Goal: Task Accomplishment & Management: Manage account settings

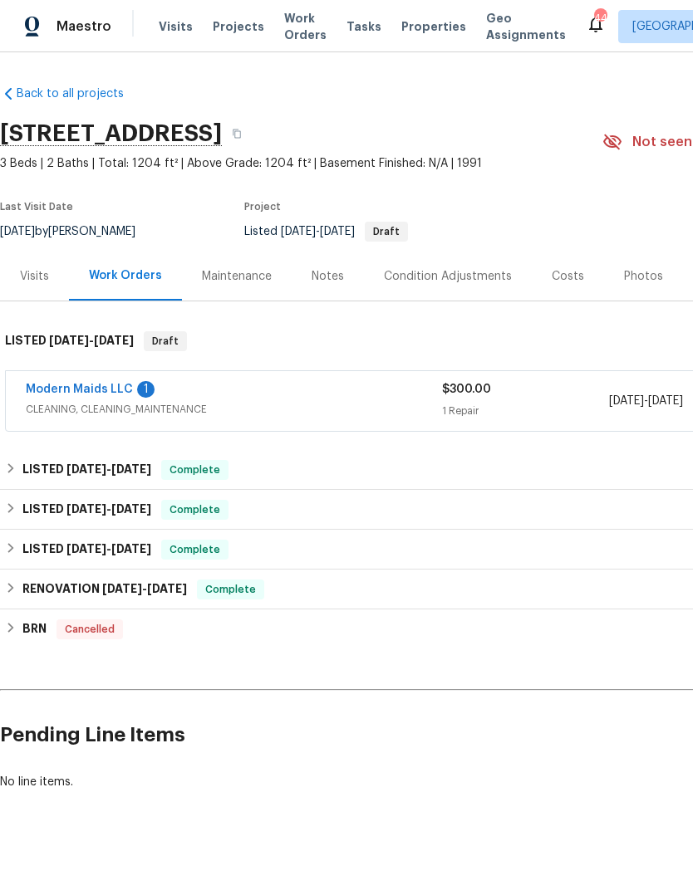
click at [122, 394] on link "Modern Maids LLC" at bounding box center [79, 390] width 107 height 12
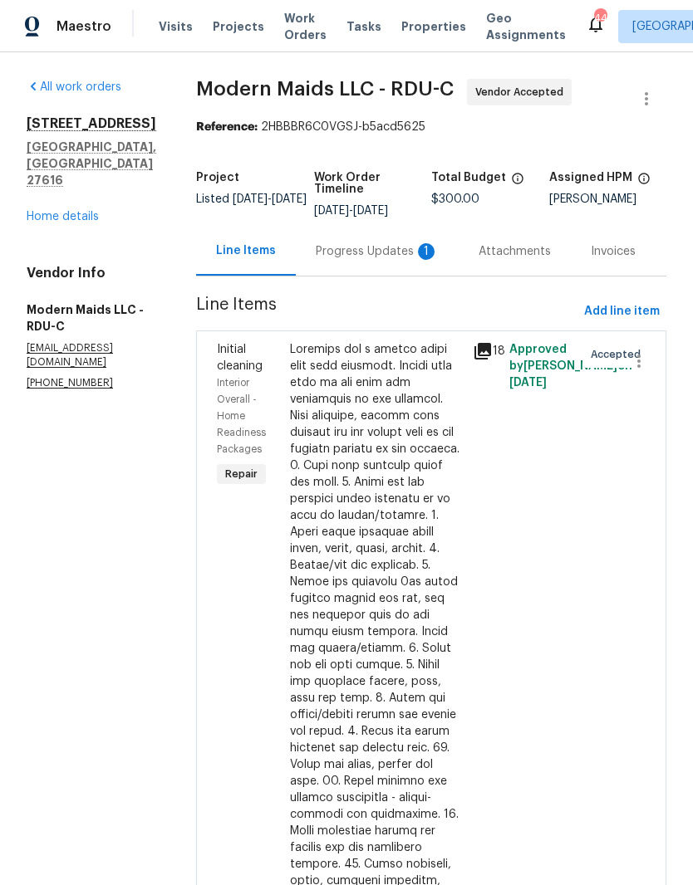
click at [401, 260] on div "Progress Updates 1" at bounding box center [377, 251] width 123 height 17
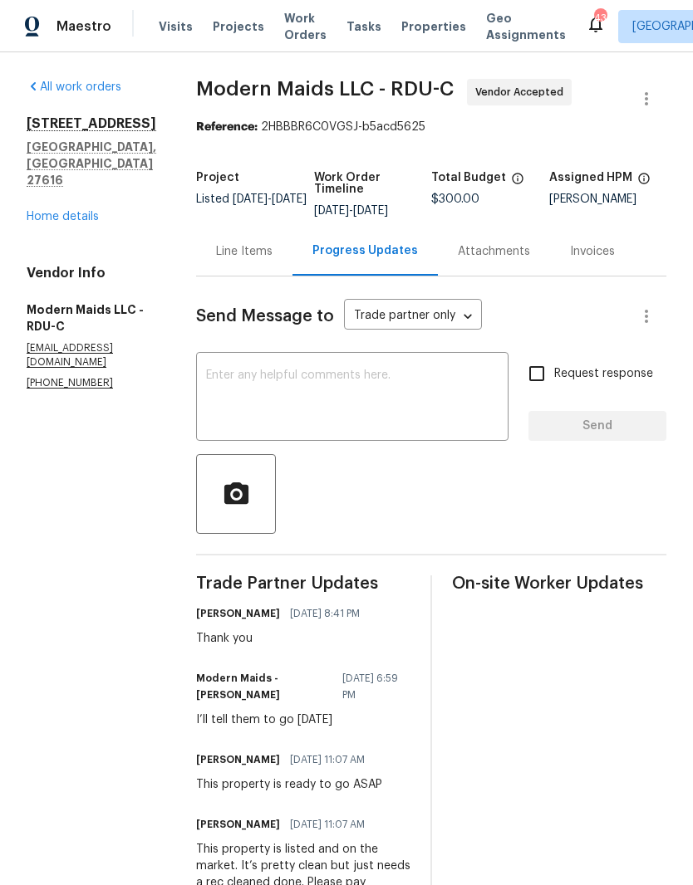
click at [81, 211] on link "Home details" at bounding box center [63, 217] width 72 height 12
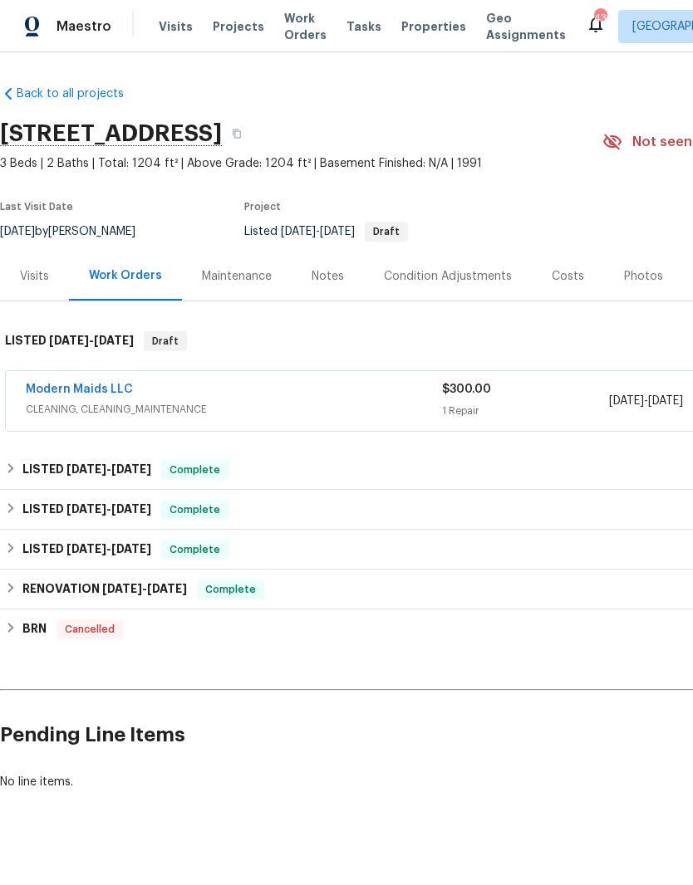
click at [337, 273] on div "Notes" at bounding box center [327, 276] width 32 height 17
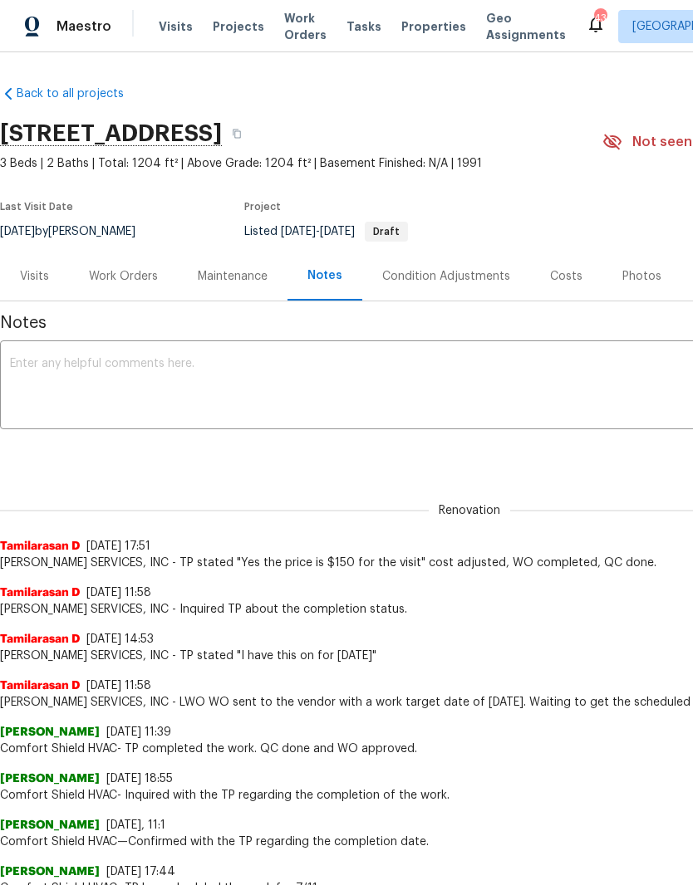
click at [390, 382] on textarea at bounding box center [469, 387] width 919 height 58
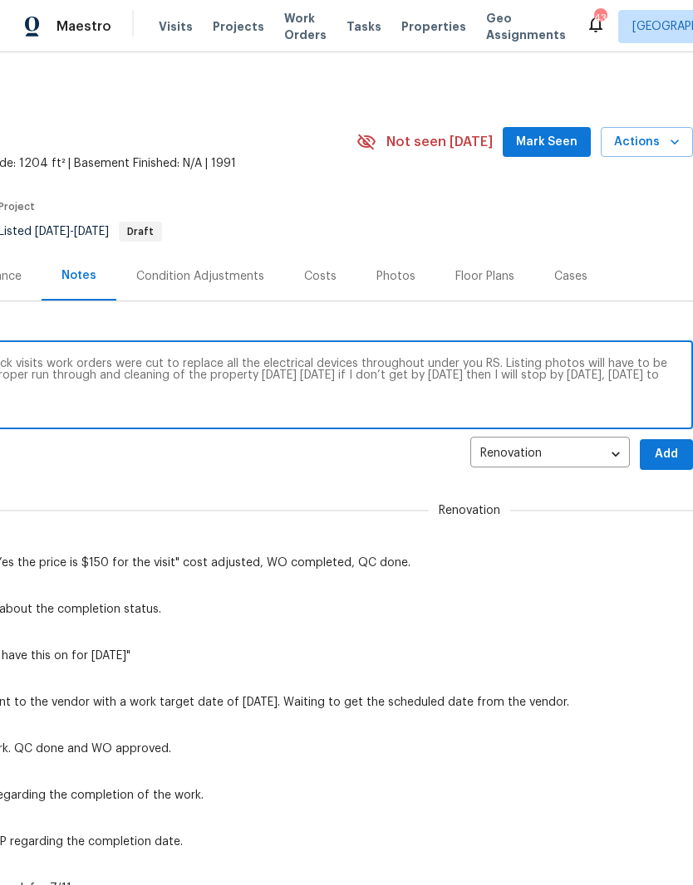
scroll to position [0, 246]
click at [488, 360] on textarea "After multiple LIDS visits and home feedback visits work orders were cut to rep…" at bounding box center [223, 387] width 919 height 58
click at [482, 368] on textarea "After multiple LIDS visits and home feedback visits work orders were cut to rep…" at bounding box center [223, 387] width 919 height 58
type textarea "After multiple LIDS visits and home feedback visits work orders were cut to rep…"
click at [672, 450] on span "Add" at bounding box center [666, 454] width 27 height 21
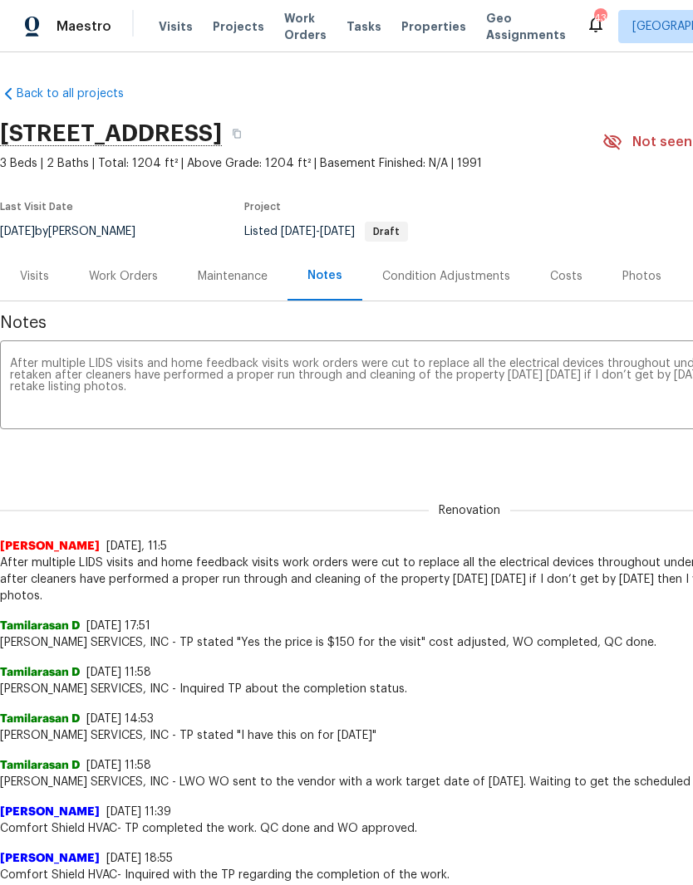
scroll to position [0, 0]
click at [117, 267] on div "Work Orders" at bounding box center [123, 276] width 109 height 49
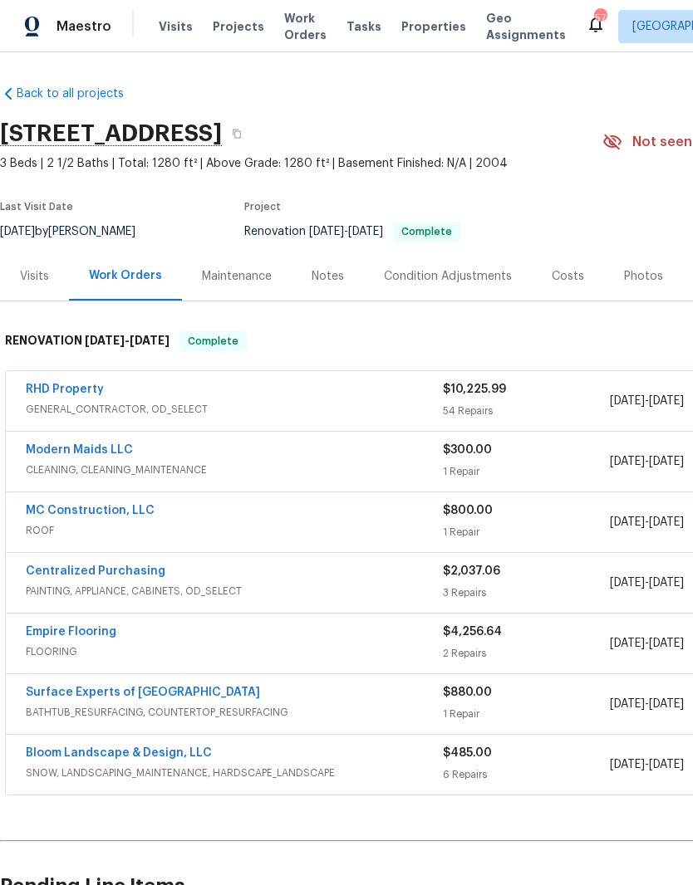
click at [83, 385] on link "RHD Property" at bounding box center [65, 390] width 78 height 12
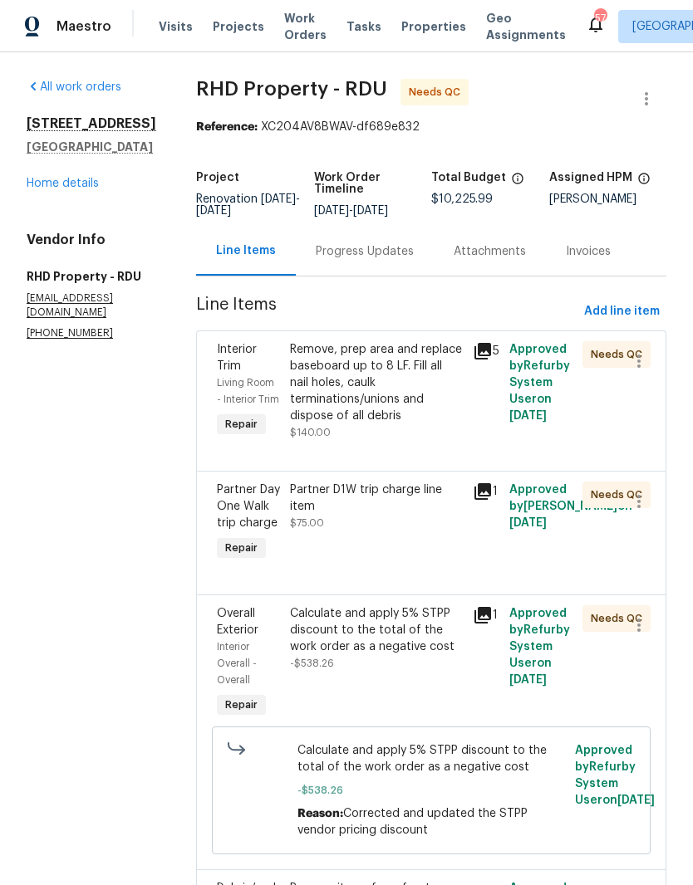
click at [437, 405] on div "Remove, prep area and replace baseboard up to 8 LF. Fill all nail holes, caulk …" at bounding box center [376, 382] width 173 height 83
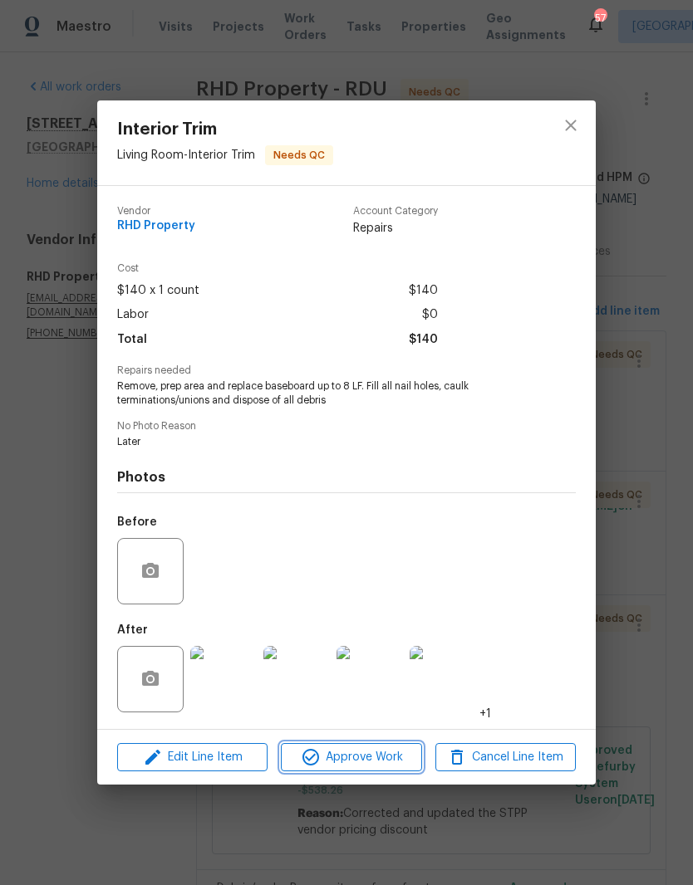
click at [358, 753] on span "Approve Work" at bounding box center [351, 757] width 130 height 21
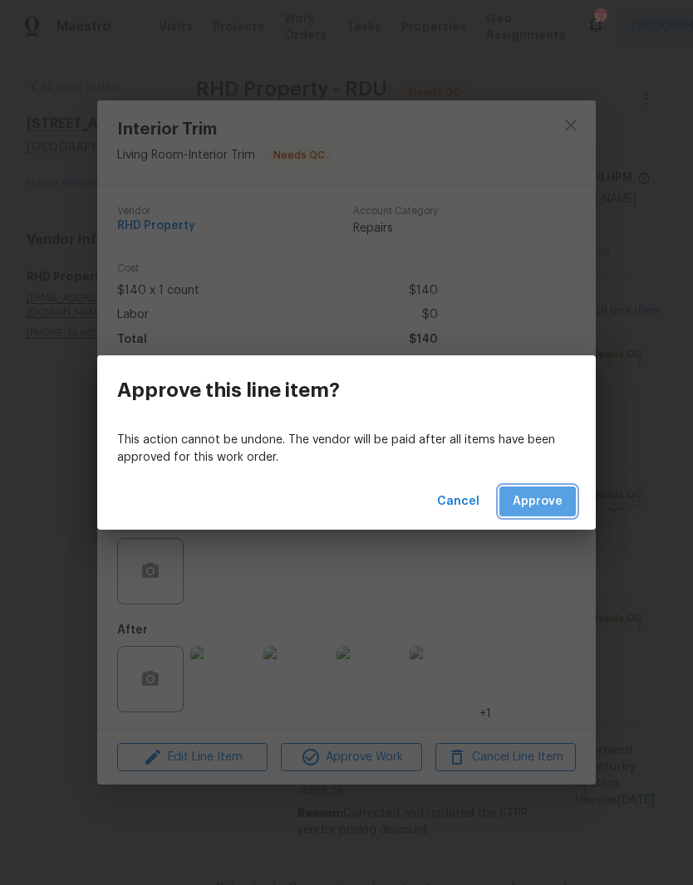
click at [531, 506] on span "Approve" at bounding box center [537, 502] width 50 height 21
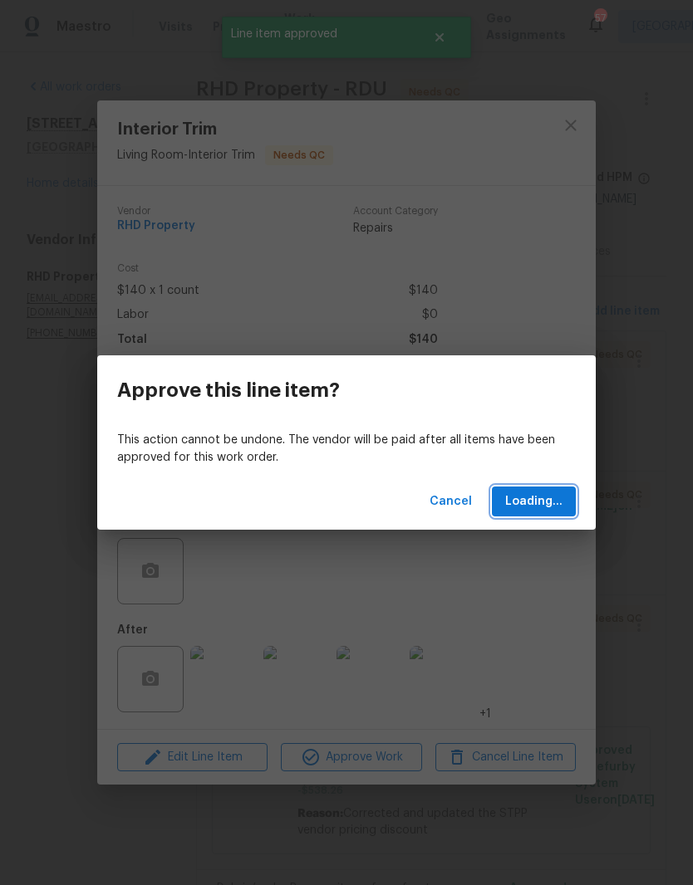
click at [544, 506] on span "Loading..." at bounding box center [533, 502] width 57 height 21
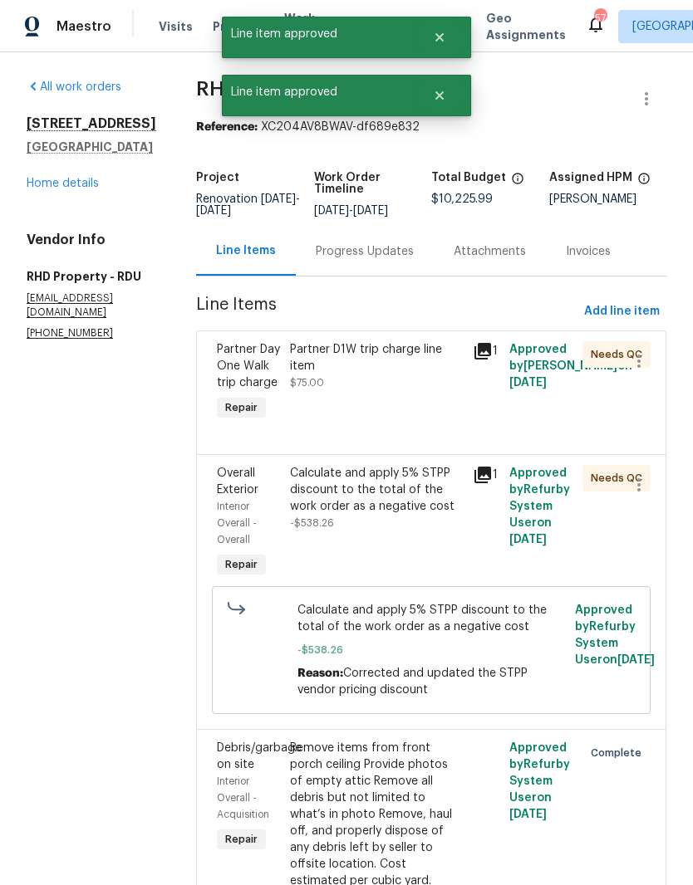
click at [435, 429] on div "Partner D1W trip charge line item $75.00" at bounding box center [376, 382] width 183 height 93
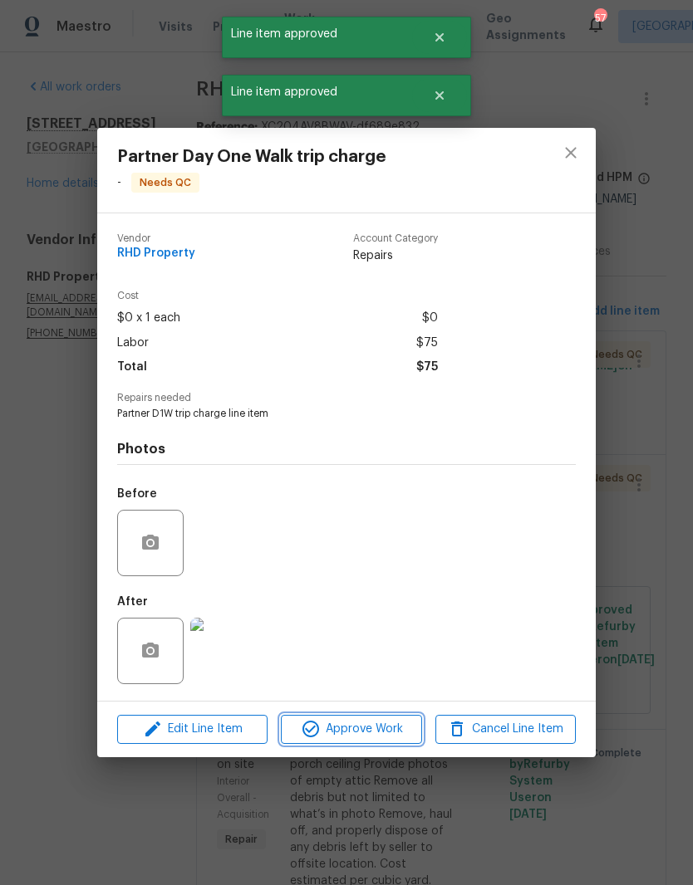
click at [348, 732] on span "Approve Work" at bounding box center [351, 729] width 130 height 21
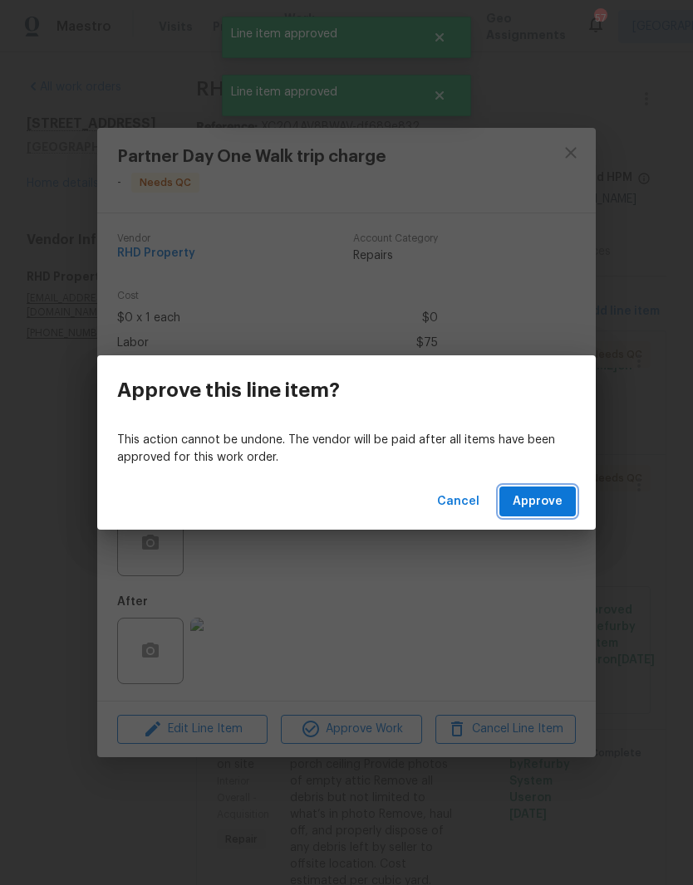
click at [548, 506] on span "Approve" at bounding box center [537, 502] width 50 height 21
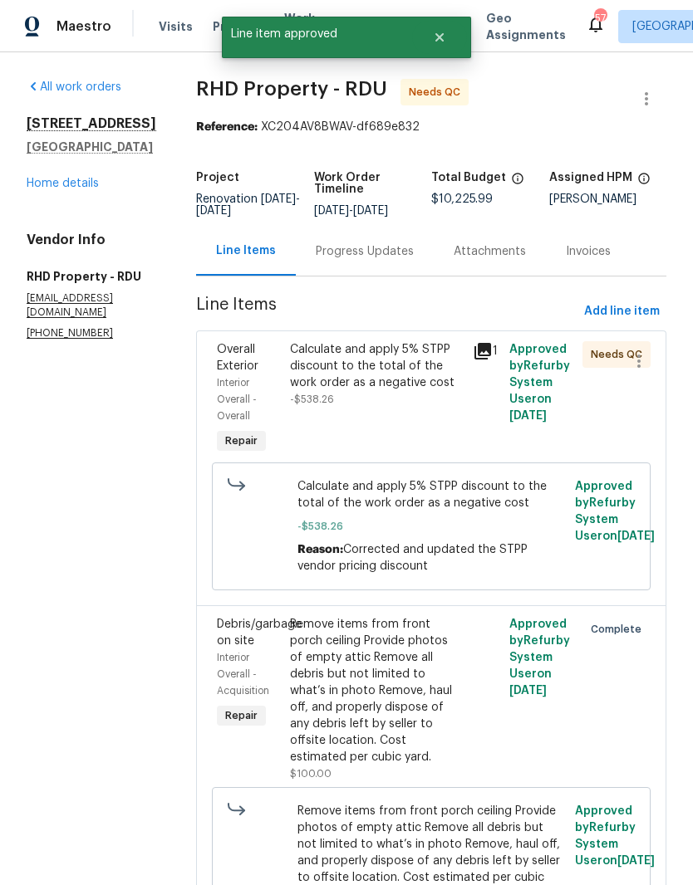
click at [434, 424] on div "Calculate and apply 5% STPP discount to the total of the work order as a negati…" at bounding box center [376, 399] width 183 height 126
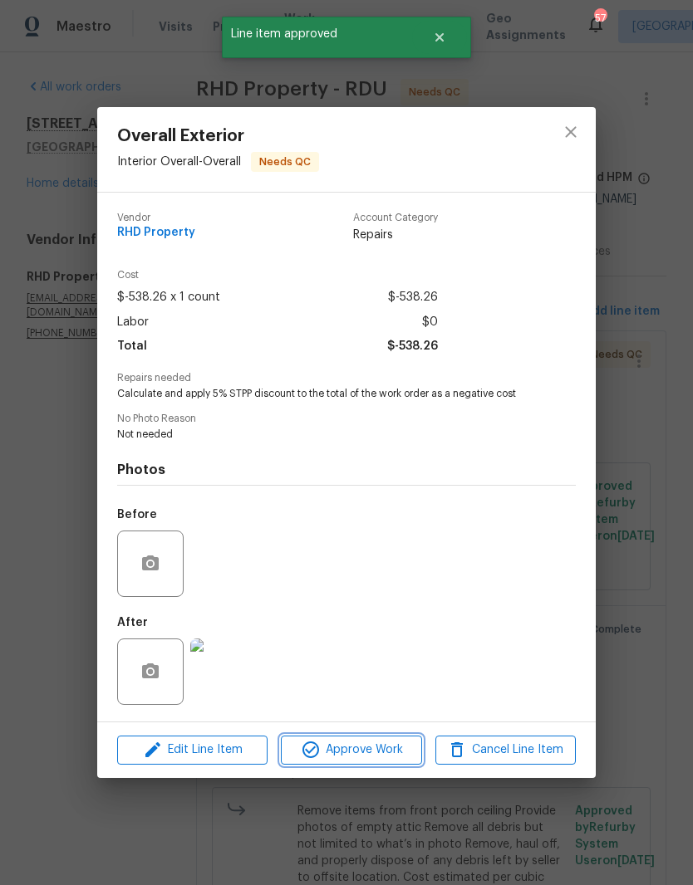
click at [391, 760] on span "Approve Work" at bounding box center [351, 750] width 130 height 21
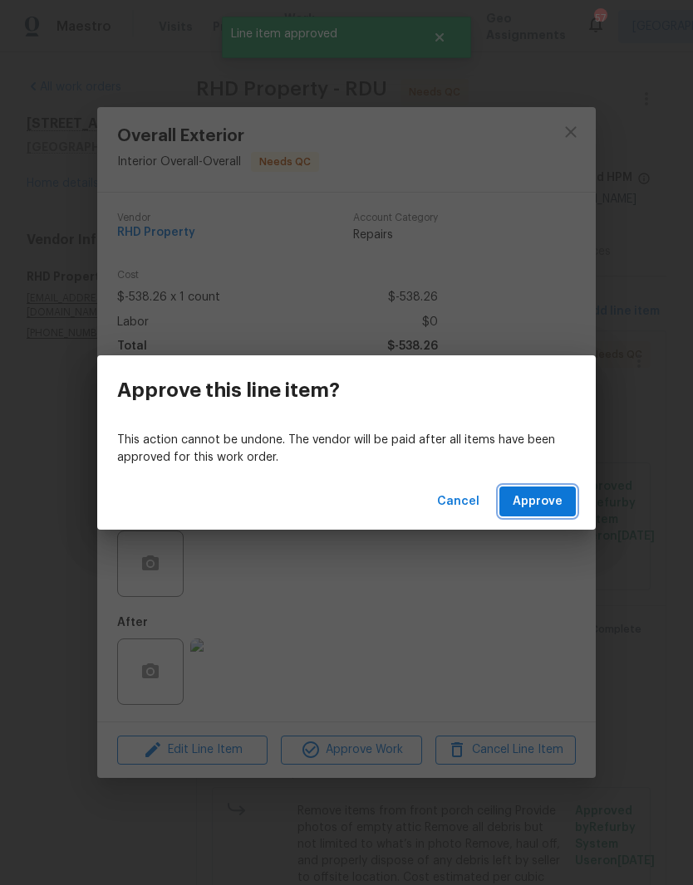
click at [535, 500] on span "Approve" at bounding box center [537, 502] width 50 height 21
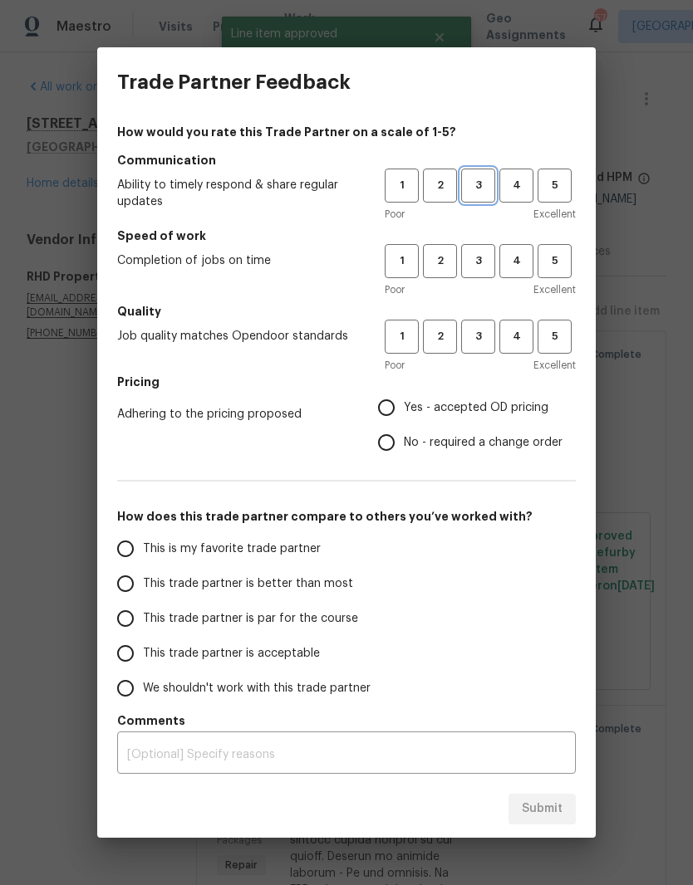
click at [489, 181] on span "3" at bounding box center [478, 185] width 31 height 19
click at [481, 261] on span "3" at bounding box center [478, 261] width 31 height 19
click at [481, 341] on span "3" at bounding box center [478, 336] width 31 height 19
click at [431, 412] on span "Yes - accepted OD pricing" at bounding box center [476, 407] width 145 height 17
click at [404, 412] on input "Yes - accepted OD pricing" at bounding box center [386, 407] width 35 height 35
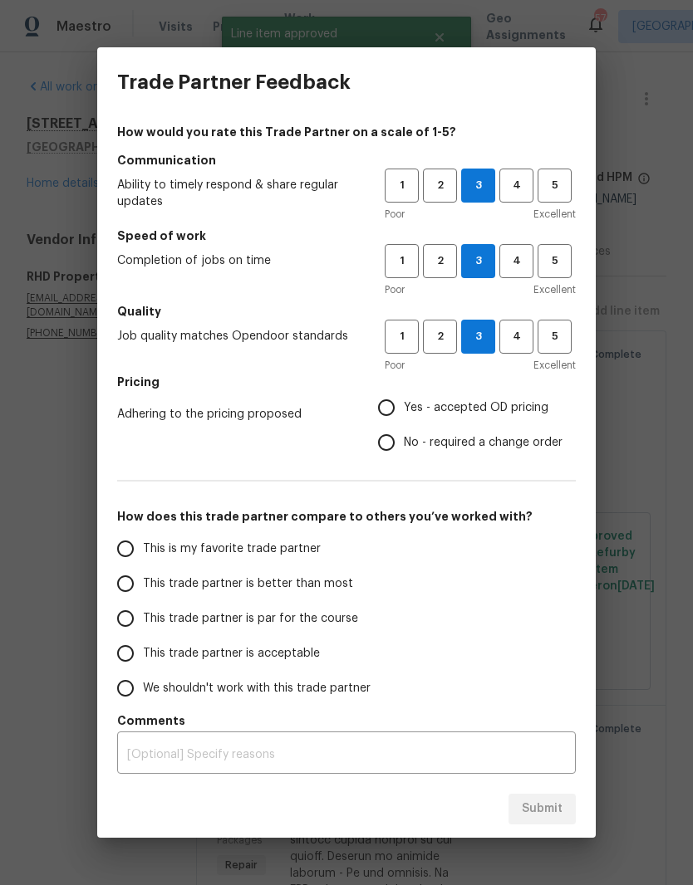
radio input "true"
click at [398, 443] on input "No - required a change order" at bounding box center [386, 442] width 35 height 35
radio input "true"
click at [303, 624] on span "This trade partner is par for the course" at bounding box center [250, 618] width 215 height 17
click at [143, 624] on input "This trade partner is par for the course" at bounding box center [125, 618] width 35 height 35
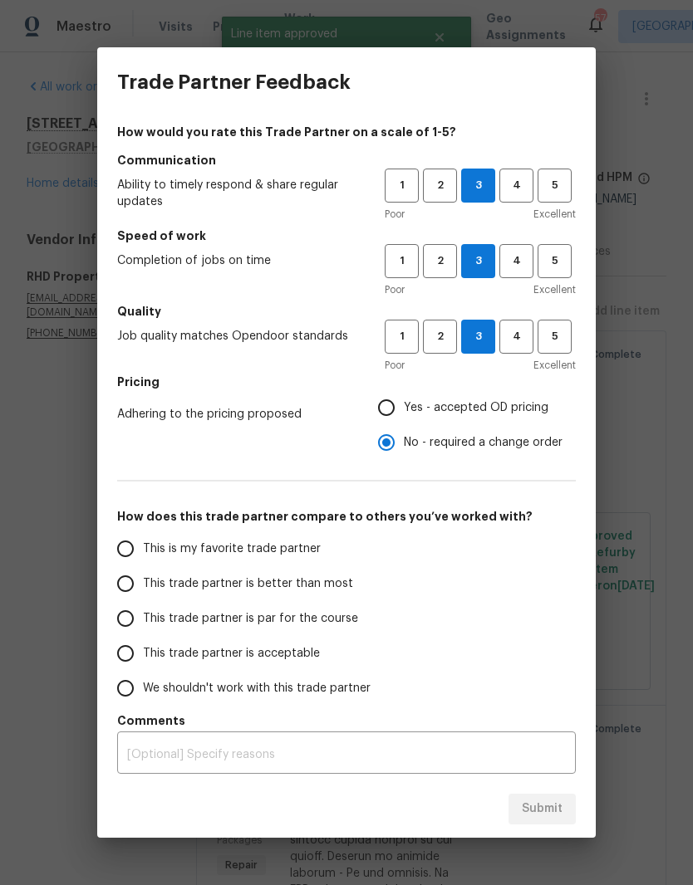
radio input "false"
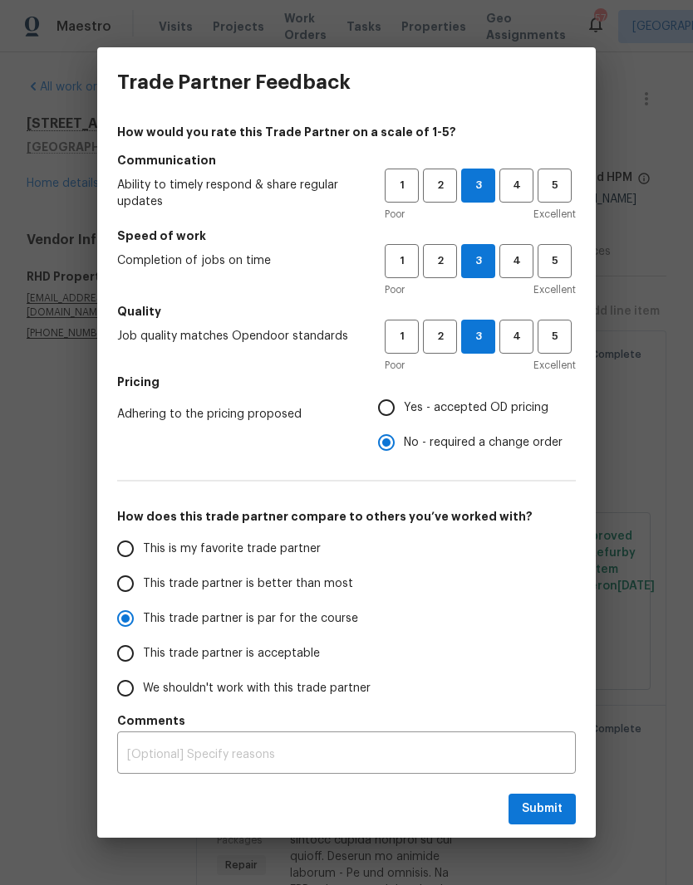
click at [295, 656] on span "This trade partner is acceptable" at bounding box center [231, 653] width 177 height 17
click at [143, 656] on input "This trade partner is acceptable" at bounding box center [125, 653] width 35 height 35
click at [561, 807] on span "Submit" at bounding box center [542, 809] width 41 height 21
radio input "true"
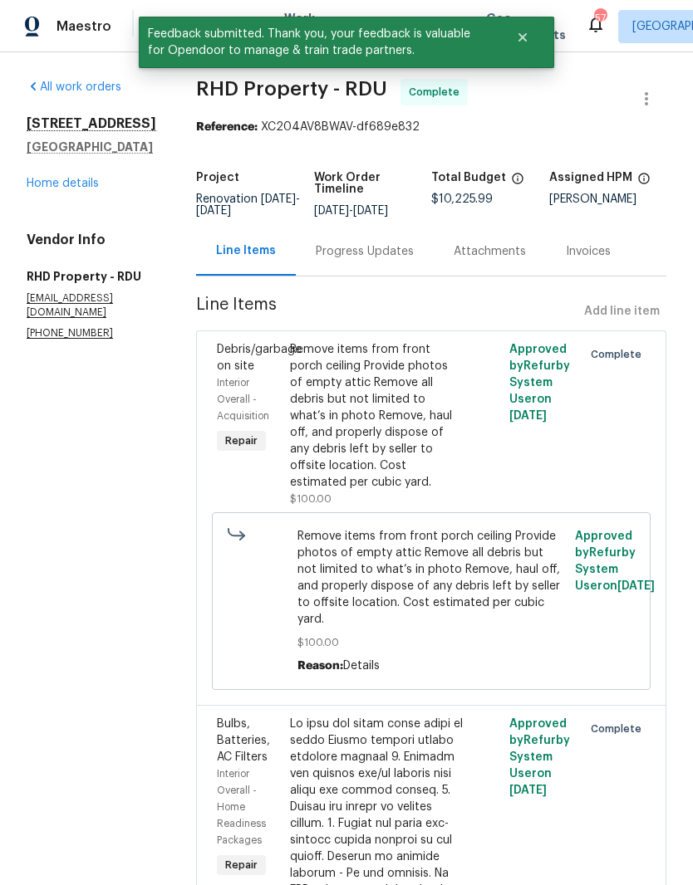
click at [96, 183] on link "Home details" at bounding box center [63, 184] width 72 height 12
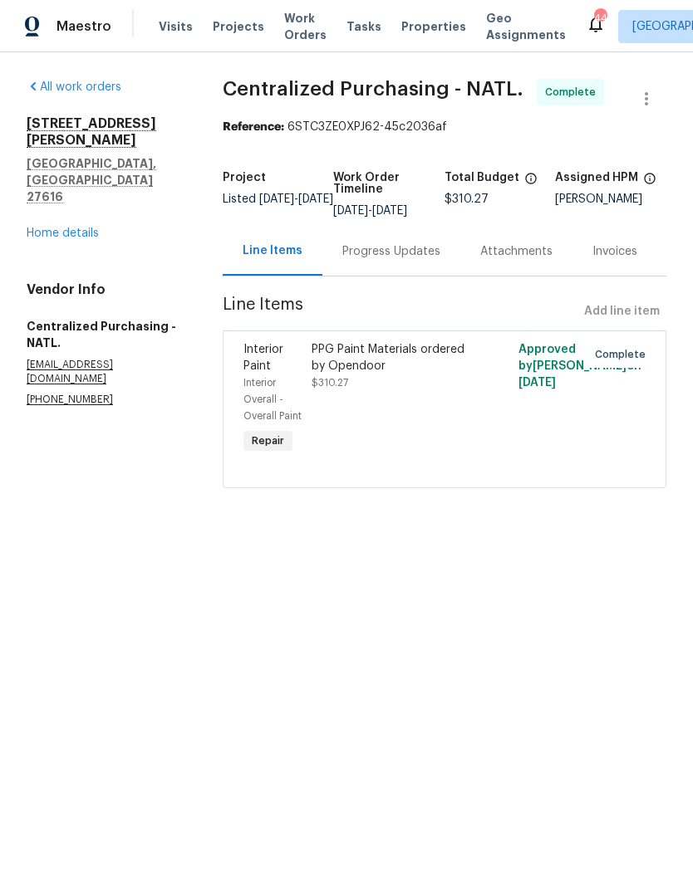
click at [83, 228] on link "Home details" at bounding box center [63, 234] width 72 height 12
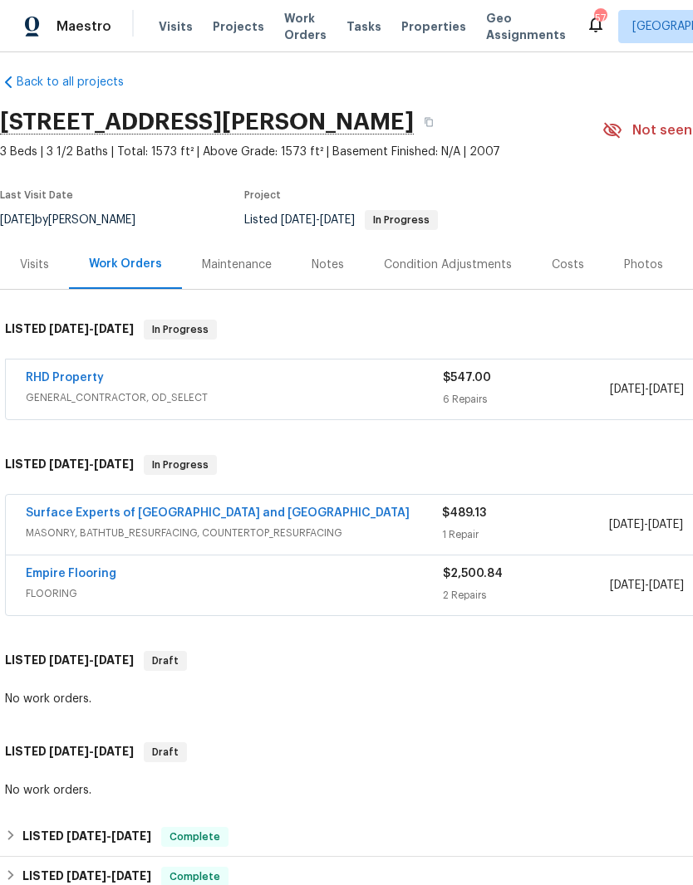
scroll to position [12, 0]
click at [88, 365] on div "RHD Property GENERAL_CONTRACTOR, OD_SELECT $547.00 6 Repairs [DATE] - [DATE] In…" at bounding box center [469, 390] width 927 height 60
click at [86, 373] on link "RHD Property" at bounding box center [65, 378] width 78 height 12
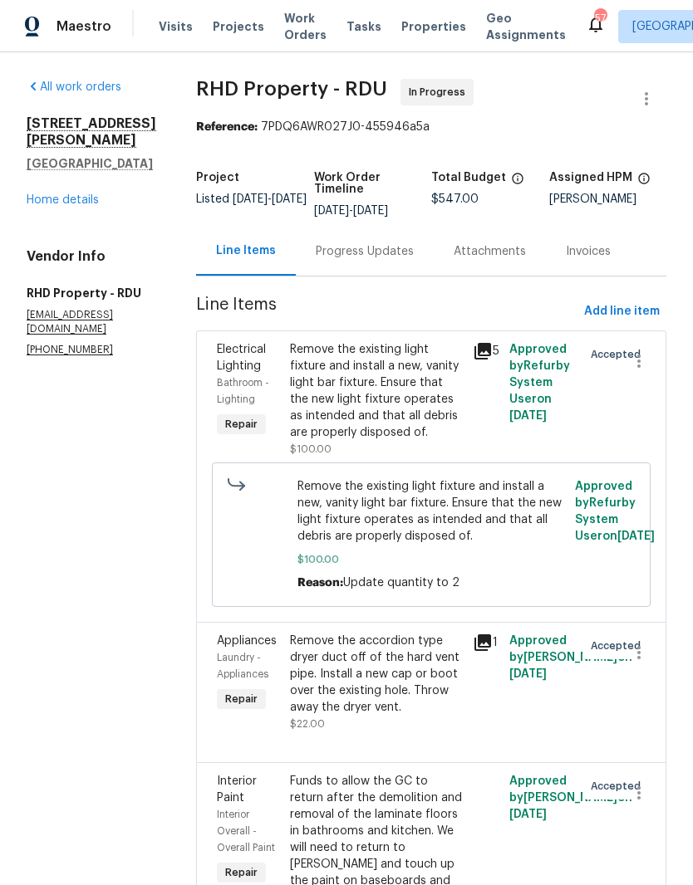
click at [404, 430] on div "Remove the existing light fixture and install a new, vanity light bar fixture. …" at bounding box center [376, 391] width 173 height 100
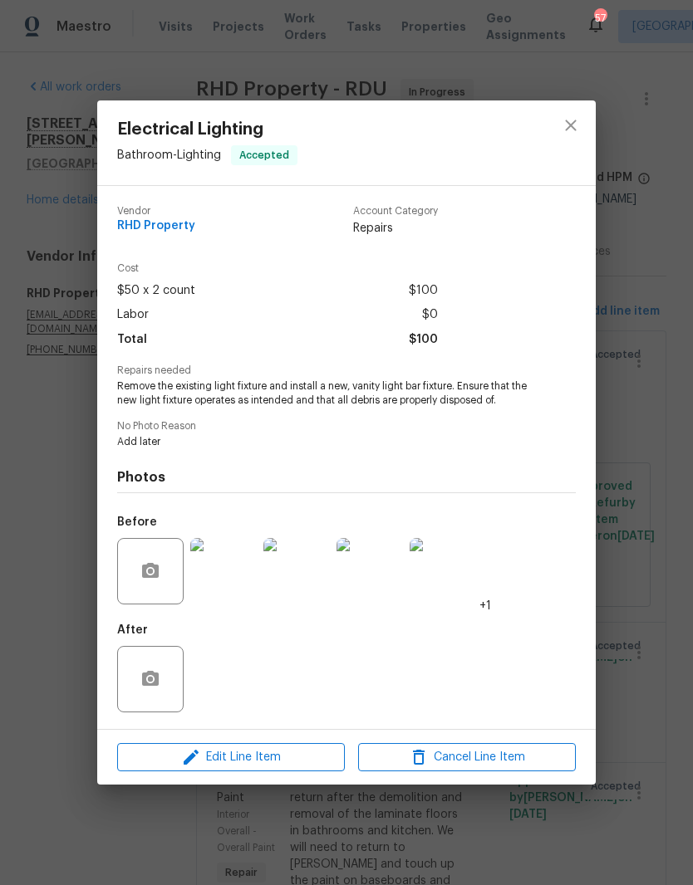
click at [228, 583] on img at bounding box center [223, 571] width 66 height 66
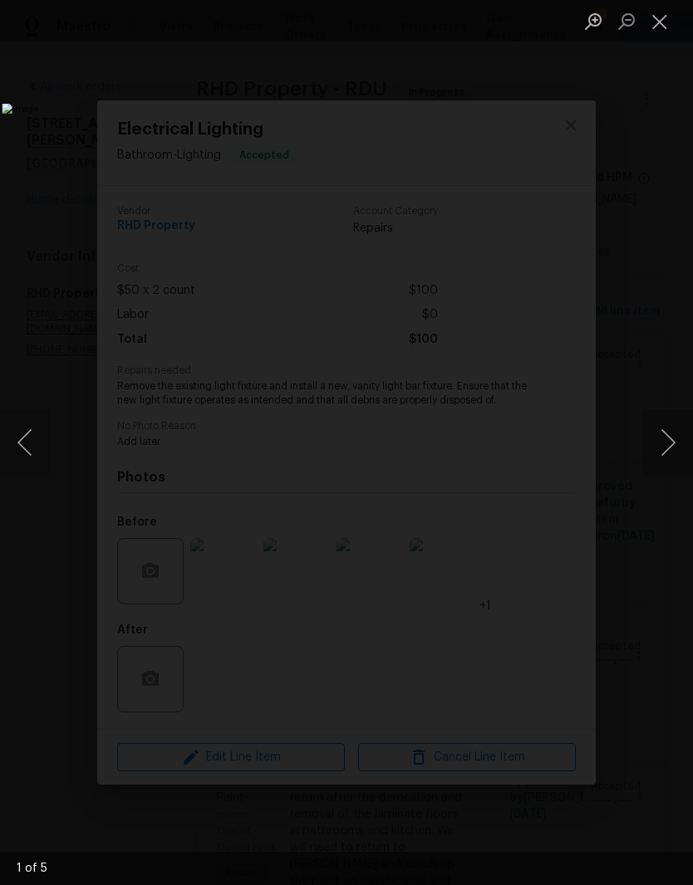
click at [666, 443] on button "Next image" at bounding box center [668, 442] width 50 height 66
click at [662, 440] on button "Next image" at bounding box center [668, 442] width 50 height 66
click at [671, 446] on button "Next image" at bounding box center [668, 442] width 50 height 66
click at [37, 440] on button "Previous image" at bounding box center [25, 442] width 50 height 66
click at [35, 453] on button "Previous image" at bounding box center [25, 442] width 50 height 66
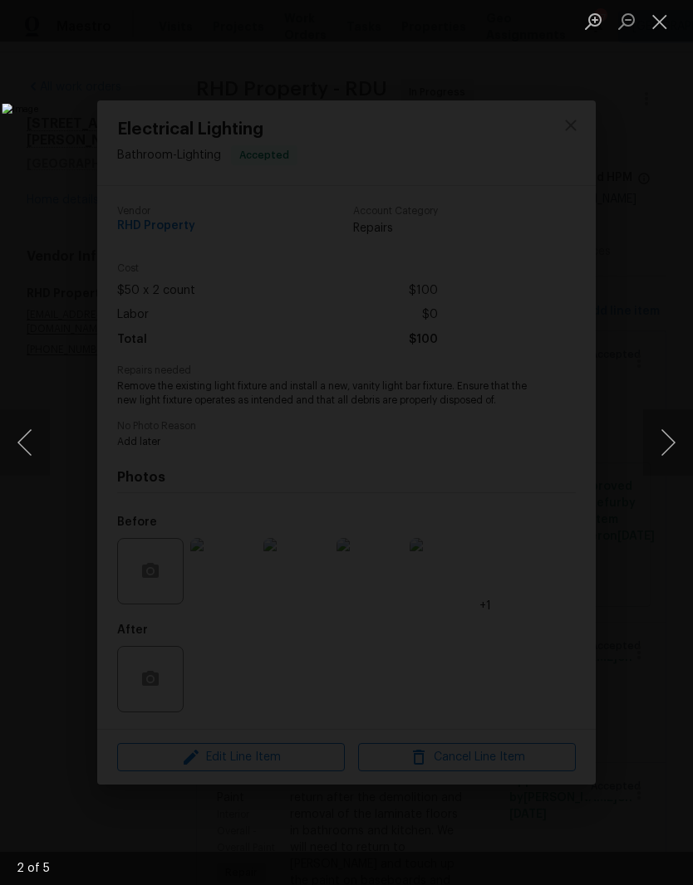
click at [42, 458] on button "Previous image" at bounding box center [25, 442] width 50 height 66
click at [661, 426] on button "Next image" at bounding box center [668, 442] width 50 height 66
click at [668, 469] on button "Next image" at bounding box center [668, 442] width 50 height 66
click at [649, 451] on button "Next image" at bounding box center [668, 442] width 50 height 66
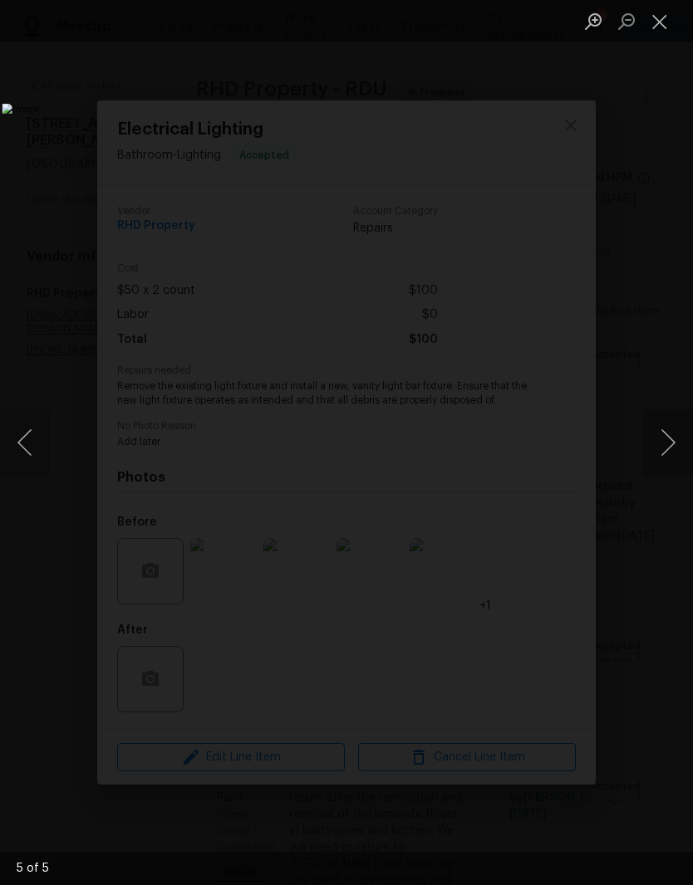
click at [137, 115] on img "Lightbox" at bounding box center [267, 443] width 531 height 679
click at [669, 18] on button "Close lightbox" at bounding box center [659, 21] width 33 height 29
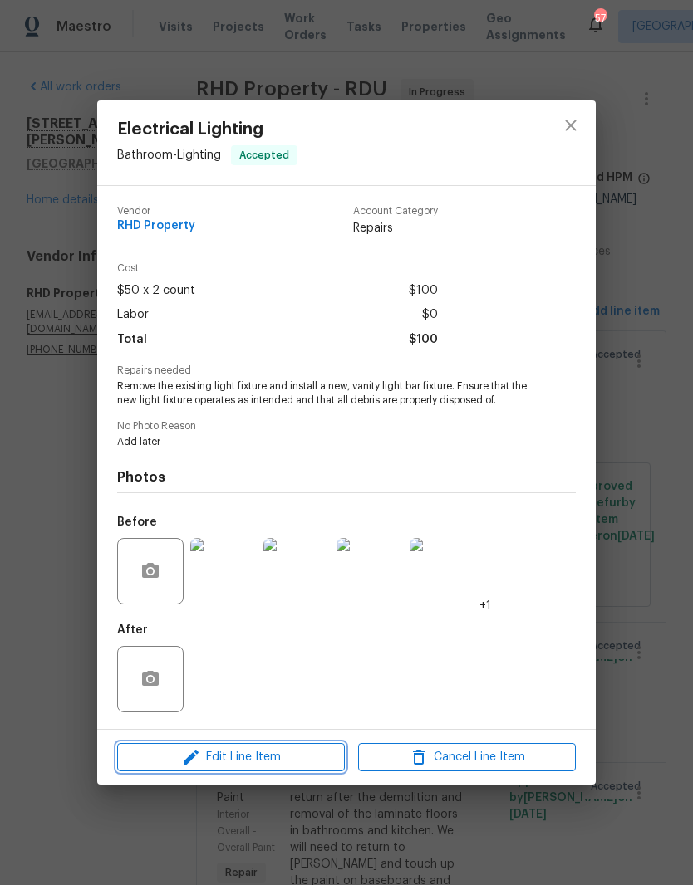
click at [290, 762] on span "Edit Line Item" at bounding box center [231, 757] width 218 height 21
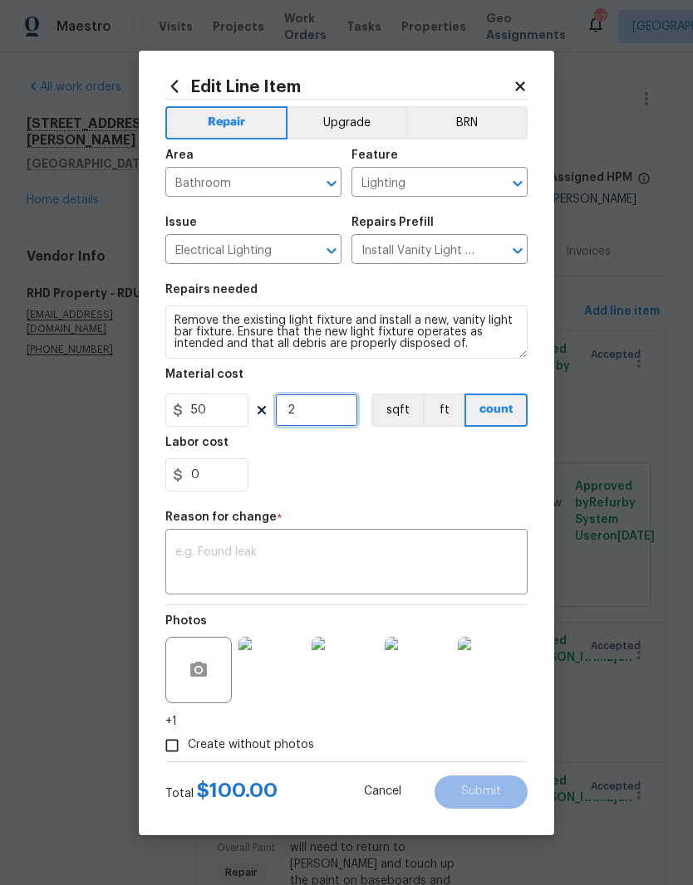
click at [331, 424] on input "2" at bounding box center [316, 410] width 83 height 33
type input "3"
click at [448, 477] on div "0" at bounding box center [346, 474] width 362 height 33
click at [468, 550] on textarea at bounding box center [346, 563] width 342 height 35
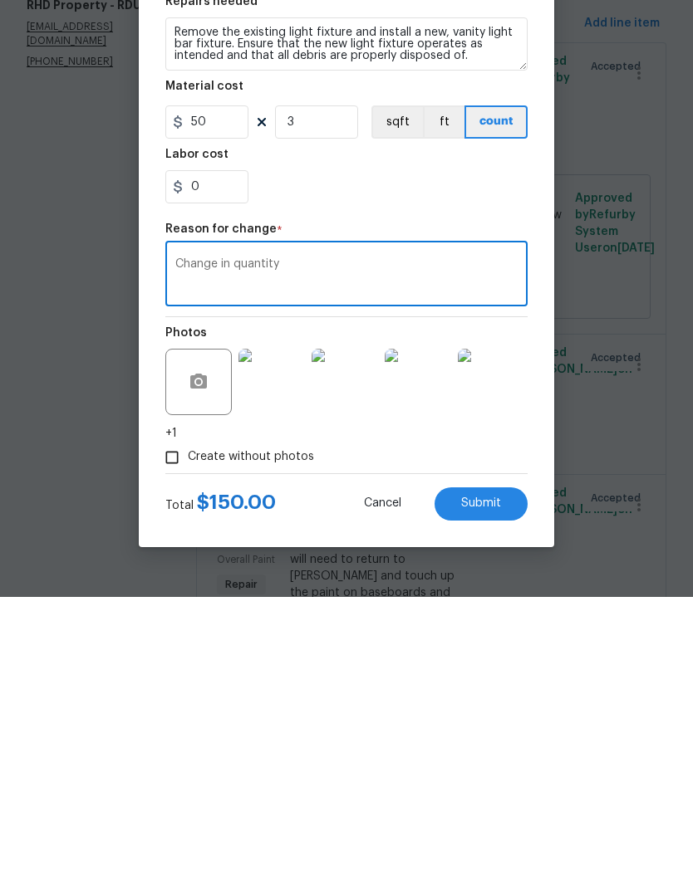
type textarea "Change in quantity"
click at [489, 786] on span "Submit" at bounding box center [481, 792] width 40 height 12
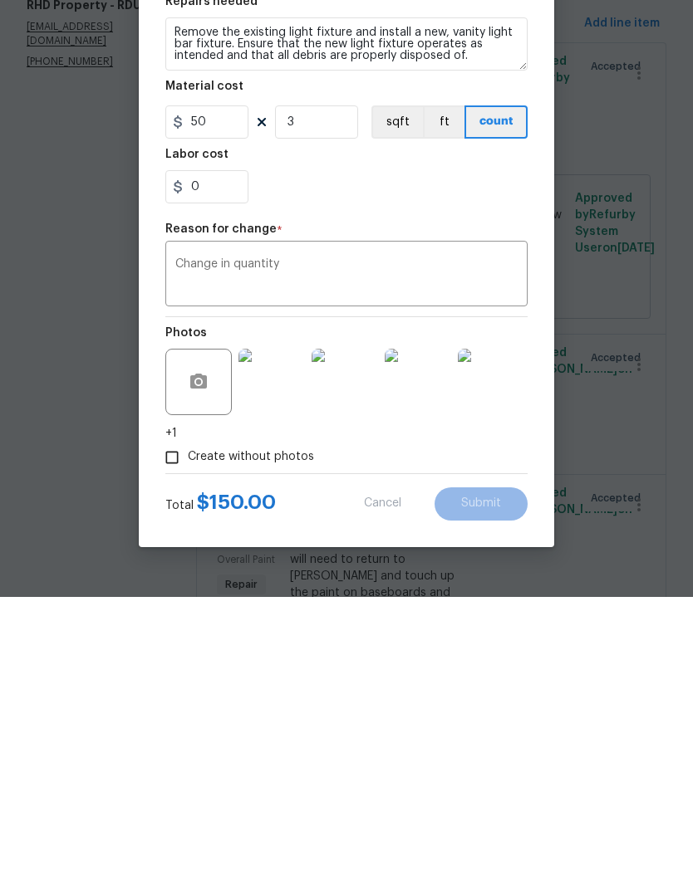
scroll to position [68, 0]
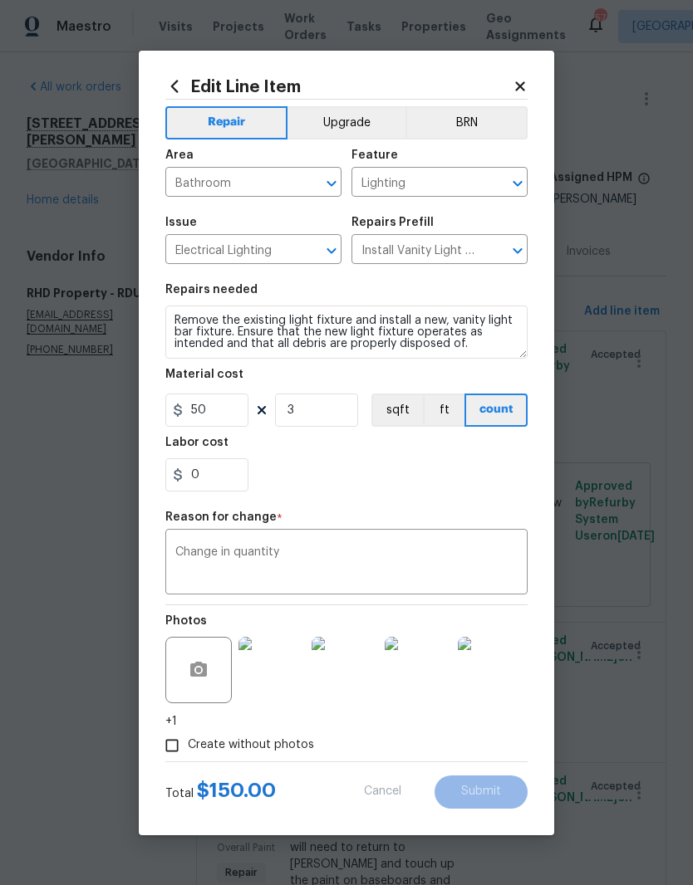
type input "2"
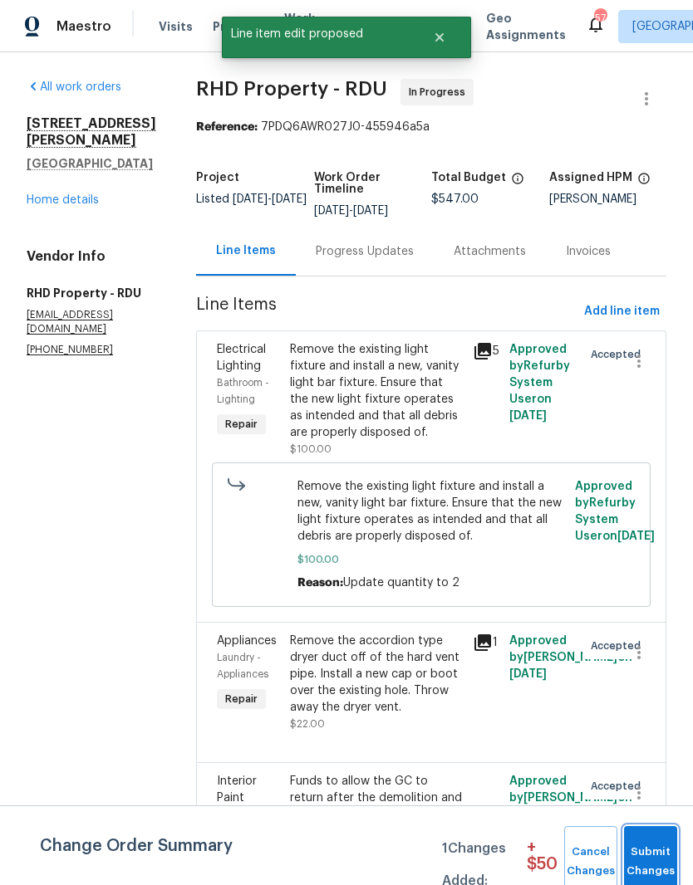
click at [646, 857] on span "Submit Changes" at bounding box center [650, 862] width 37 height 38
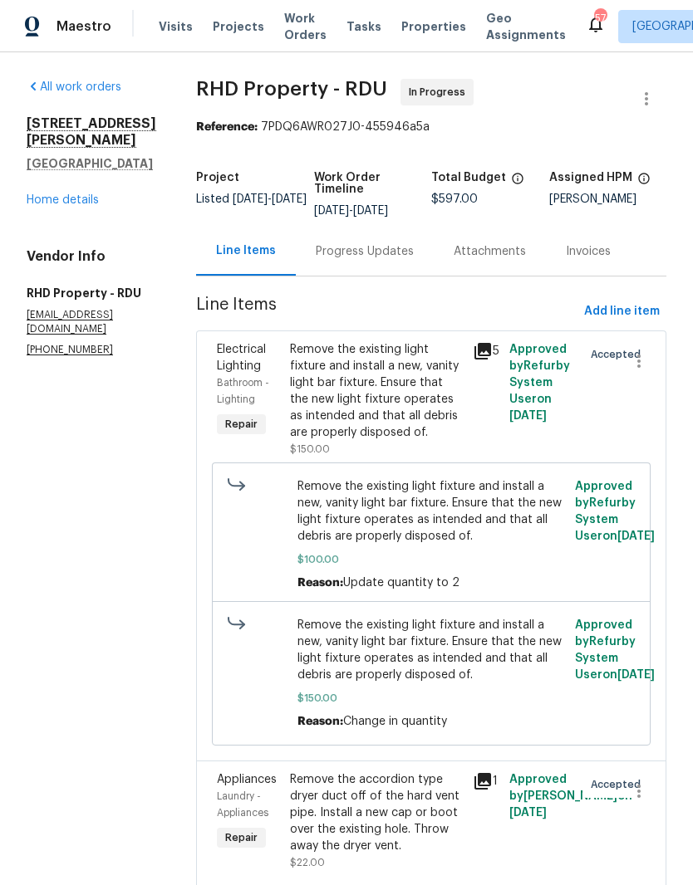
click at [49, 149] on div "All work orders 650 Ganyard Farm Way Unit 6 Durham, NC 27703 Home details Vendo…" at bounding box center [92, 218] width 130 height 278
click at [48, 149] on div "All work orders 650 Ganyard Farm Way Unit 6 Durham, NC 27703 Home details Vendo…" at bounding box center [92, 218] width 130 height 278
click at [47, 194] on link "Home details" at bounding box center [63, 200] width 72 height 12
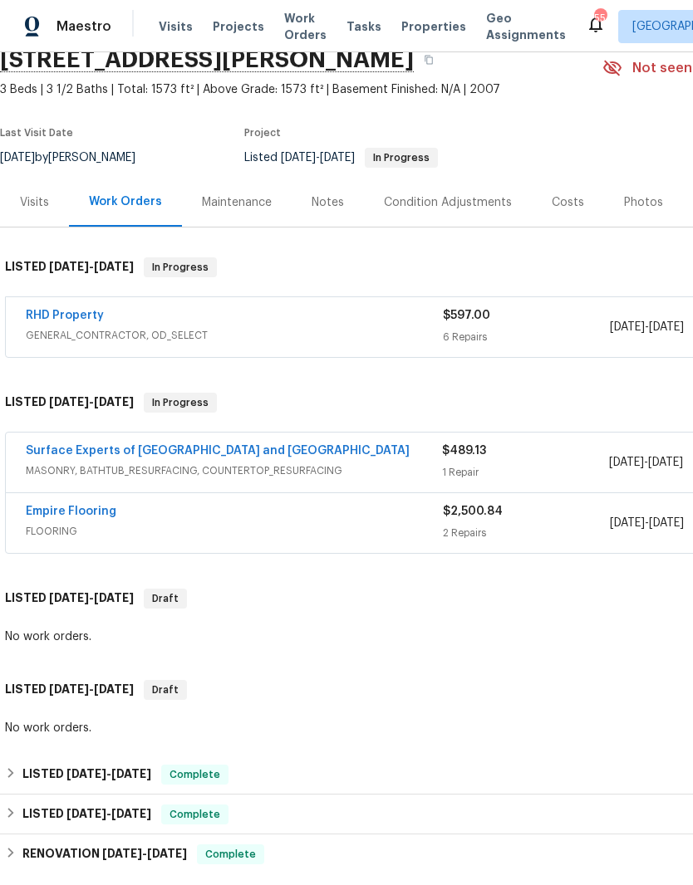
scroll to position [59, 0]
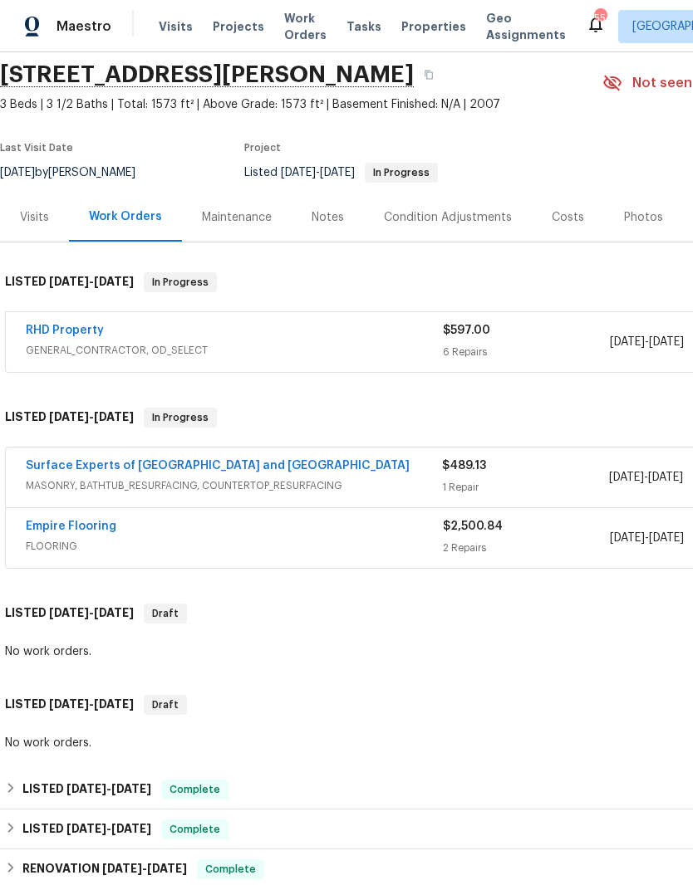
click at [239, 460] on link "Surface Experts of Durham and Chapel Hill" at bounding box center [218, 466] width 384 height 12
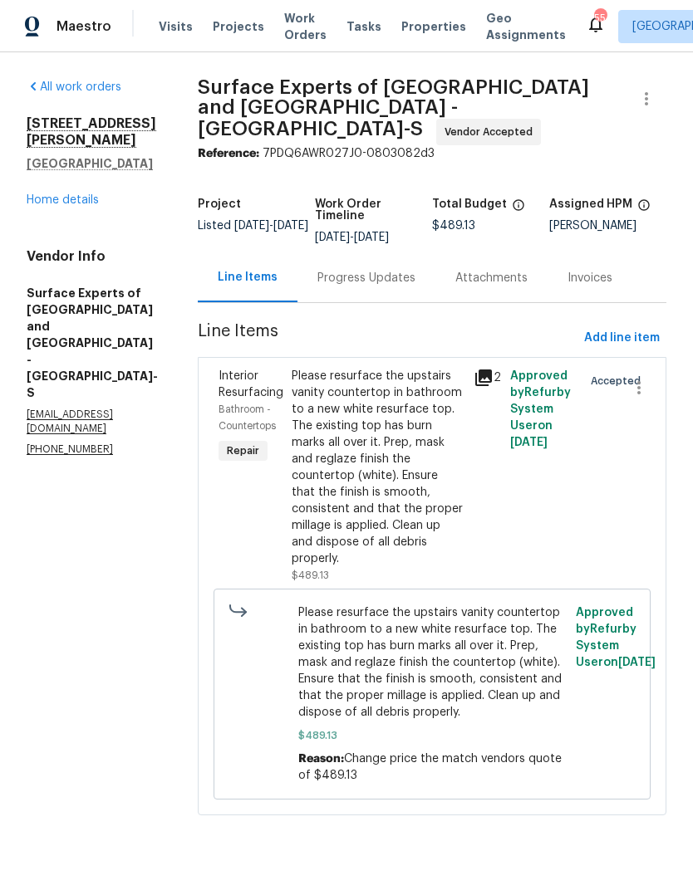
click at [393, 285] on div "Progress Updates" at bounding box center [366, 277] width 138 height 49
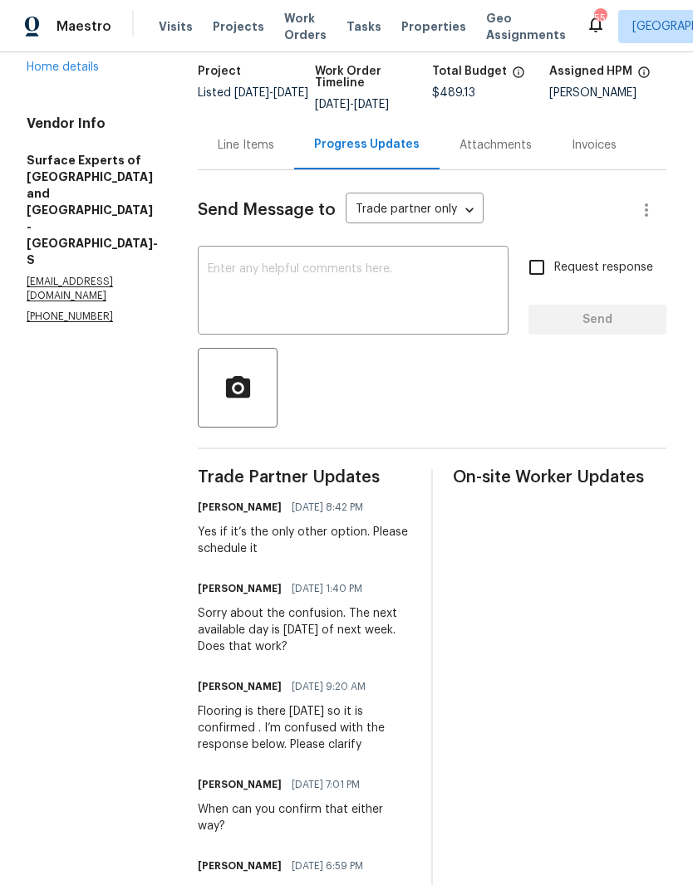
scroll to position [105, 0]
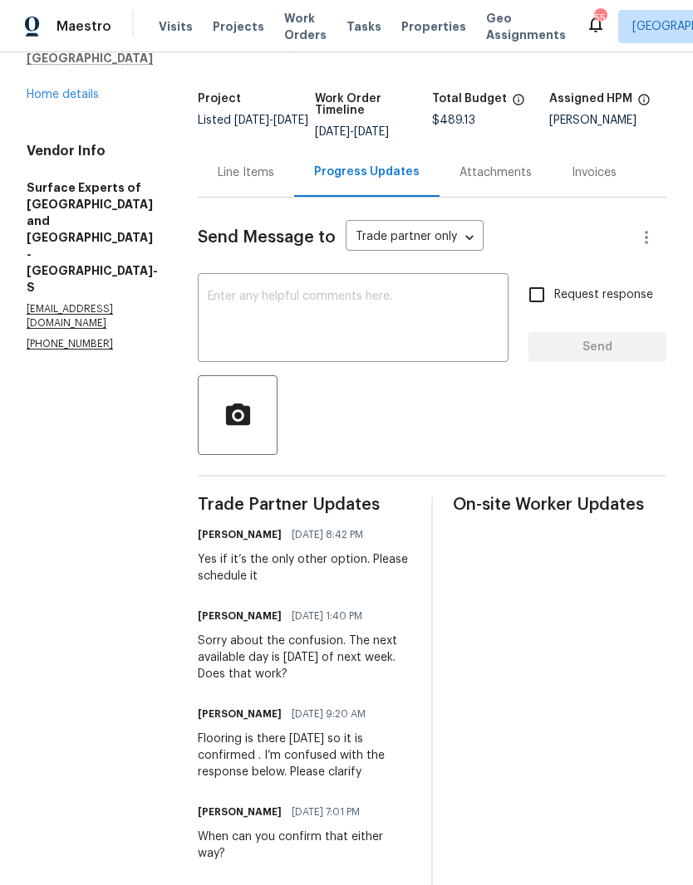
click at [358, 299] on textarea at bounding box center [353, 320] width 291 height 58
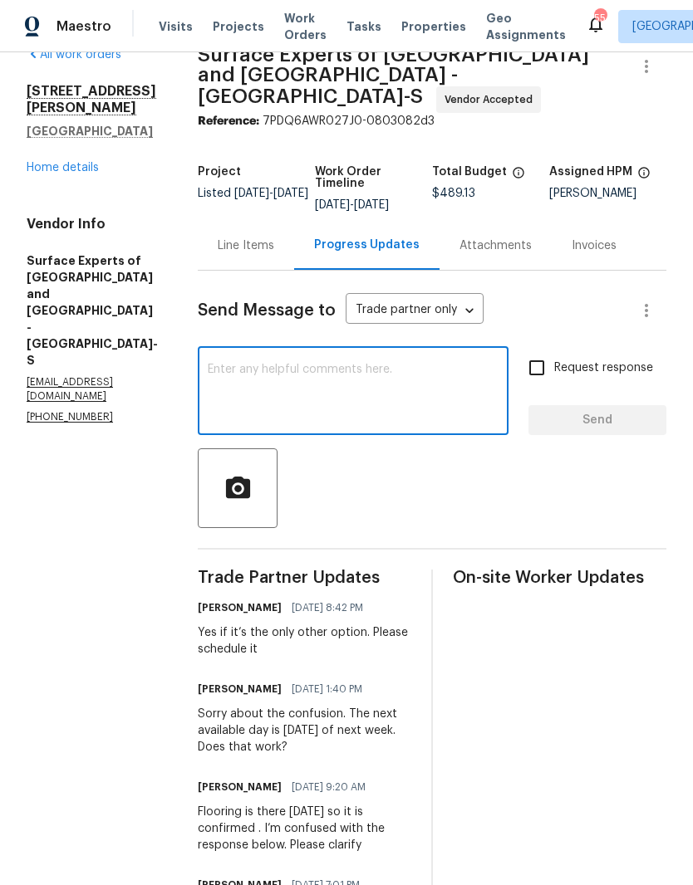
scroll to position [42, 0]
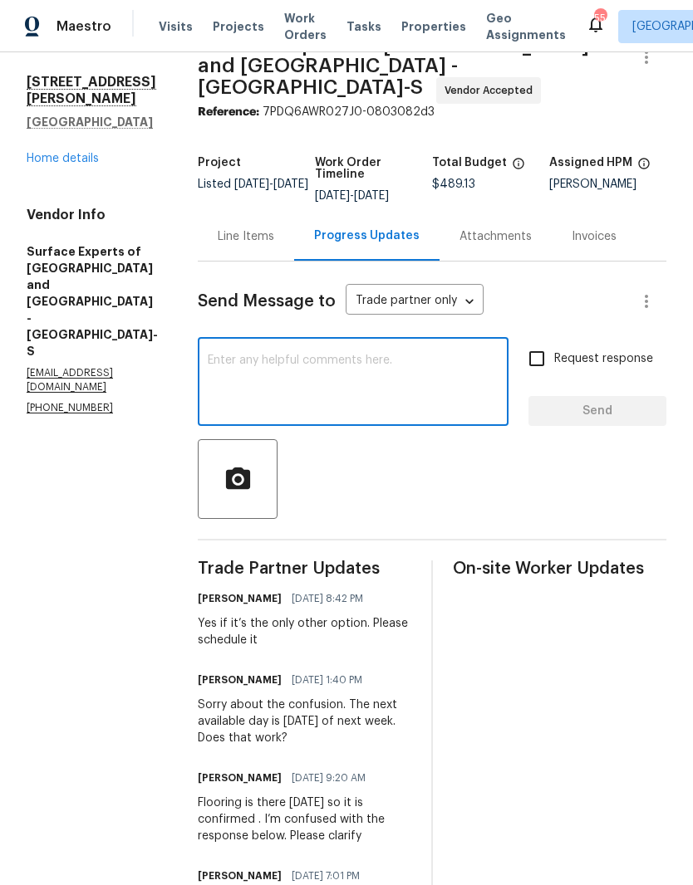
click at [342, 359] on textarea at bounding box center [353, 384] width 291 height 58
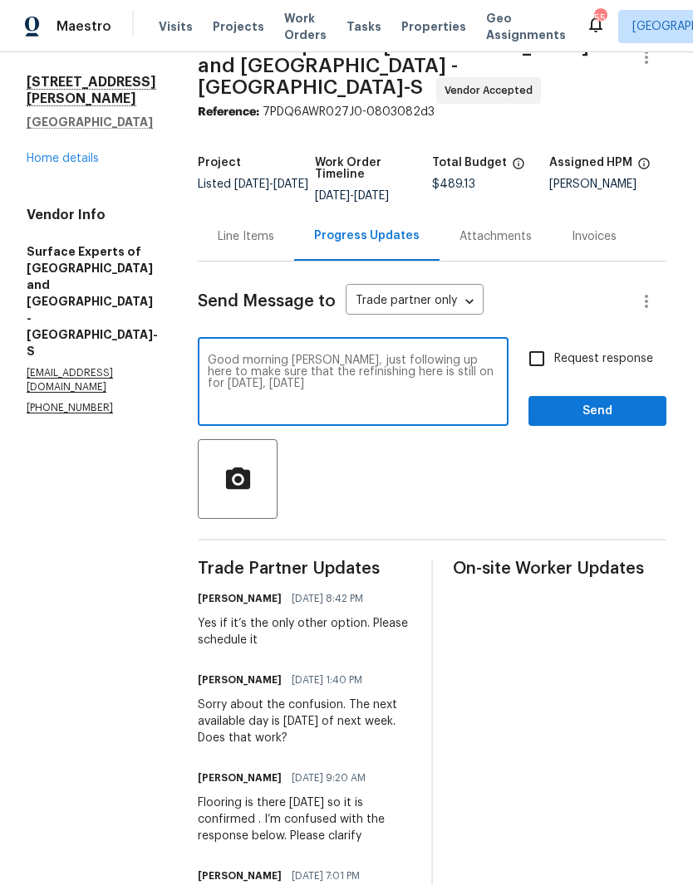
type textarea "Good morning Jeffrey, just following up here to make sure that the refinishing …"
click at [537, 353] on input "Request response" at bounding box center [536, 358] width 35 height 35
checkbox input "true"
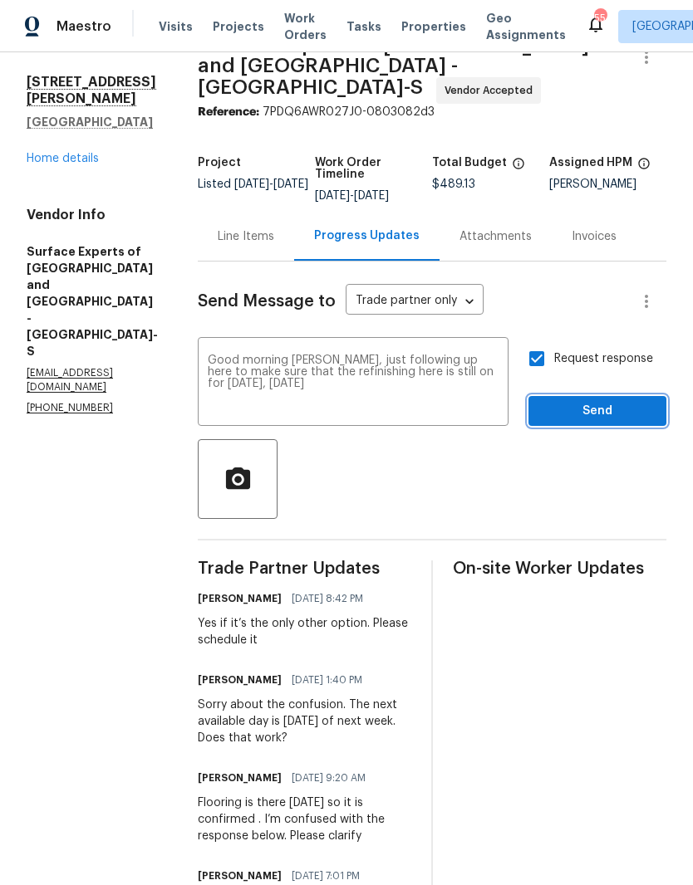
click at [571, 403] on span "Send" at bounding box center [597, 411] width 111 height 21
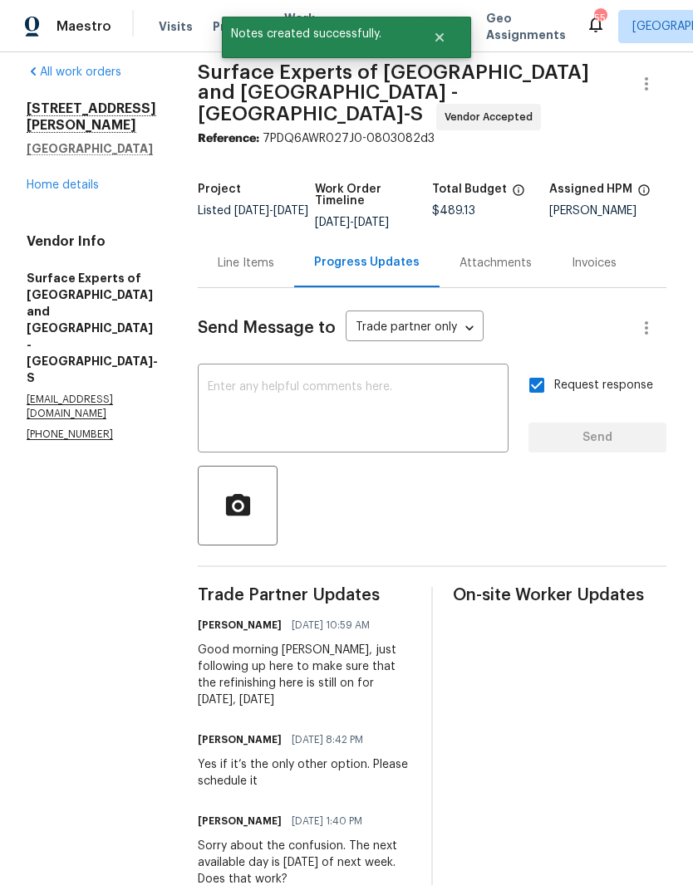
scroll to position [7, 0]
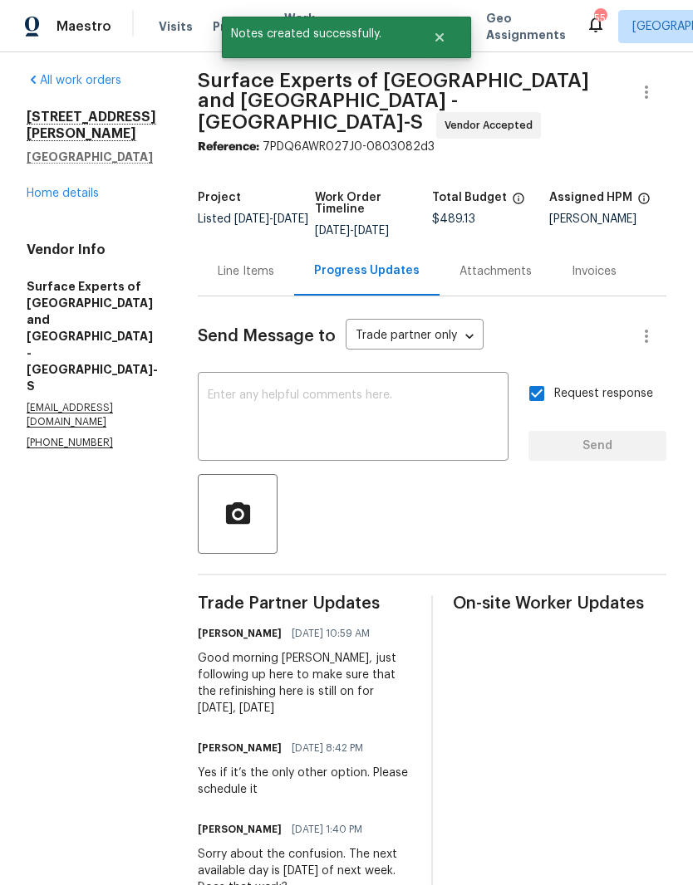
click at [79, 191] on link "Home details" at bounding box center [63, 194] width 72 height 12
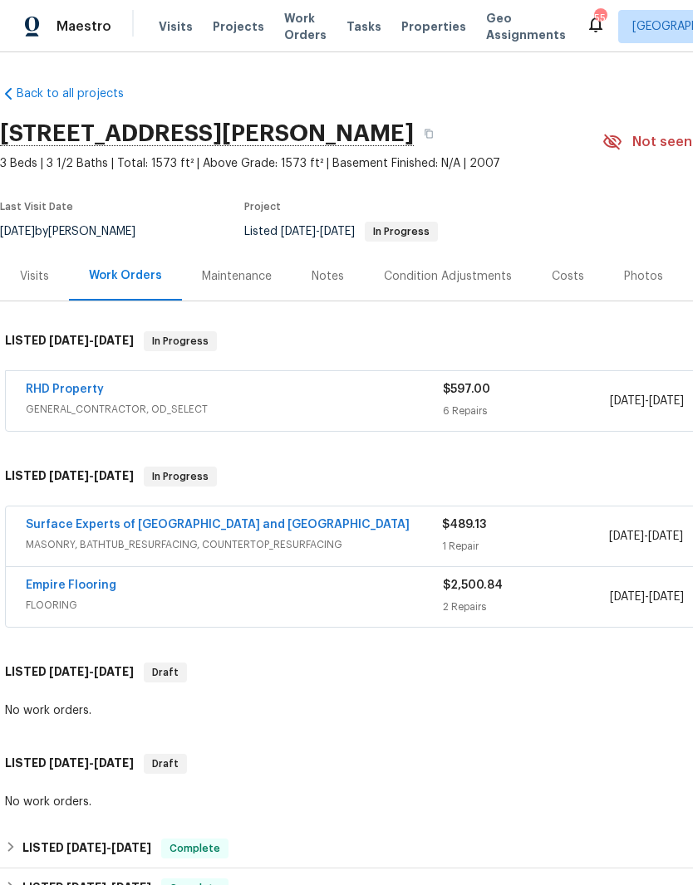
click at [334, 277] on div "Notes" at bounding box center [327, 276] width 32 height 17
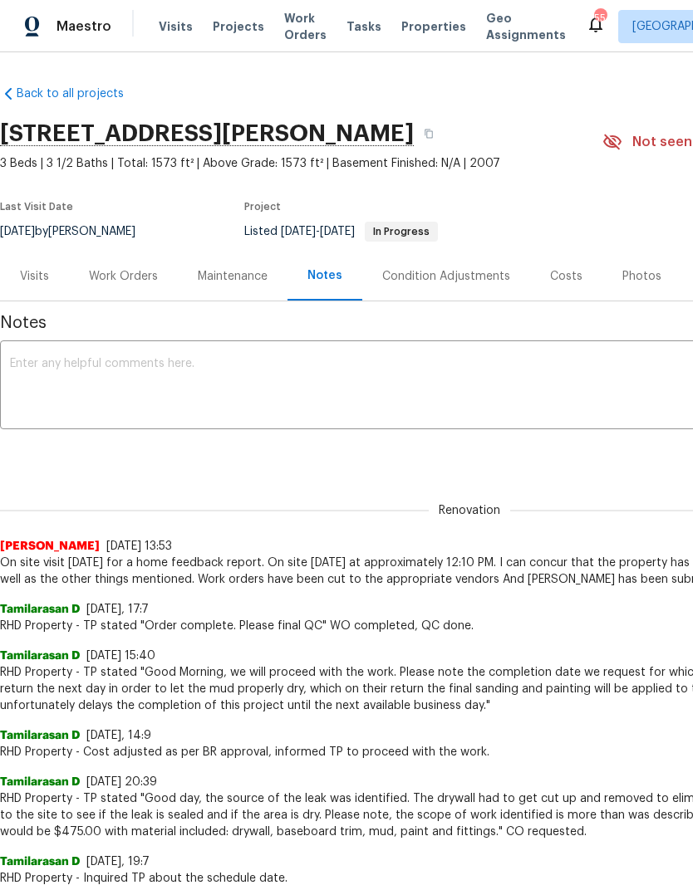
click at [370, 379] on textarea at bounding box center [469, 387] width 919 height 58
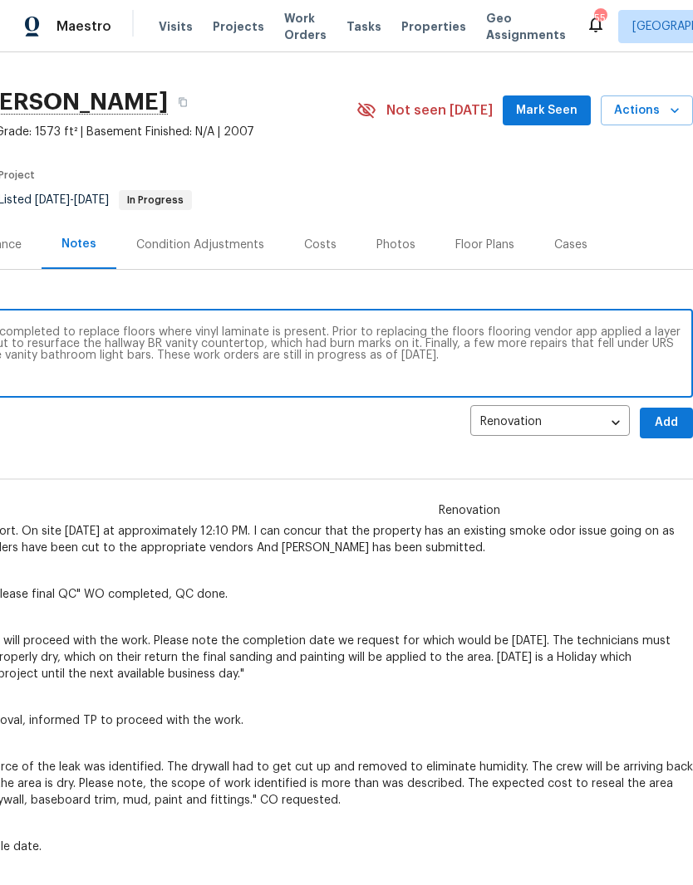
scroll to position [32, 246]
type textarea "Work orders have been cut and have been completed to replace floors where vinyl…"
click at [669, 420] on span "Add" at bounding box center [666, 423] width 27 height 21
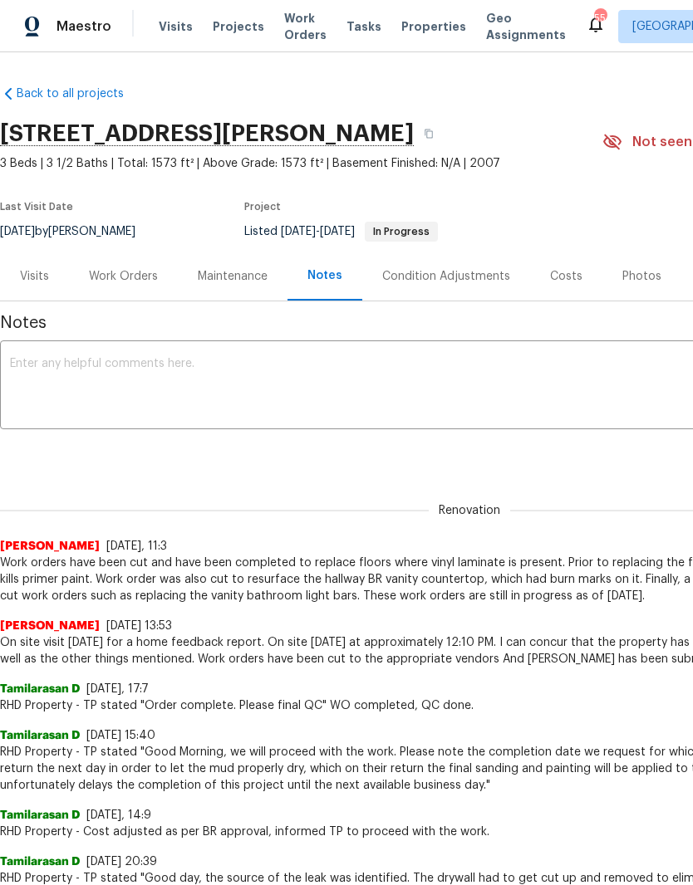
scroll to position [0, 0]
click at [153, 278] on div "Work Orders" at bounding box center [123, 276] width 69 height 17
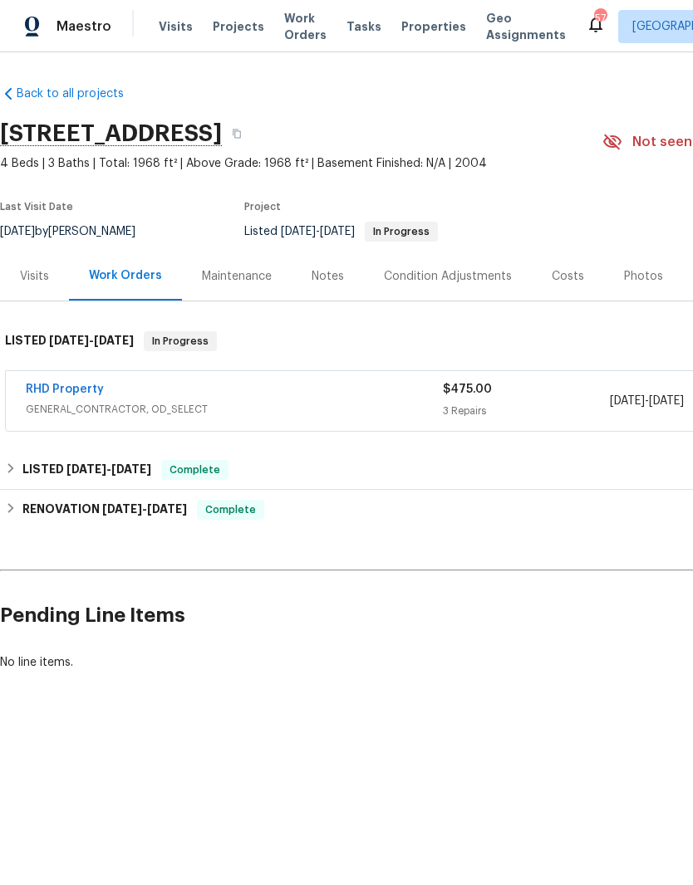
click at [66, 388] on link "RHD Property" at bounding box center [65, 390] width 78 height 12
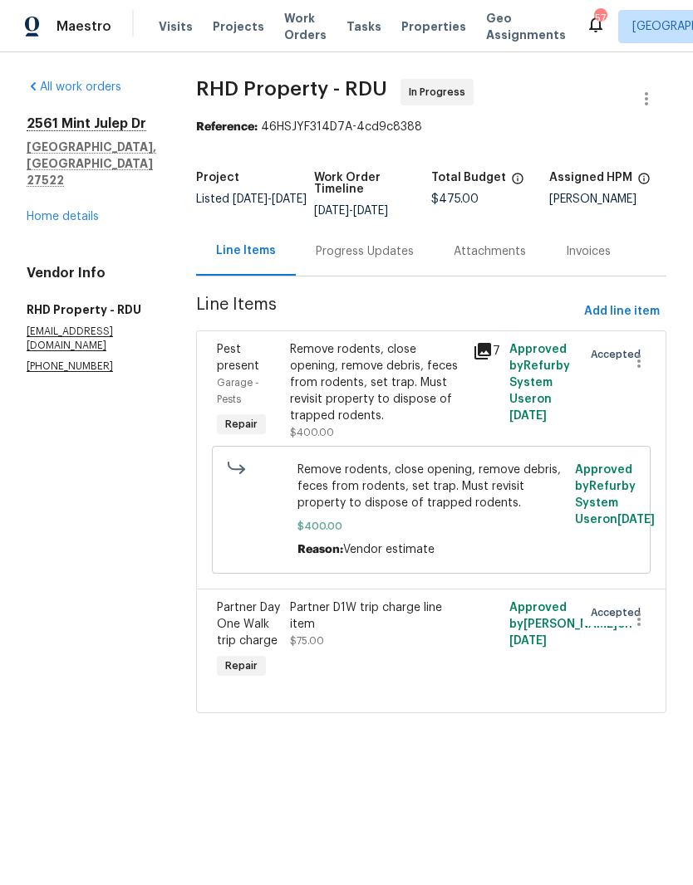
click at [65, 211] on link "Home details" at bounding box center [63, 217] width 72 height 12
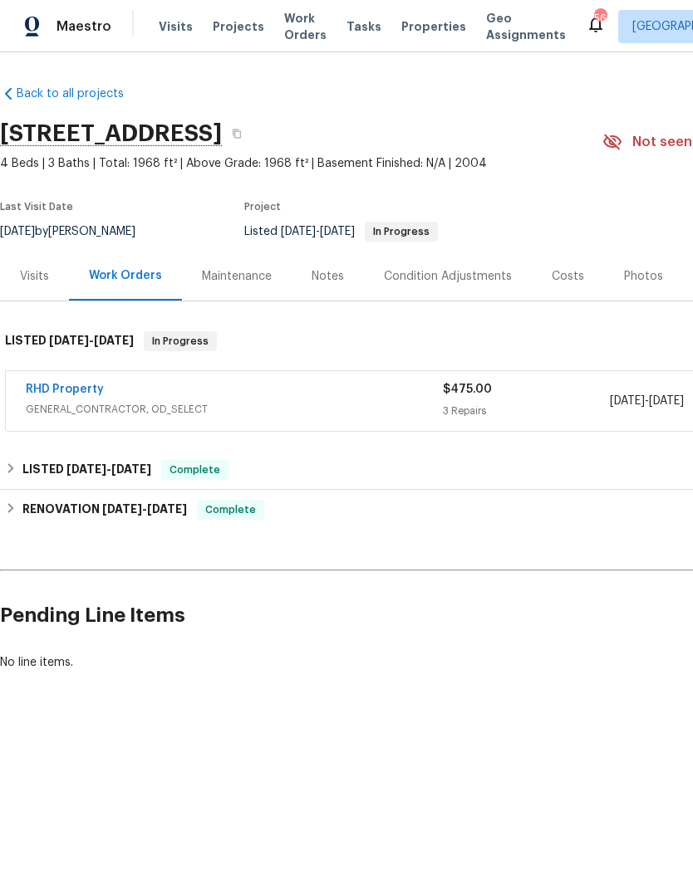
click at [71, 393] on link "RHD Property" at bounding box center [65, 390] width 78 height 12
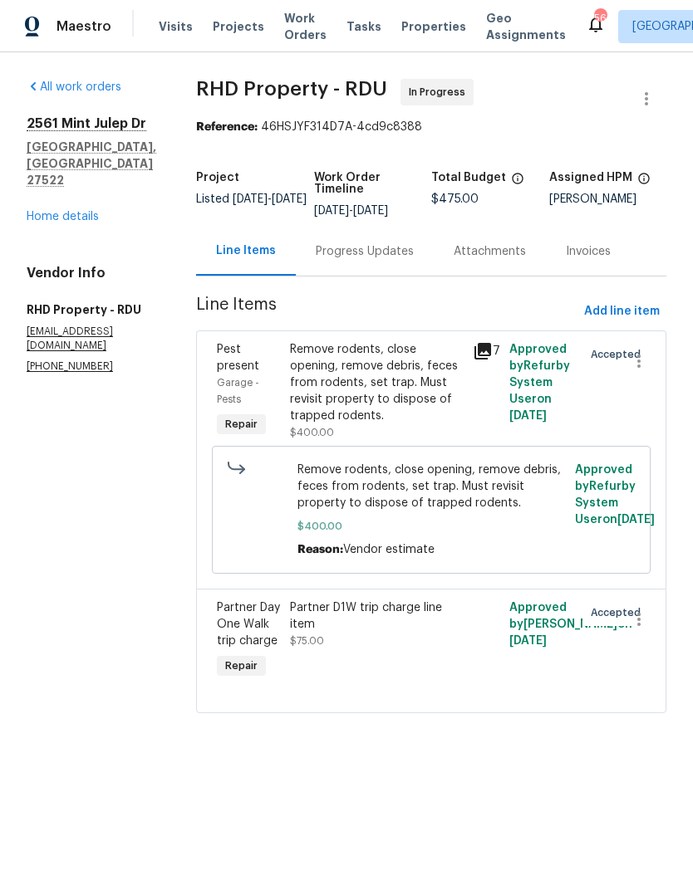
click at [70, 211] on link "Home details" at bounding box center [63, 217] width 72 height 12
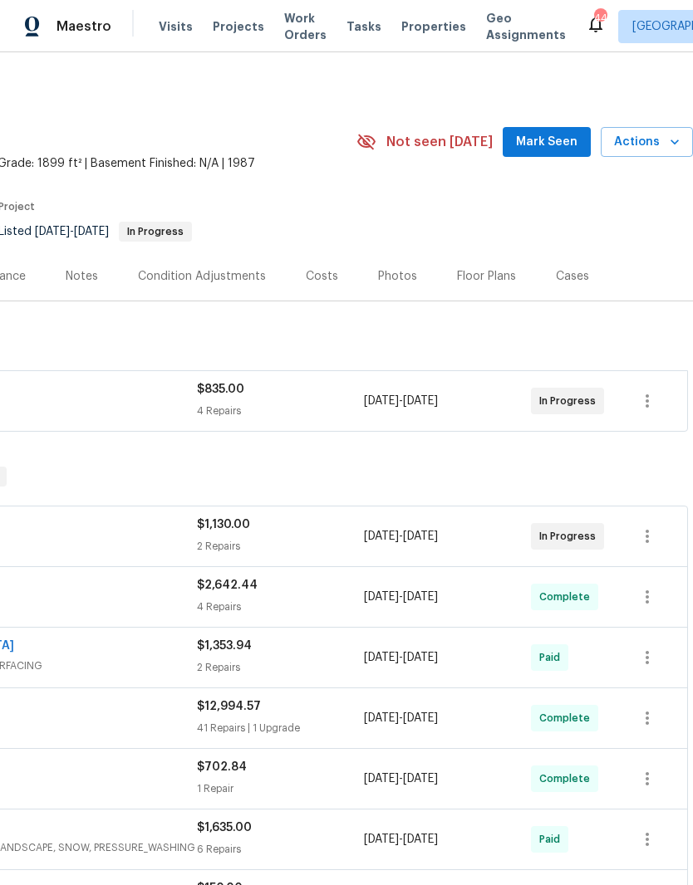
scroll to position [0, 246]
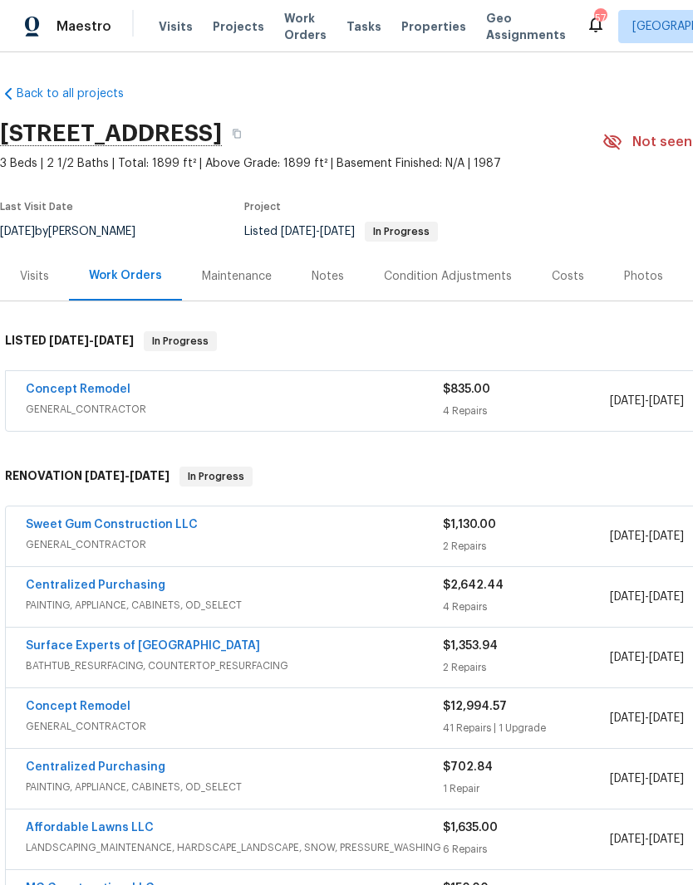
click at [163, 530] on link "Sweet Gum Construction LLC" at bounding box center [112, 525] width 172 height 12
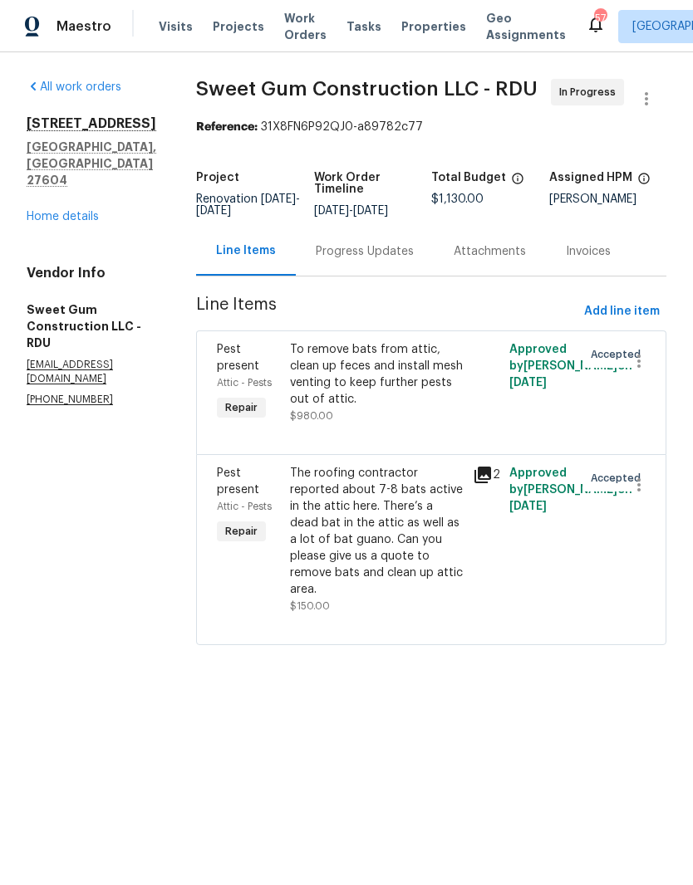
click at [434, 276] on div "Progress Updates" at bounding box center [365, 251] width 138 height 49
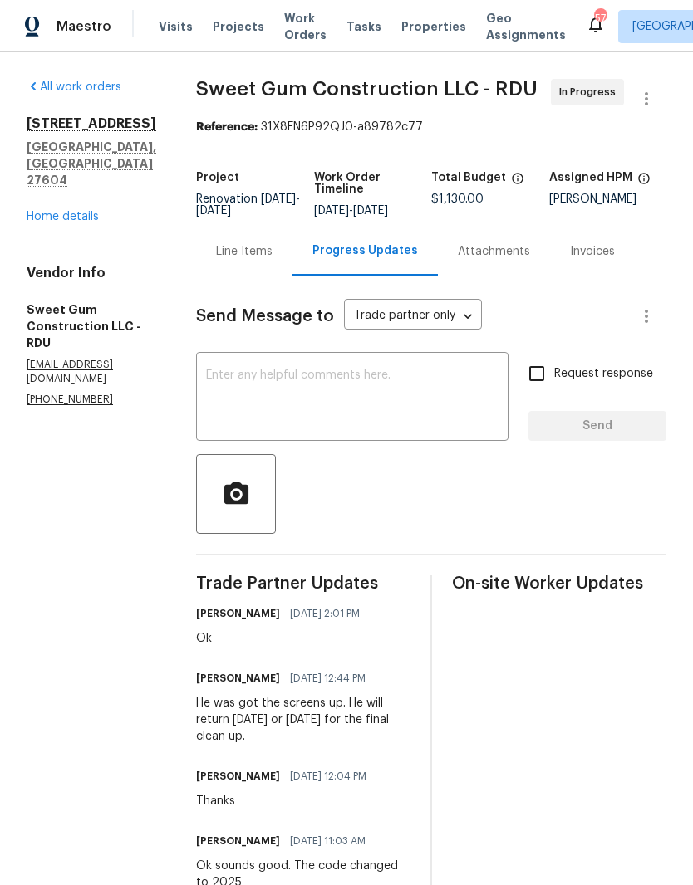
click at [66, 211] on link "Home details" at bounding box center [63, 217] width 72 height 12
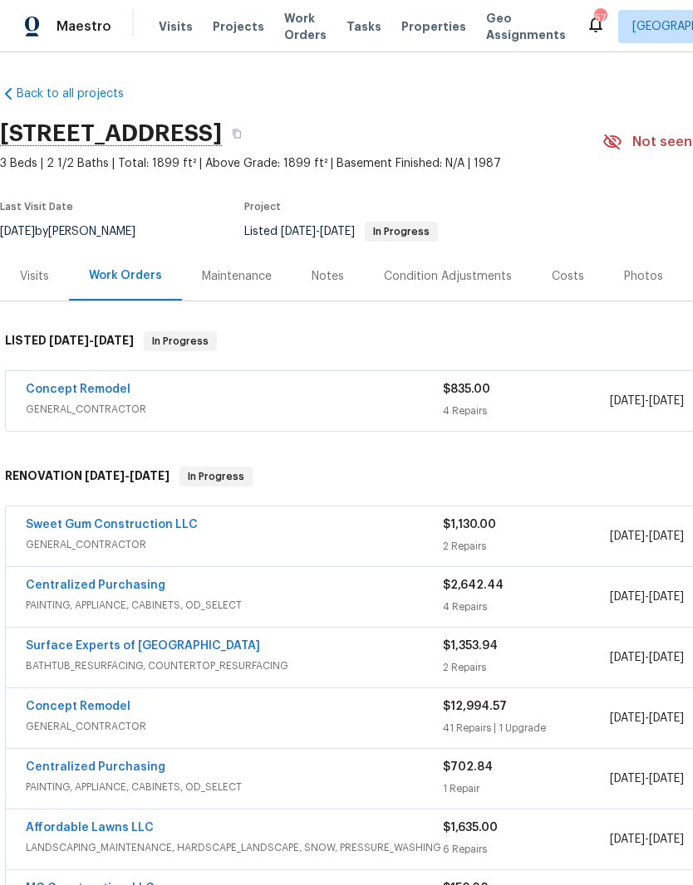
click at [99, 384] on link "Concept Remodel" at bounding box center [78, 390] width 105 height 12
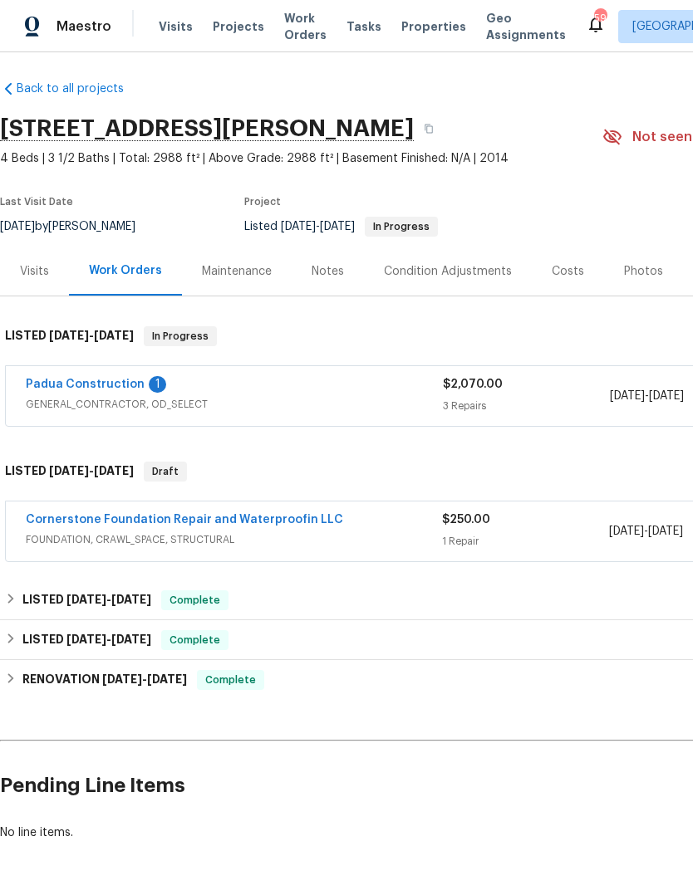
scroll to position [5, 0]
click at [99, 380] on link "Padua Construction" at bounding box center [85, 385] width 119 height 12
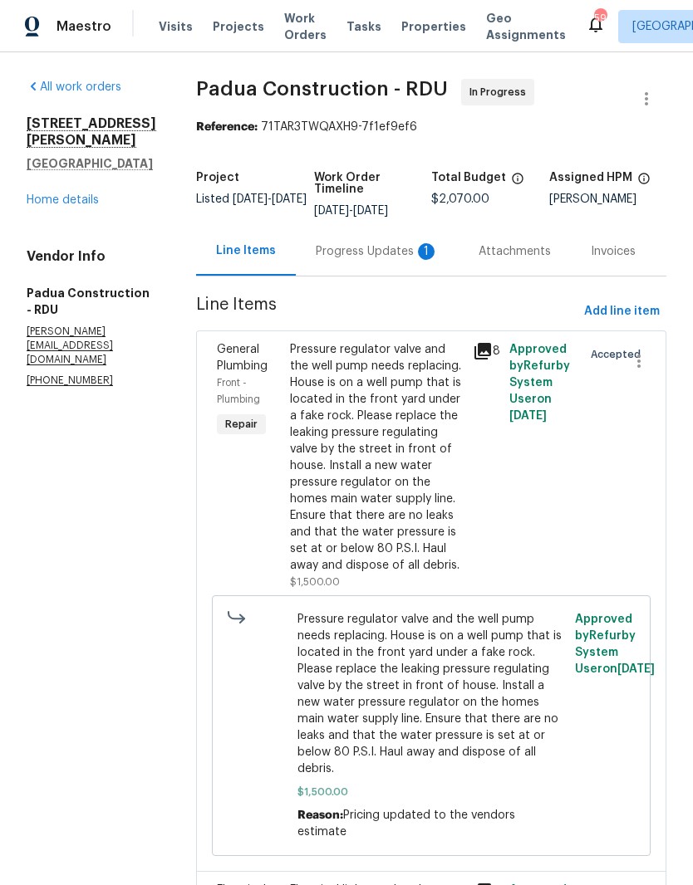
click at [333, 256] on div "Progress Updates 1" at bounding box center [377, 251] width 123 height 17
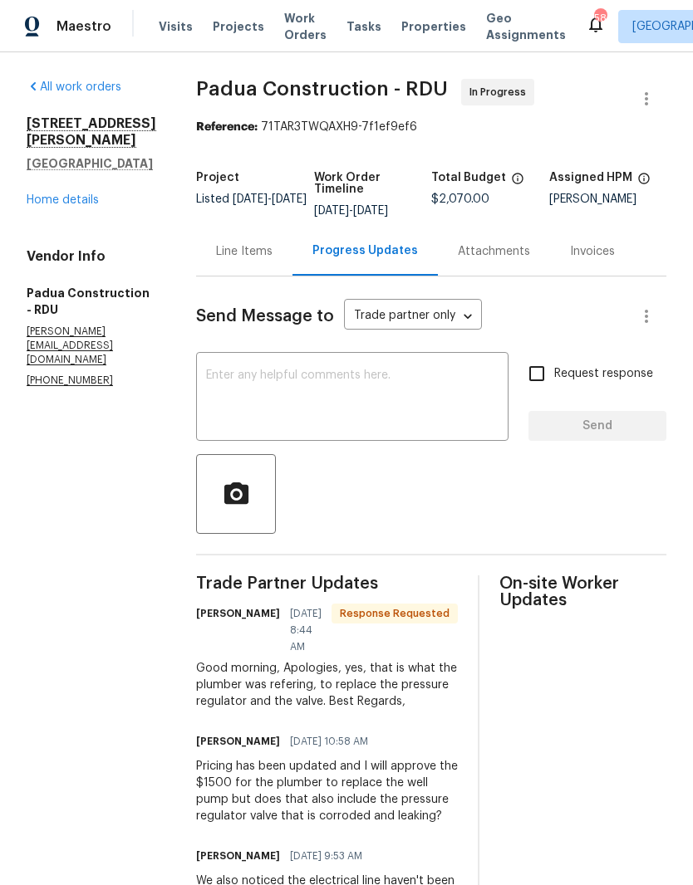
click at [206, 382] on textarea at bounding box center [352, 399] width 292 height 58
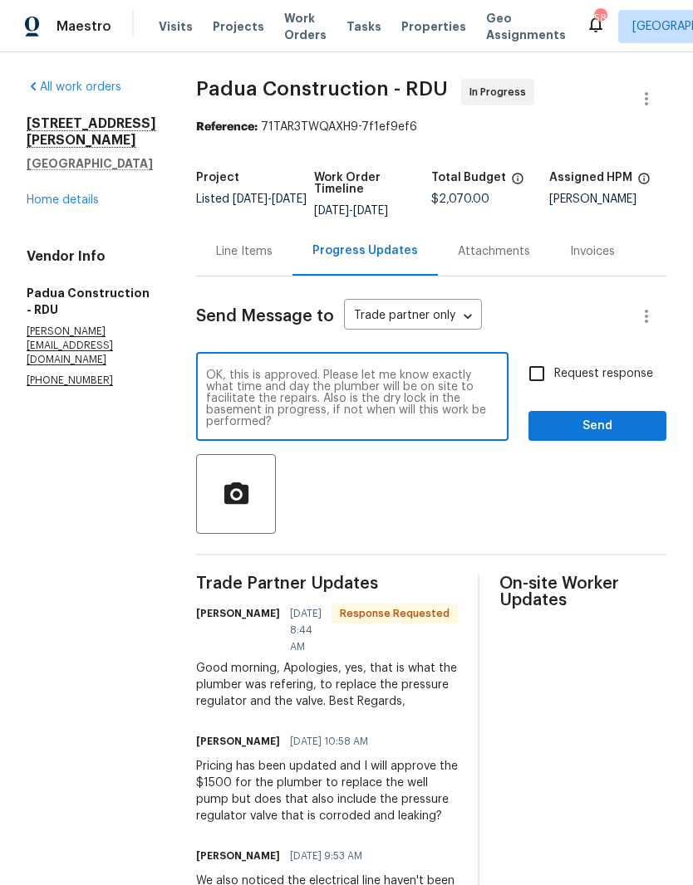
type textarea "OK, this is approved. Please let me know exactly what time and day the plumber …"
click at [536, 386] on input "Request response" at bounding box center [536, 373] width 35 height 35
checkbox input "true"
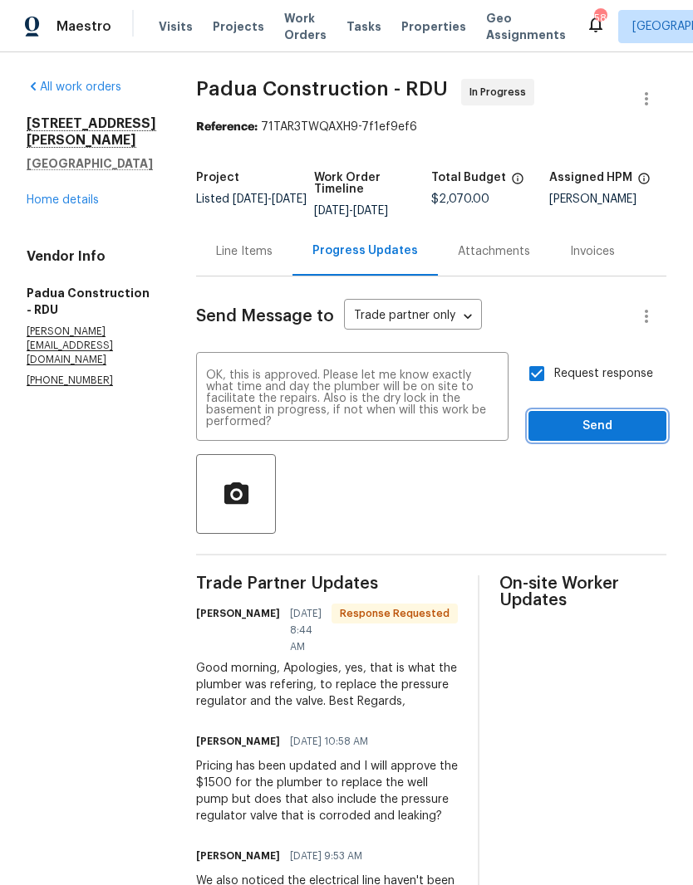
click at [561, 417] on span "Send" at bounding box center [597, 426] width 111 height 21
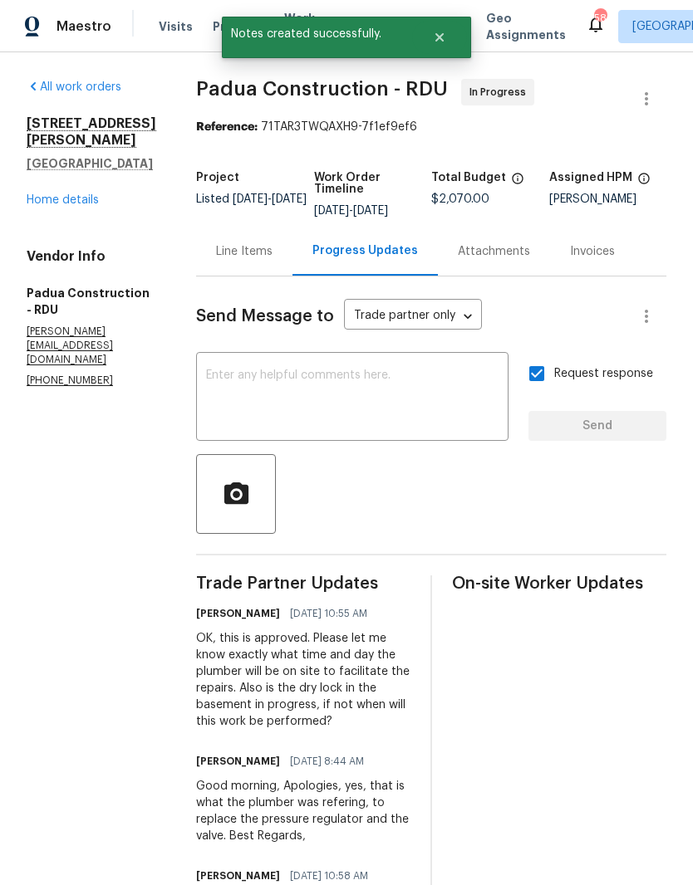
click at [216, 248] on div "Line Items" at bounding box center [244, 251] width 56 height 17
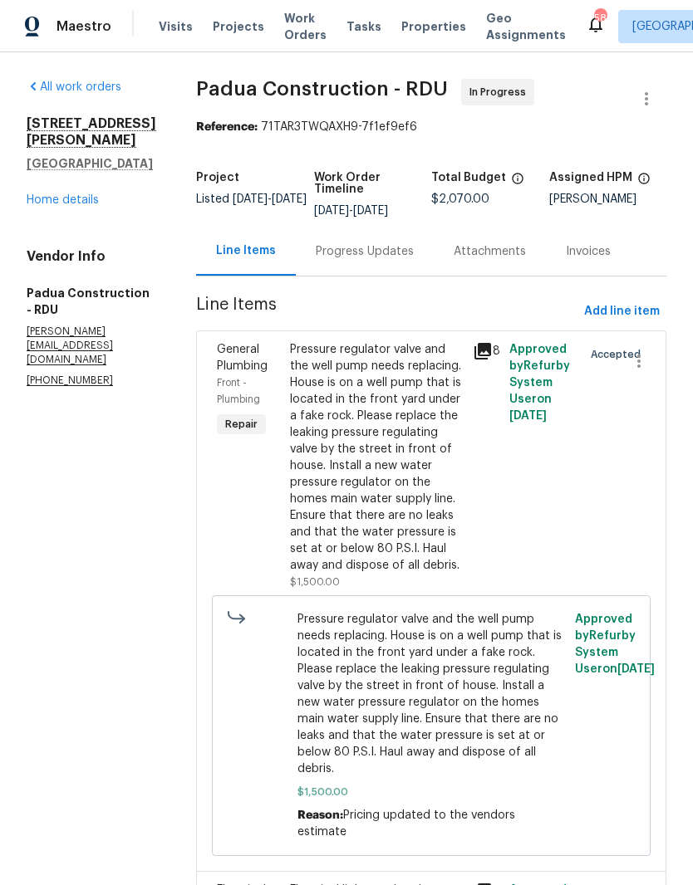
click at [68, 206] on link "Home details" at bounding box center [63, 200] width 72 height 12
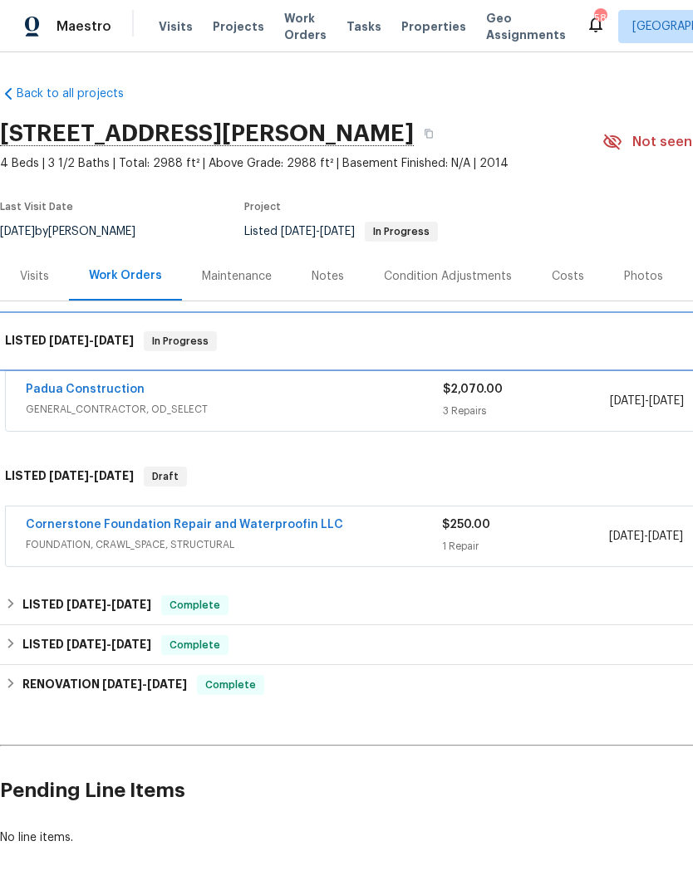
click at [75, 367] on div "LISTED 9/15/25 - 9/26/25 In Progress" at bounding box center [469, 341] width 938 height 53
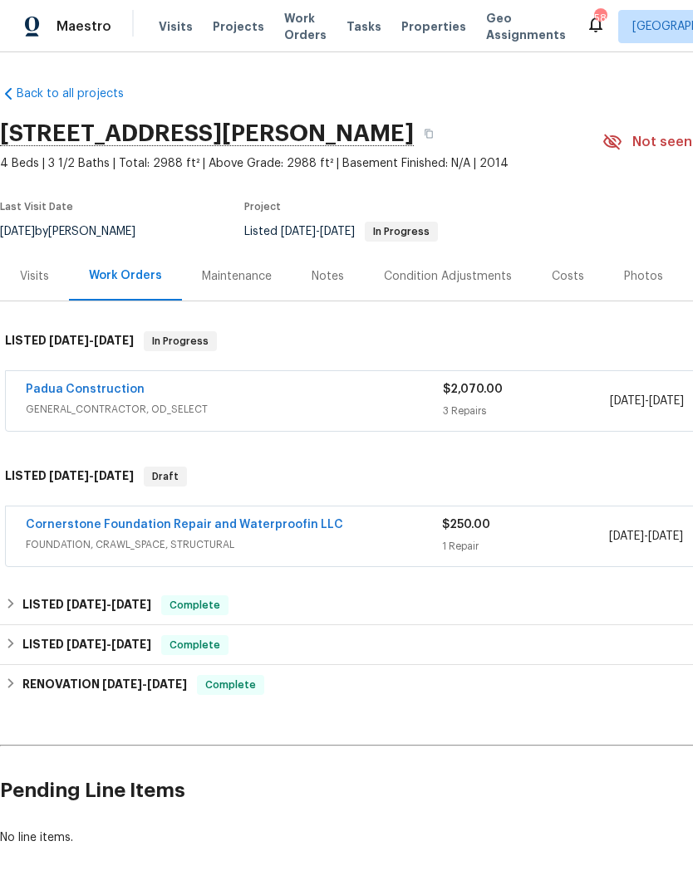
click at [97, 392] on link "Padua Construction" at bounding box center [85, 390] width 119 height 12
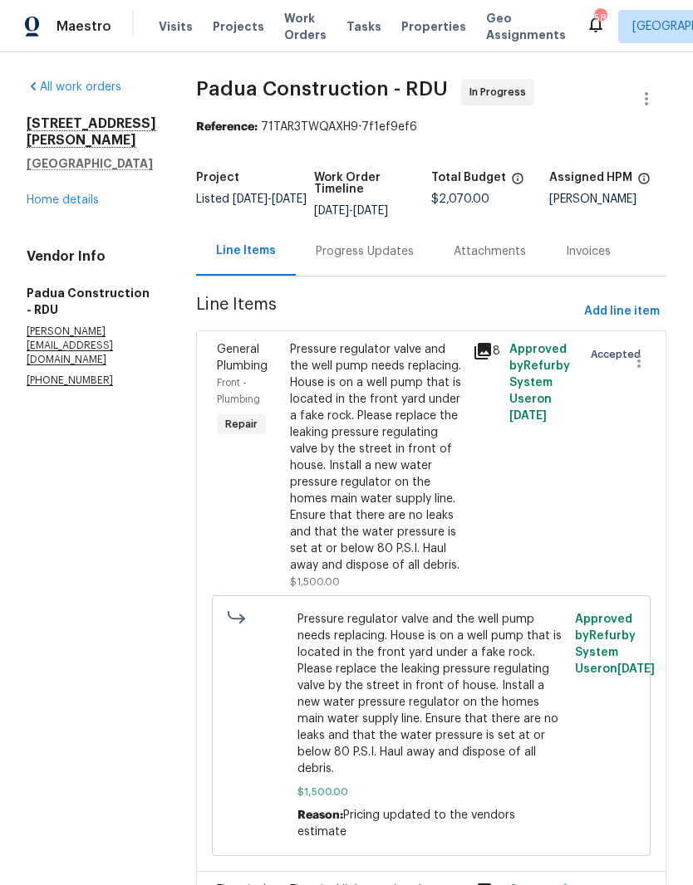
click at [336, 247] on div "Progress Updates" at bounding box center [365, 251] width 98 height 17
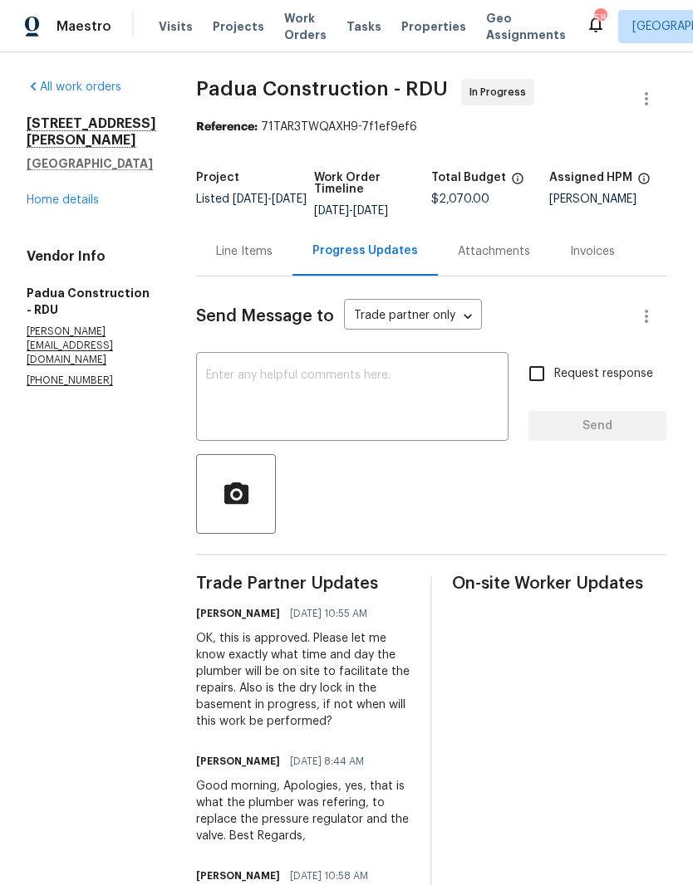
click at [226, 385] on textarea at bounding box center [352, 399] width 292 height 58
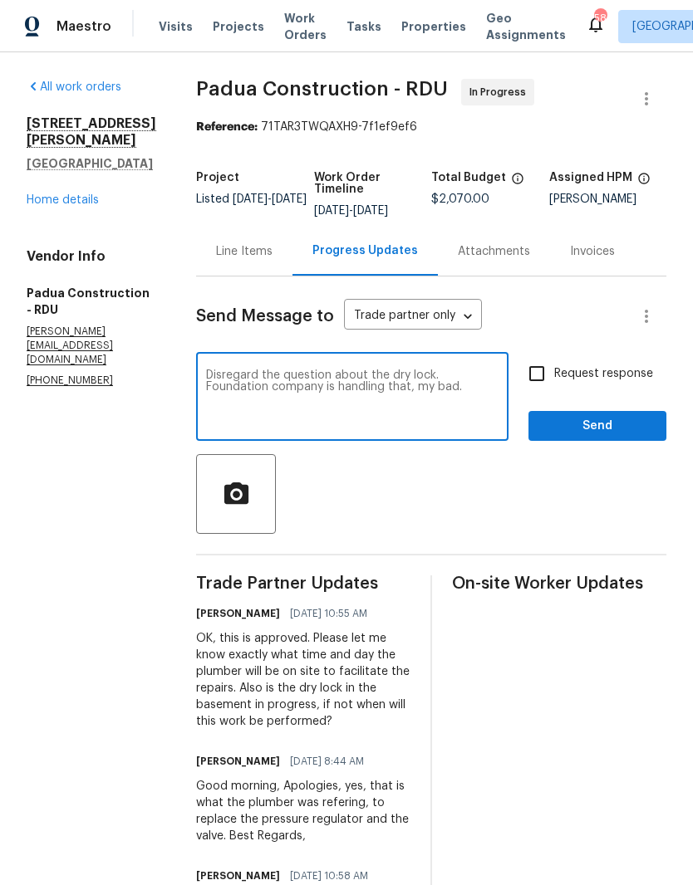
type textarea "Disregard the question about the dry lock. Foundation company is handling that,…"
click at [609, 424] on span "Send" at bounding box center [597, 426] width 111 height 21
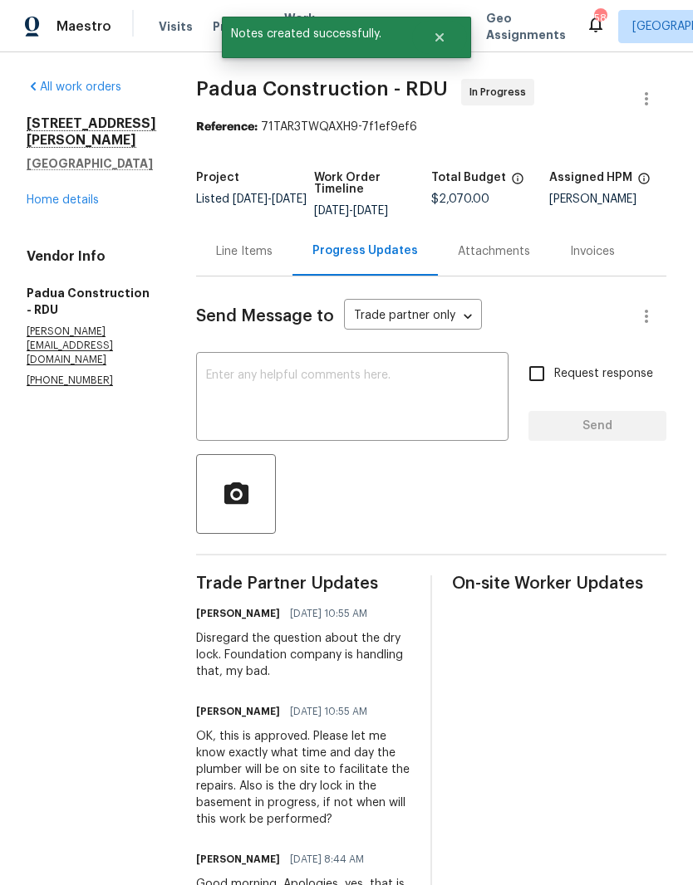
click at [65, 206] on link "Home details" at bounding box center [63, 200] width 72 height 12
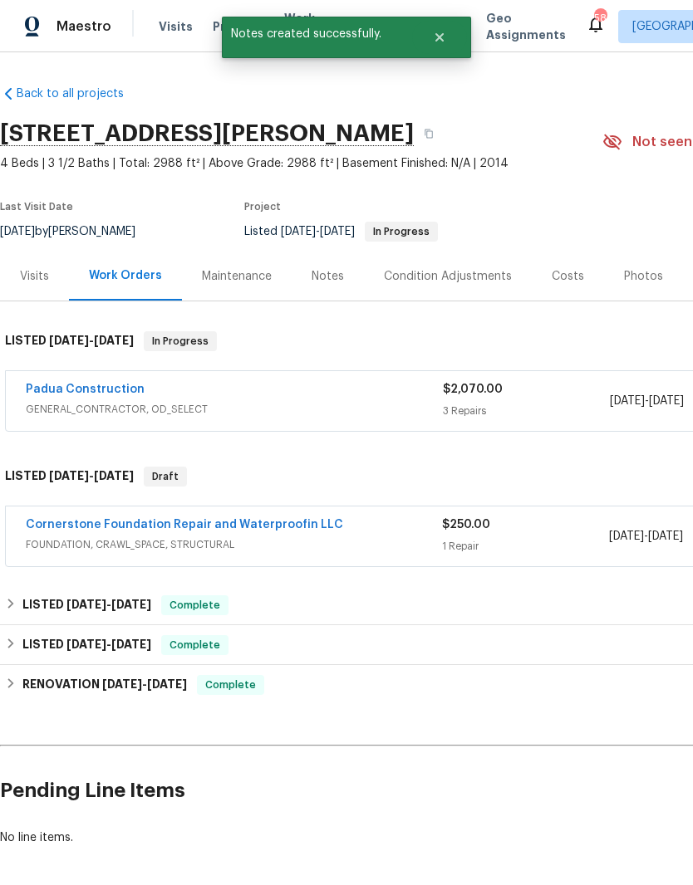
click at [71, 513] on div "Cornerstone Foundation Repair and Waterproofin LLC FOUNDATION, CRAWL_SPACE, STR…" at bounding box center [469, 537] width 927 height 60
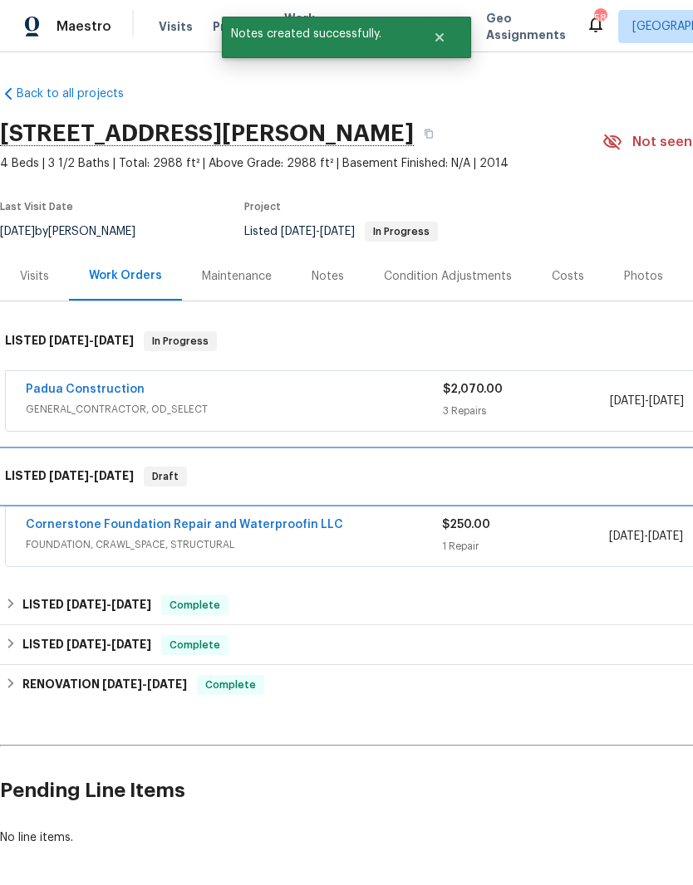
click at [176, 501] on div "LISTED 9/15/25 - 9/24/25 Draft" at bounding box center [469, 476] width 938 height 53
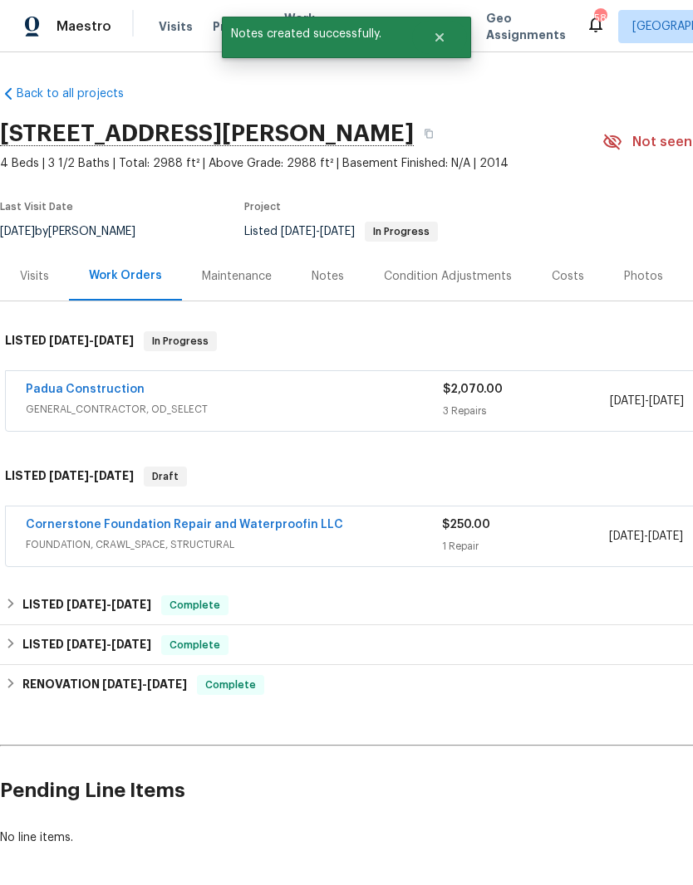
click at [97, 526] on link "Cornerstone Foundation Repair and Waterproofin LLC" at bounding box center [184, 525] width 317 height 12
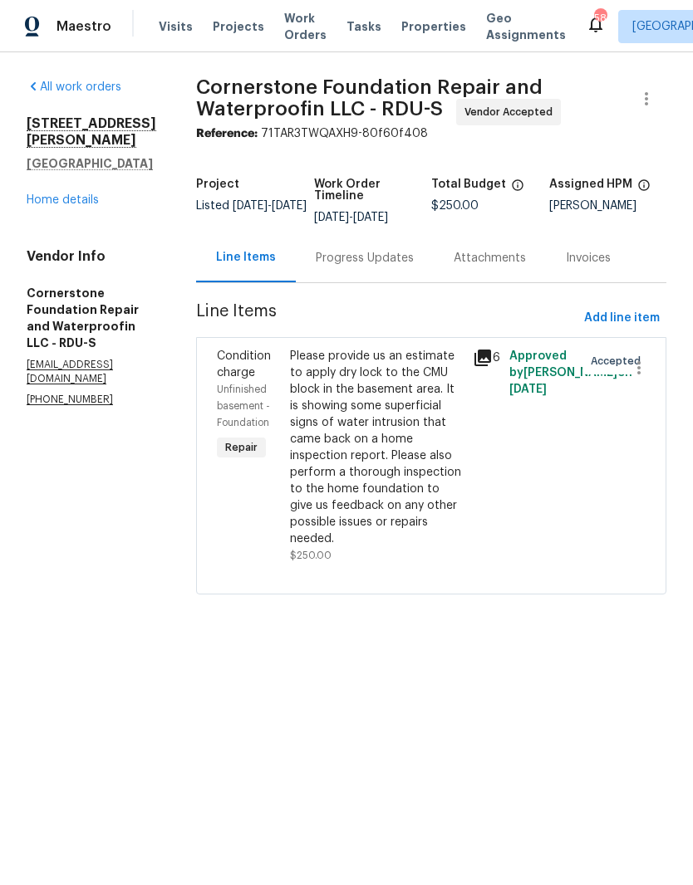
click at [304, 267] on div "Progress Updates" at bounding box center [365, 257] width 138 height 49
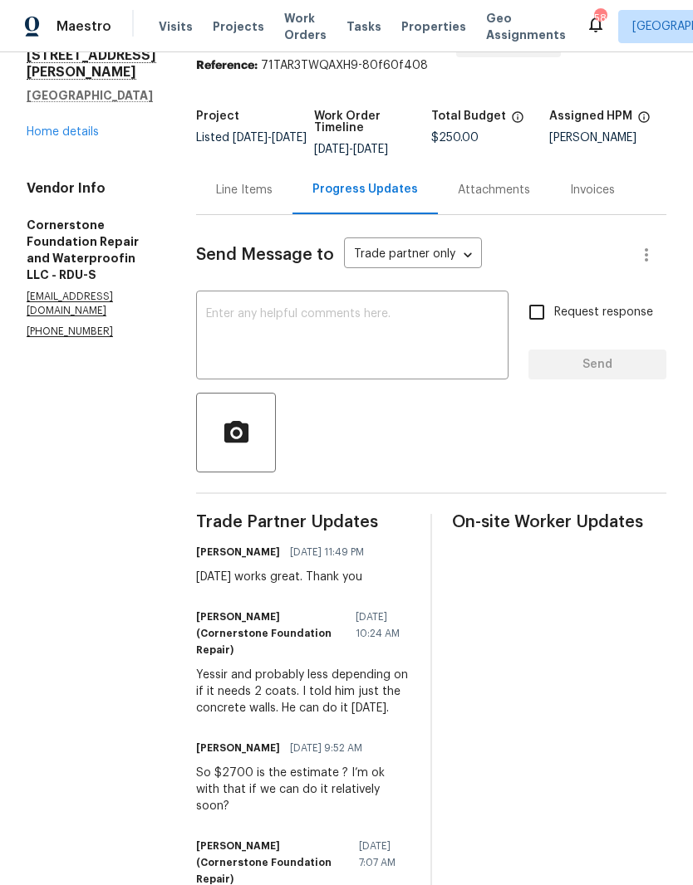
scroll to position [72, 0]
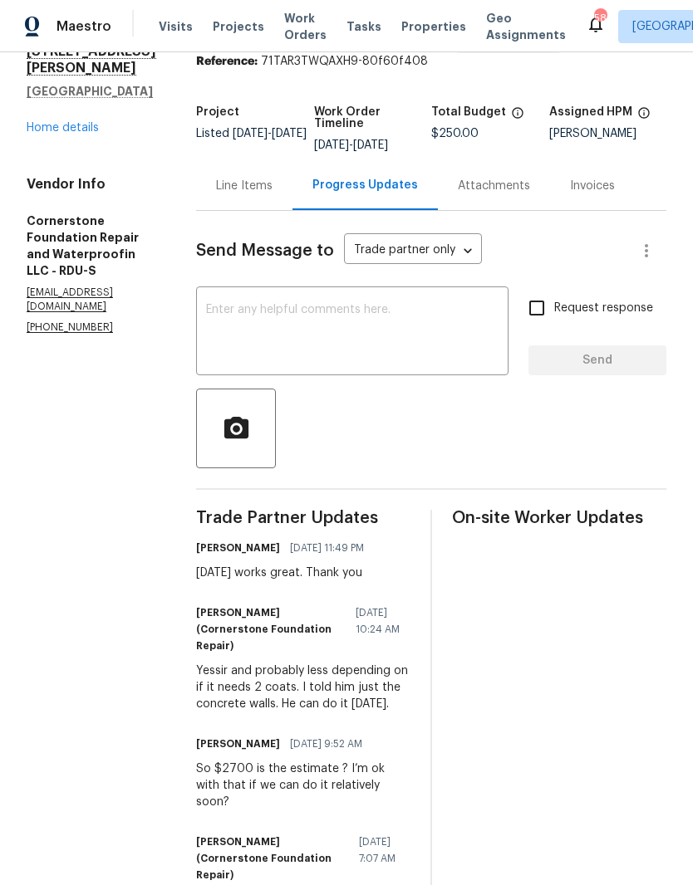
click at [228, 183] on div "Line Items" at bounding box center [244, 186] width 56 height 17
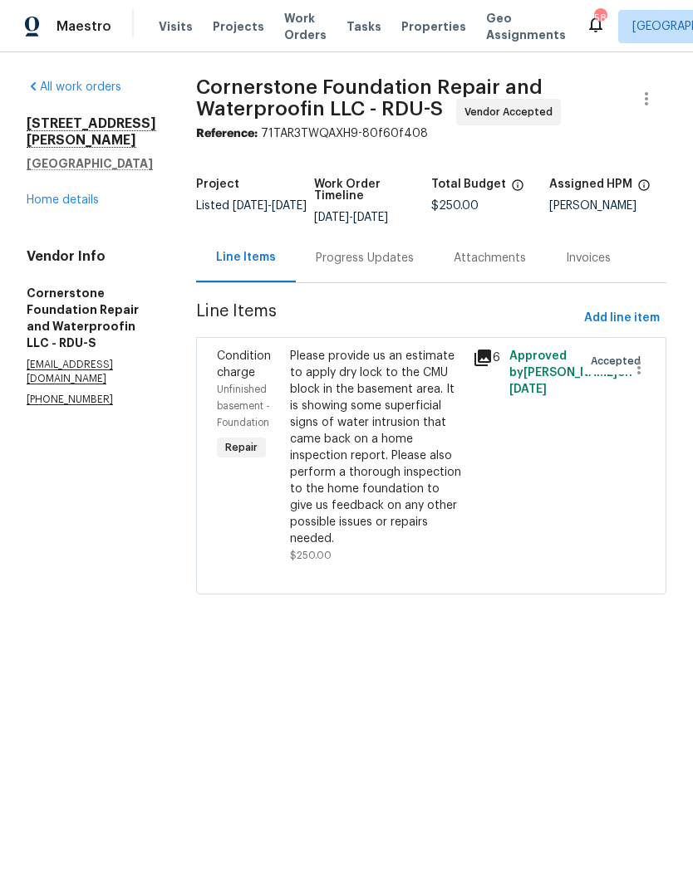
click at [360, 442] on div "Please provide us an estimate to apply dry lock to the CMU block in the basemen…" at bounding box center [376, 447] width 173 height 199
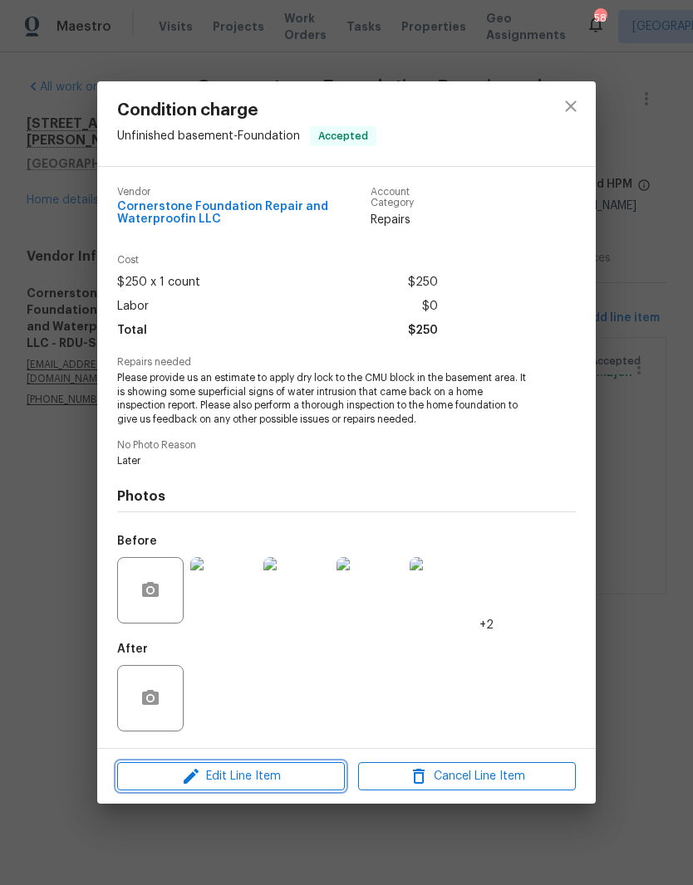
click at [249, 781] on span "Edit Line Item" at bounding box center [231, 777] width 218 height 21
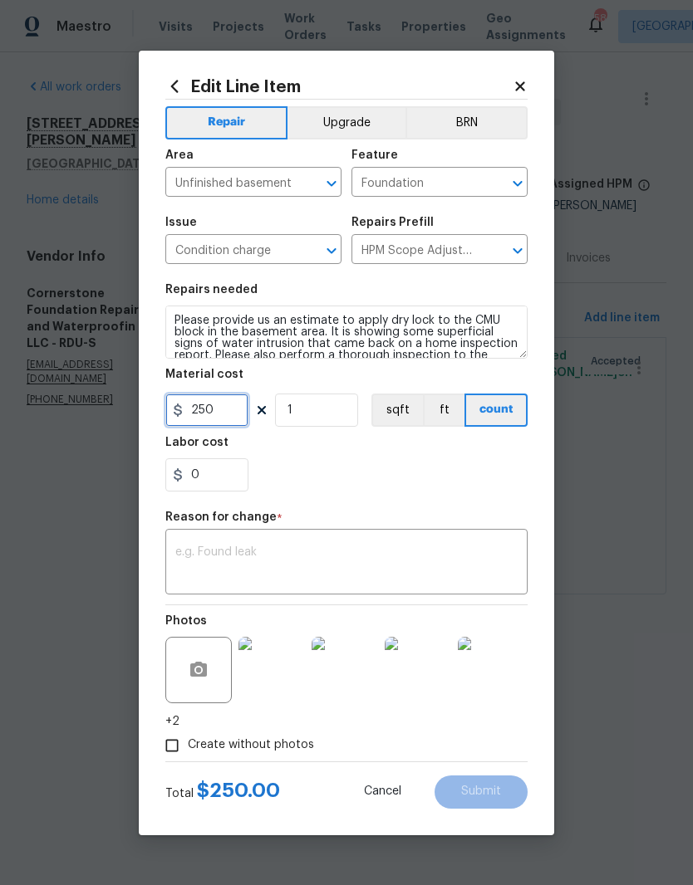
click at [236, 402] on input "250" at bounding box center [206, 410] width 83 height 33
type input "2700"
click at [308, 488] on div "0" at bounding box center [346, 474] width 362 height 33
click at [240, 569] on textarea at bounding box center [346, 563] width 342 height 35
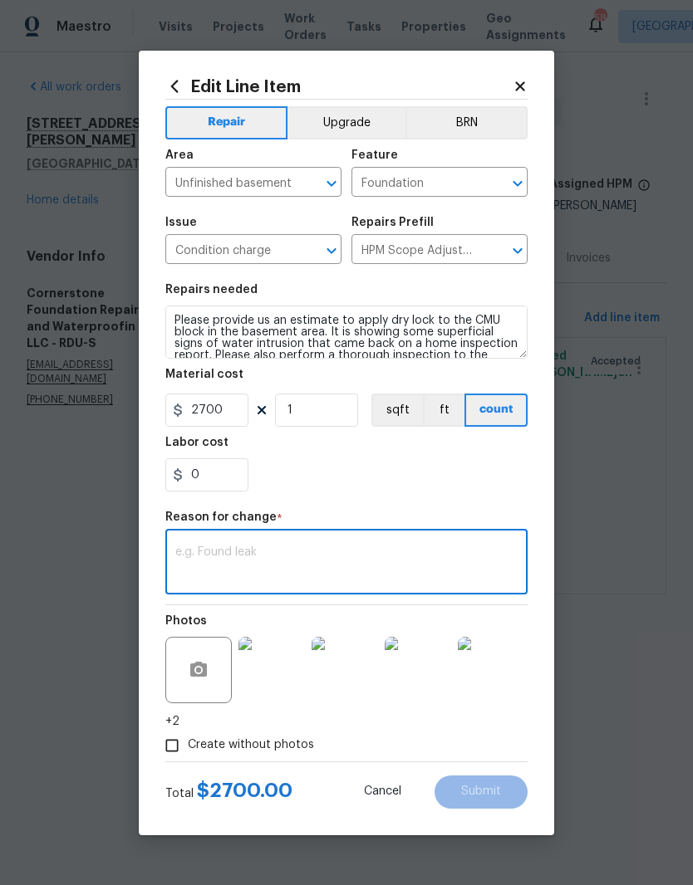
click at [525, 80] on icon at bounding box center [519, 86] width 15 height 15
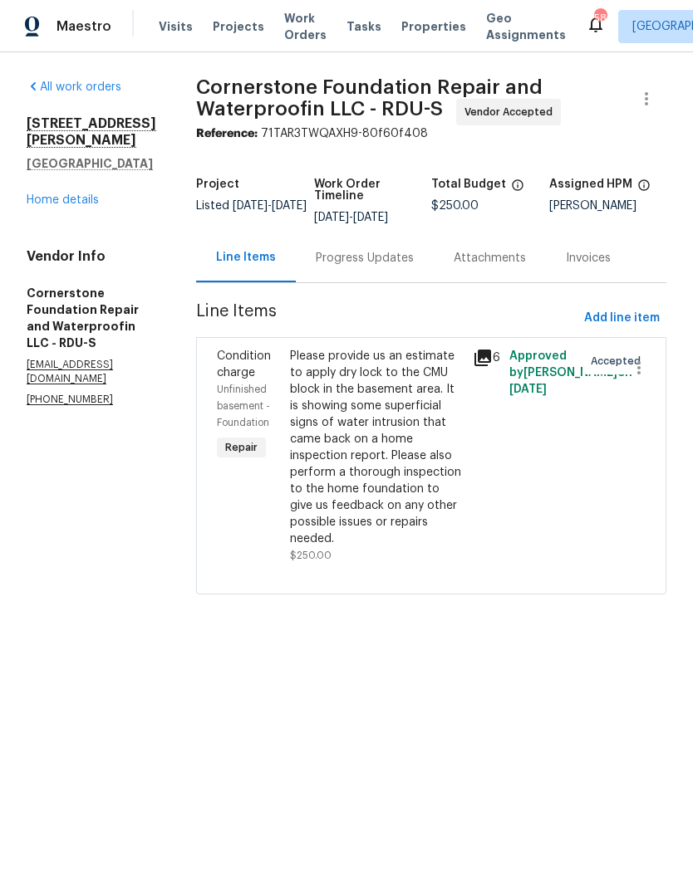
click at [316, 264] on div "Progress Updates" at bounding box center [365, 258] width 98 height 17
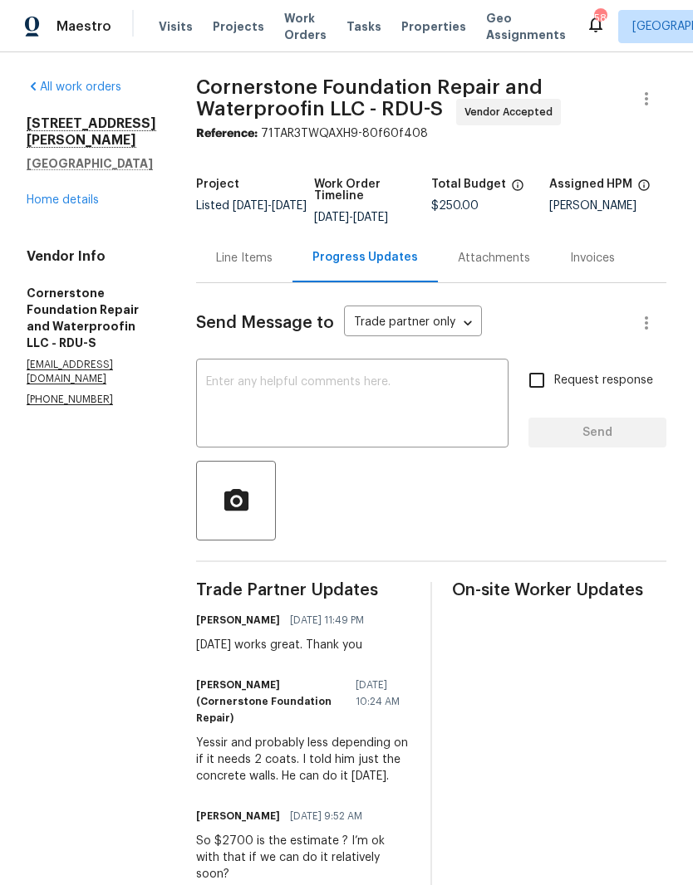
click at [74, 206] on link "Home details" at bounding box center [63, 200] width 72 height 12
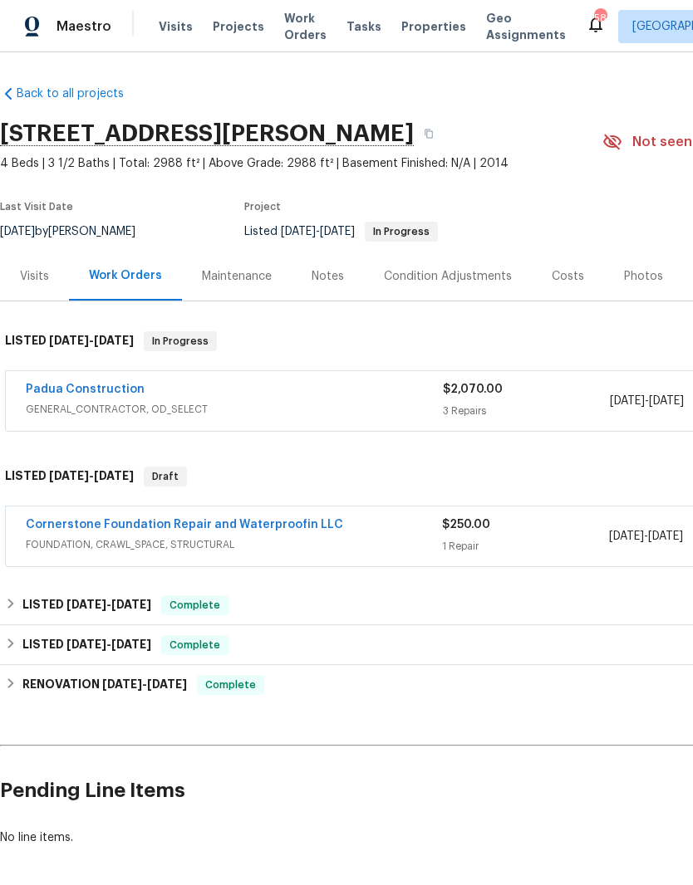
click at [342, 279] on div "Notes" at bounding box center [328, 276] width 72 height 49
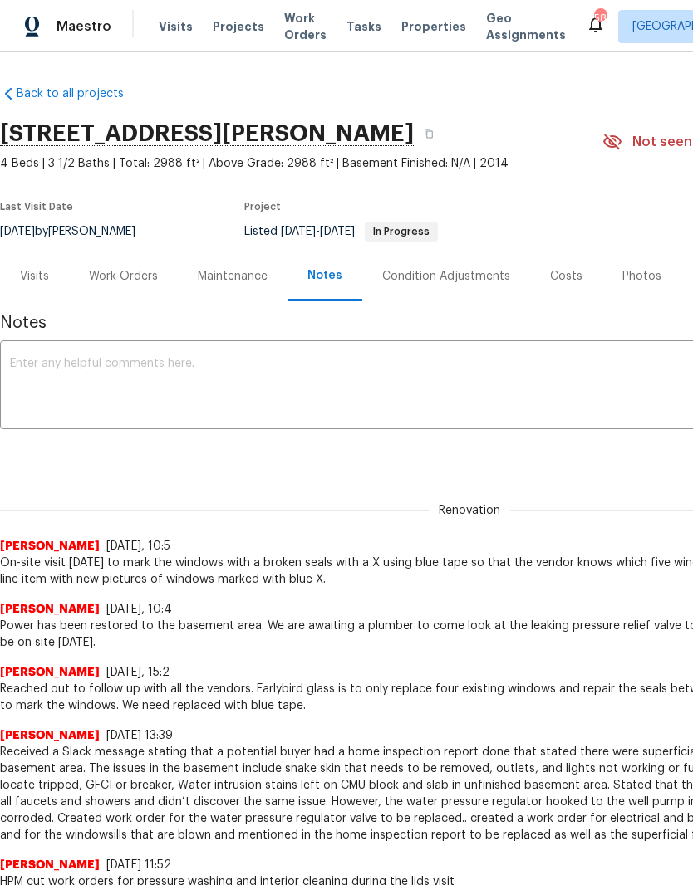
click at [337, 384] on textarea at bounding box center [469, 387] width 919 height 58
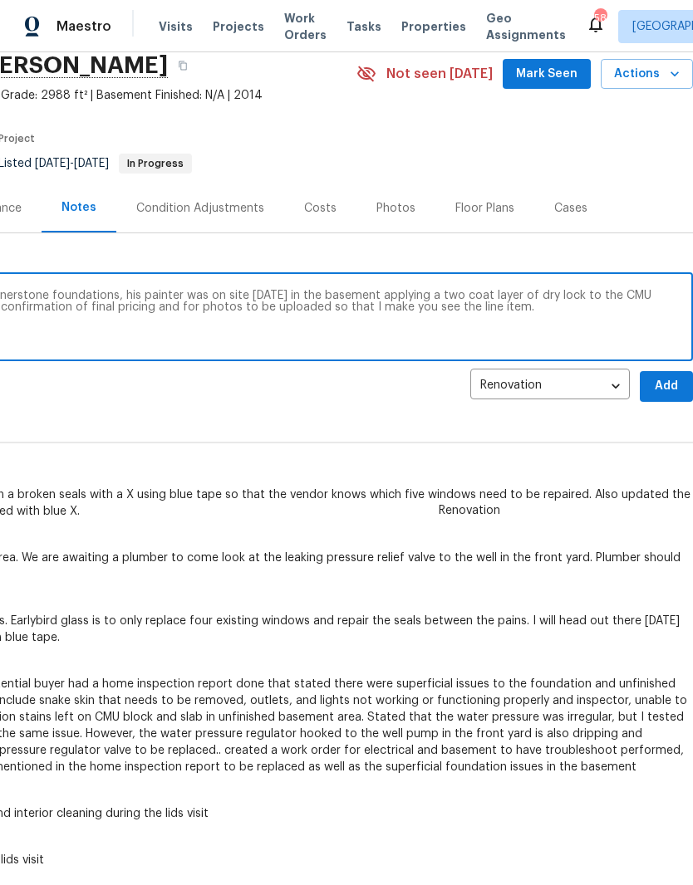
scroll to position [71, 246]
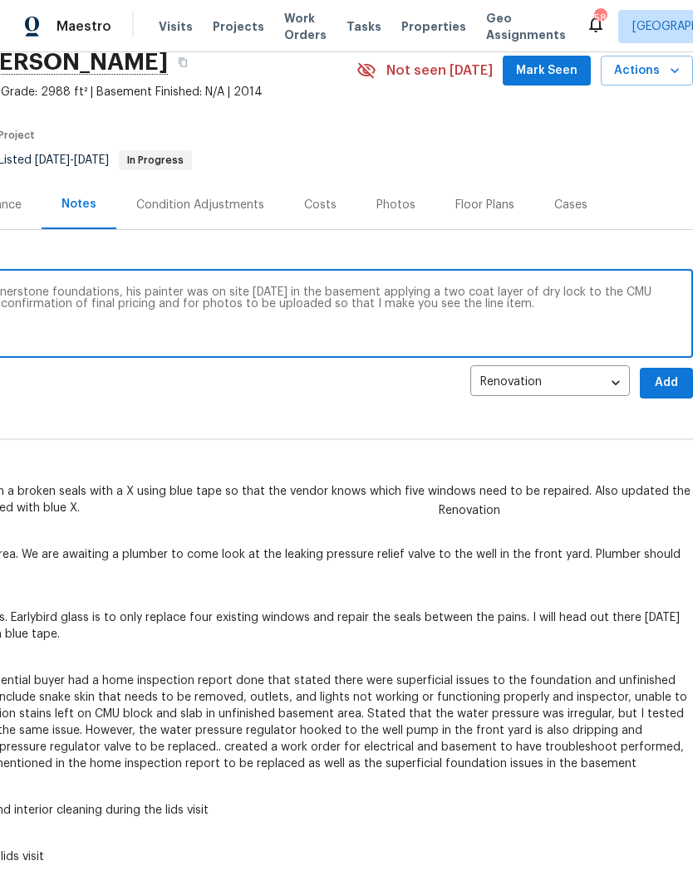
type textarea "Followed up with John from cornerstone foundations, his painter was on site Sun…"
click at [666, 383] on span "Add" at bounding box center [666, 383] width 27 height 21
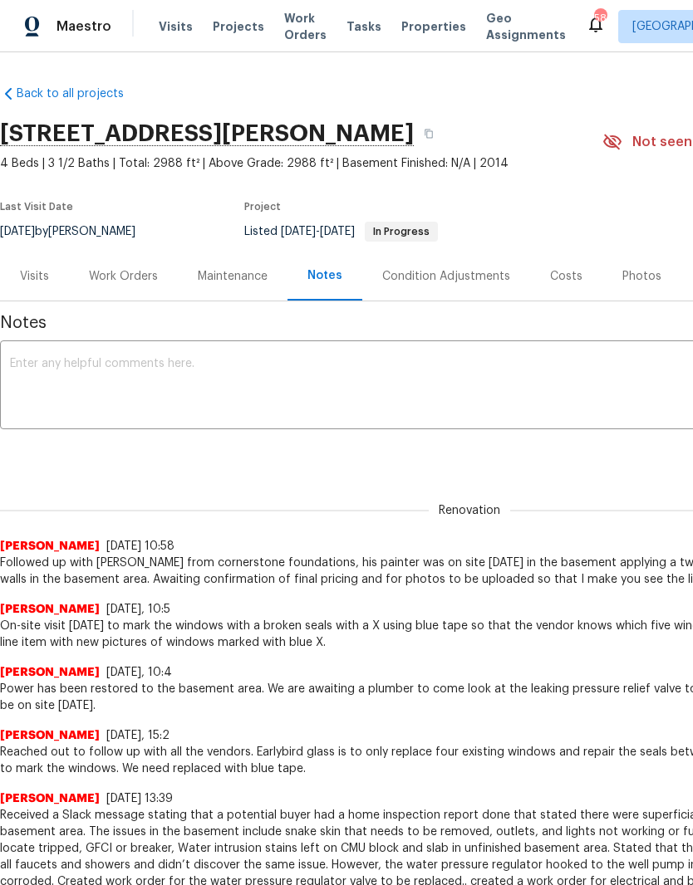
scroll to position [0, 0]
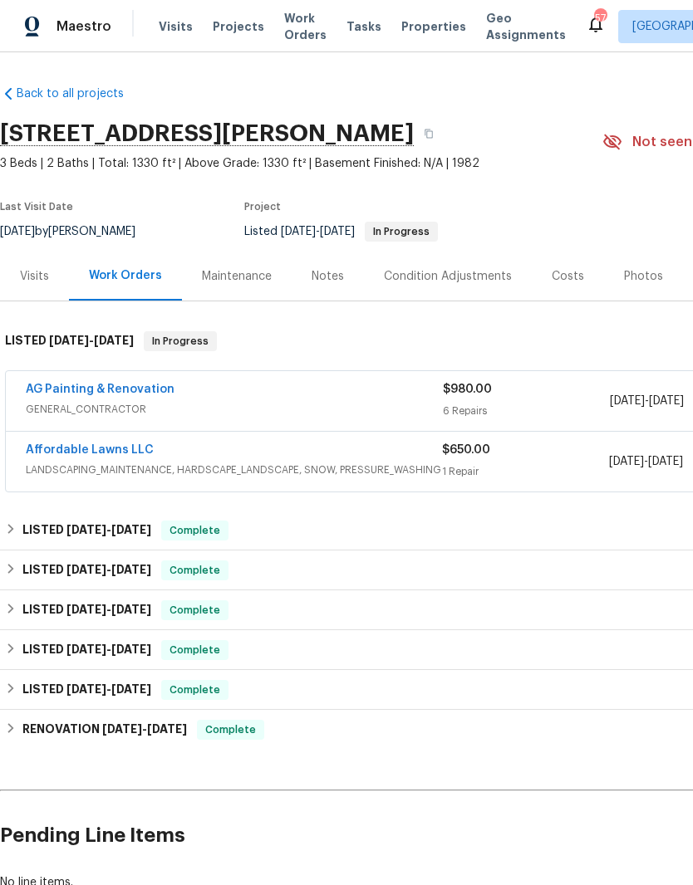
click at [131, 387] on link "AG Painting & Renovation" at bounding box center [100, 390] width 149 height 12
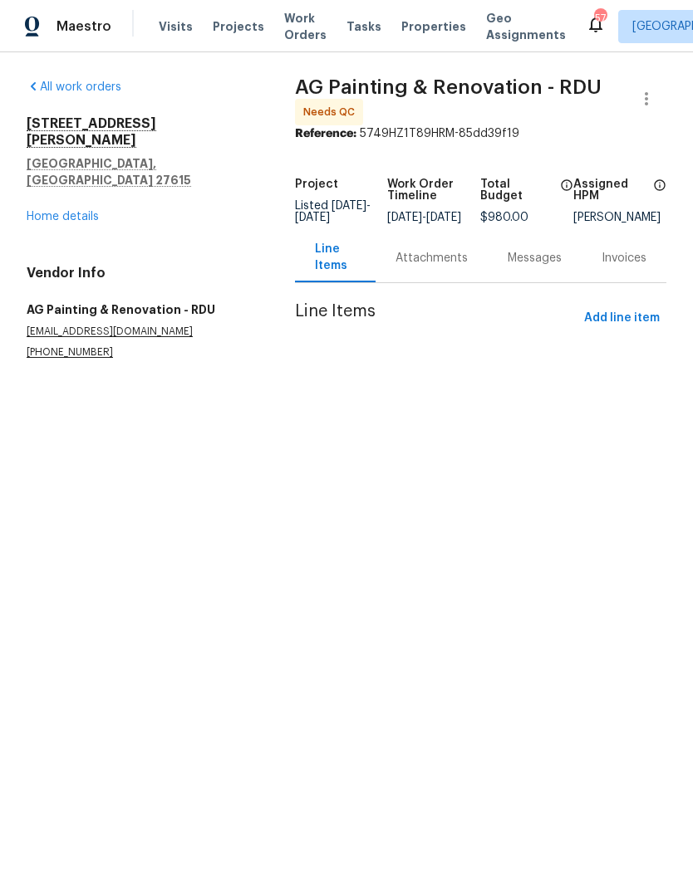
click at [350, 305] on section "AG Painting & Renovation - RDU Needs QC Reference: 5749HZ1T89HRM-85dd39f19 Proj…" at bounding box center [480, 239] width 371 height 321
click at [439, 262] on div "Attachments" at bounding box center [431, 258] width 72 height 17
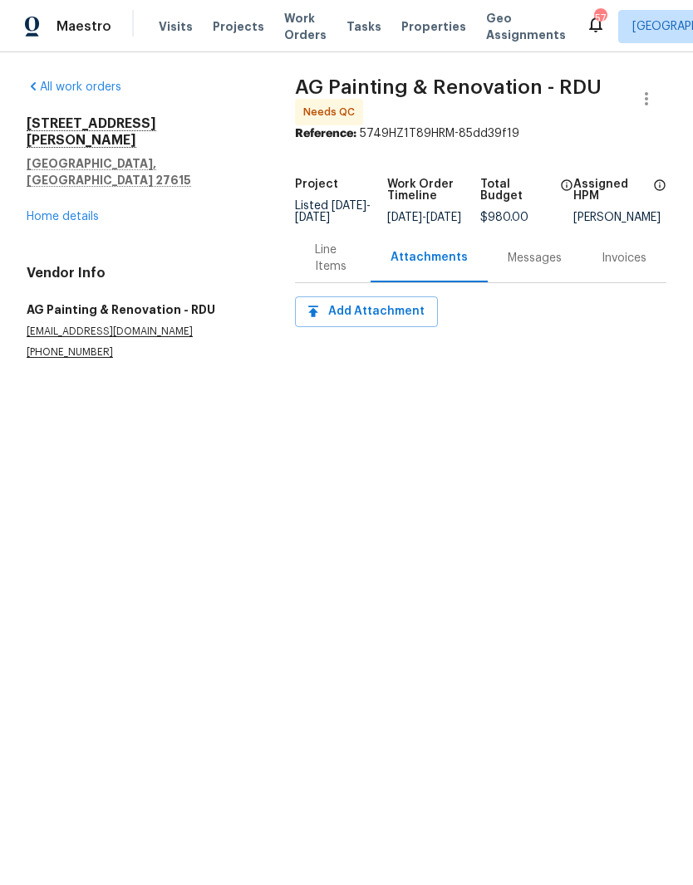
click at [331, 275] on div "Line Items" at bounding box center [333, 258] width 36 height 33
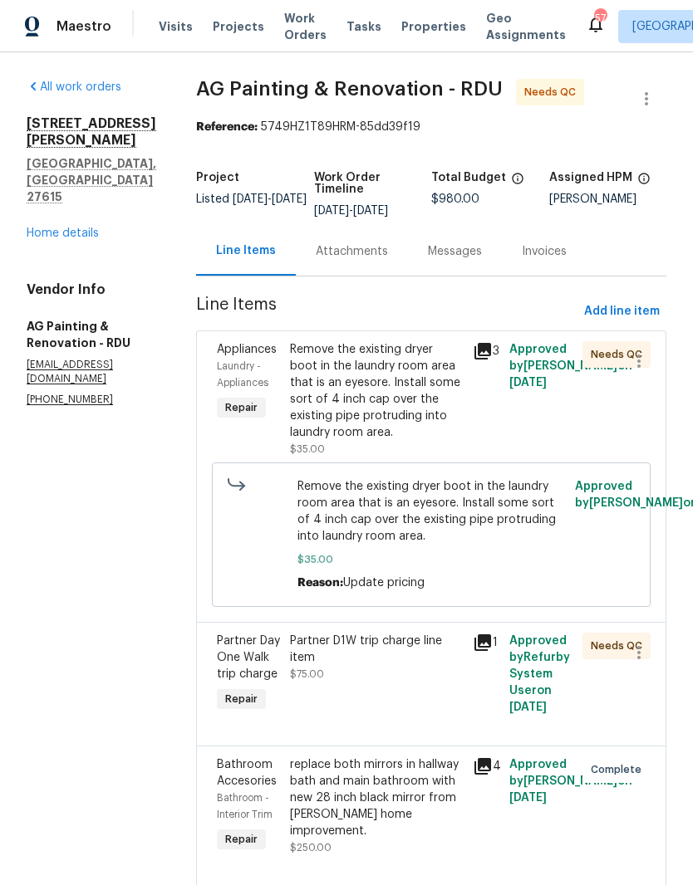
click at [428, 432] on div "Remove the existing dryer boot in the laundry room area that is an eyesore. Ins…" at bounding box center [376, 391] width 173 height 100
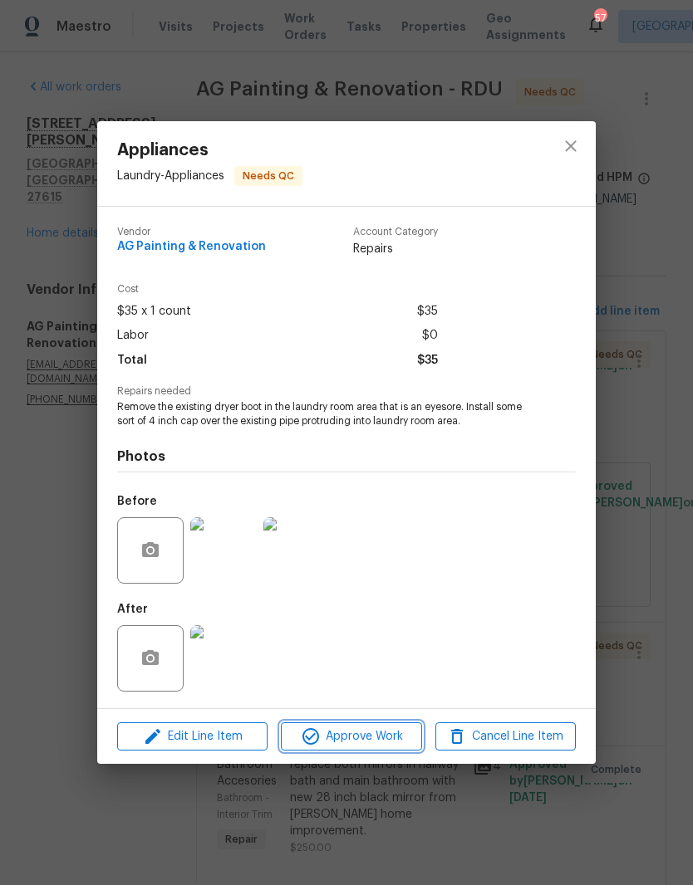
click at [360, 738] on span "Approve Work" at bounding box center [351, 737] width 130 height 21
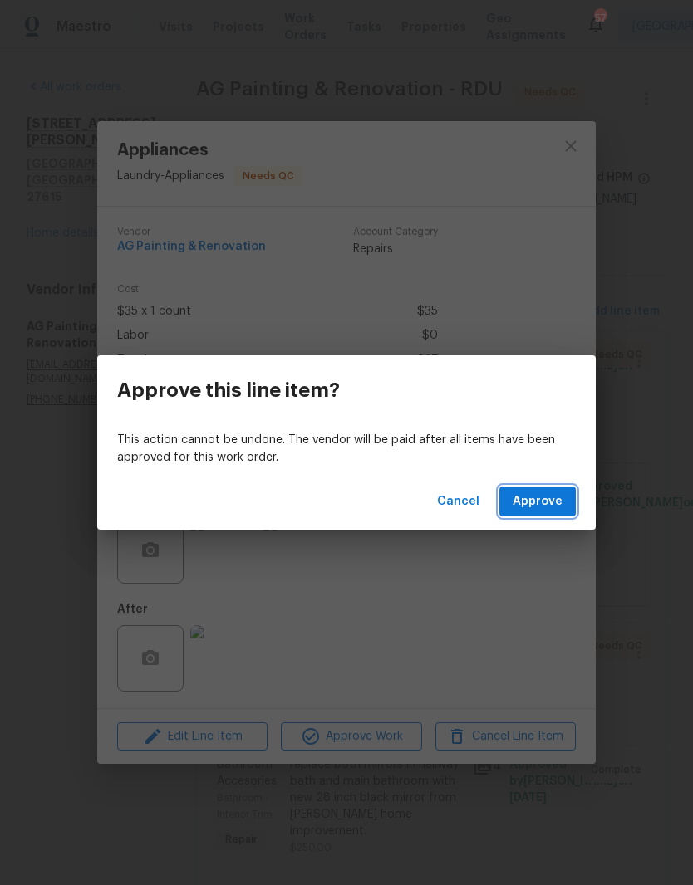
click at [552, 497] on span "Approve" at bounding box center [537, 502] width 50 height 21
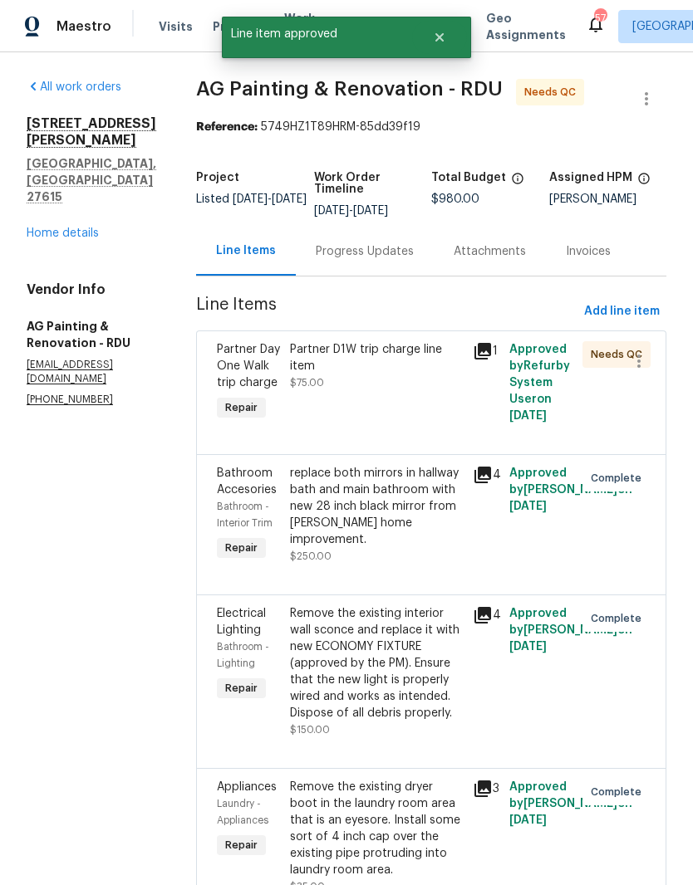
click at [435, 419] on div "Partner D1W trip charge line item $75.00" at bounding box center [376, 382] width 183 height 93
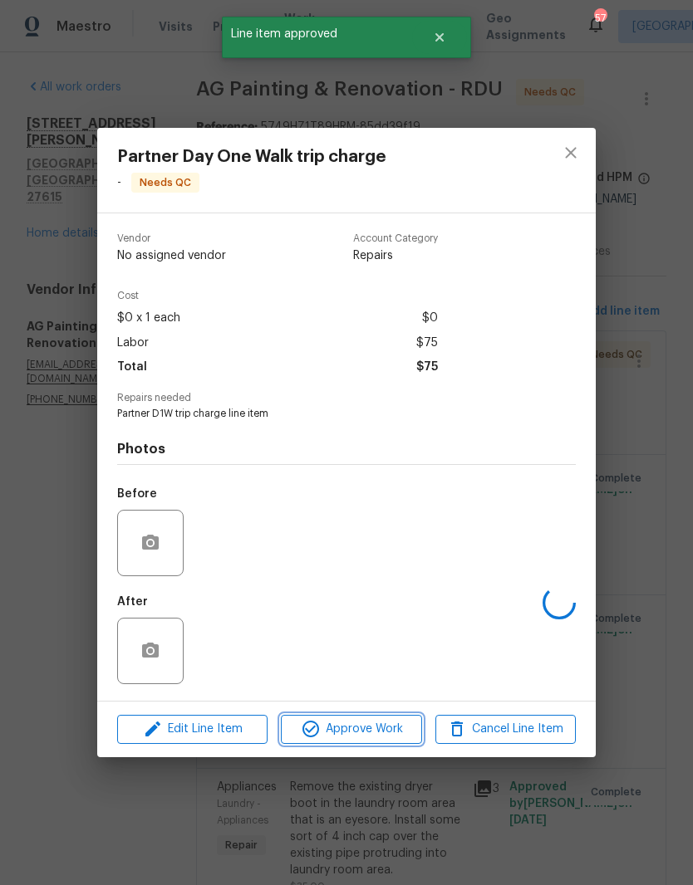
click at [372, 737] on span "Approve Work" at bounding box center [351, 729] width 130 height 21
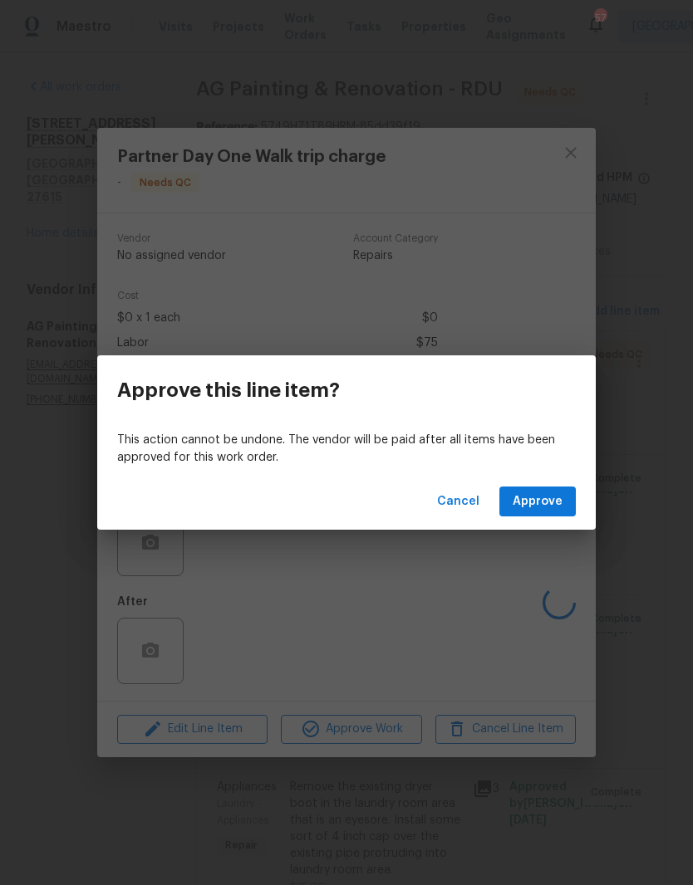
click at [544, 507] on span "Approve" at bounding box center [537, 502] width 50 height 21
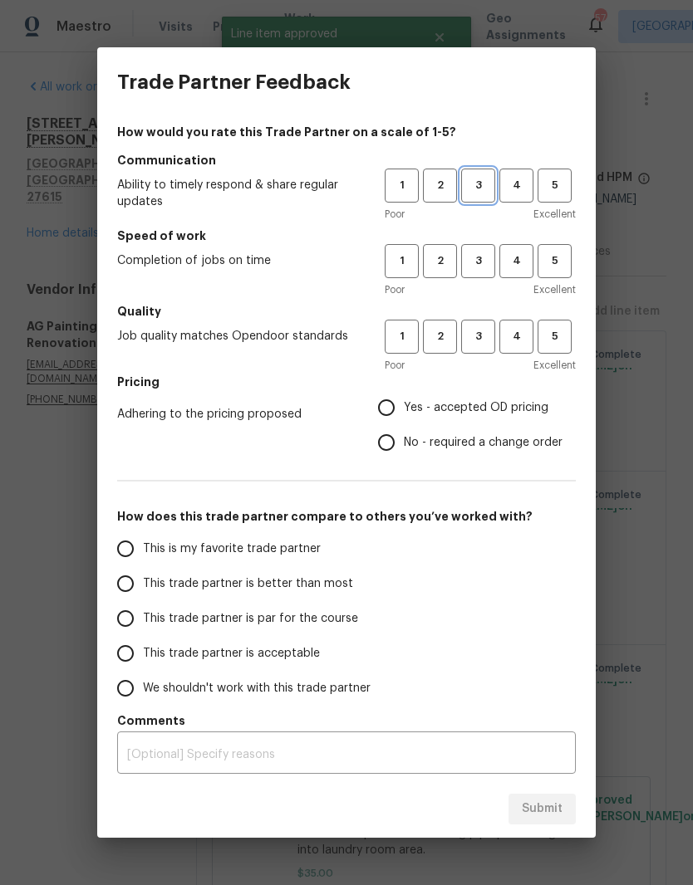
click at [491, 178] on span "3" at bounding box center [478, 185] width 31 height 19
click at [488, 261] on span "3" at bounding box center [478, 261] width 31 height 19
click at [488, 347] on button "3" at bounding box center [478, 337] width 34 height 34
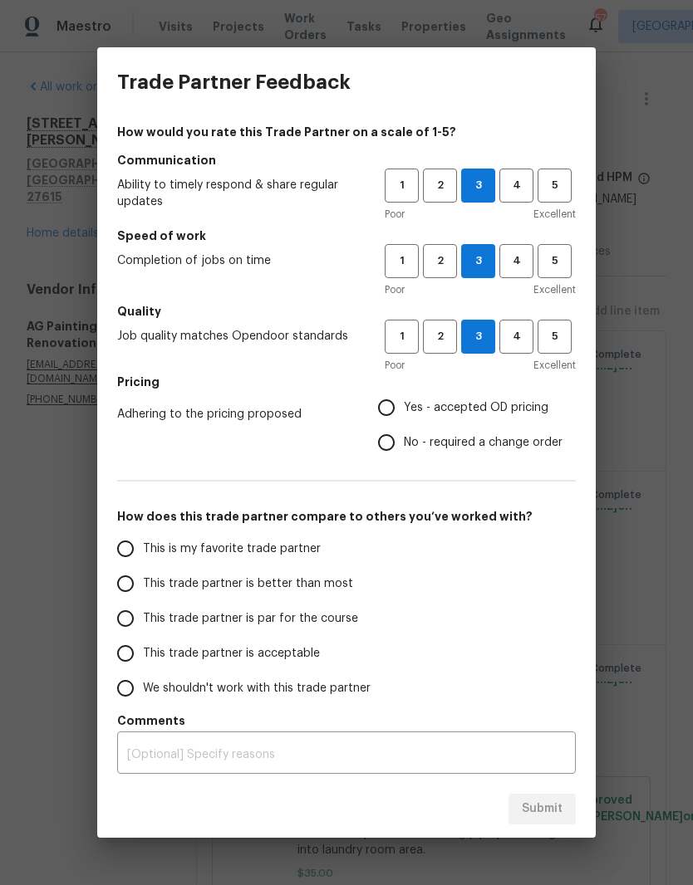
click at [402, 416] on input "Yes - accepted OD pricing" at bounding box center [386, 407] width 35 height 35
radio input "true"
click at [331, 625] on span "This trade partner is par for the course" at bounding box center [250, 618] width 215 height 17
click at [143, 625] on input "This trade partner is par for the course" at bounding box center [125, 618] width 35 height 35
click at [552, 816] on span "Submit" at bounding box center [542, 809] width 41 height 21
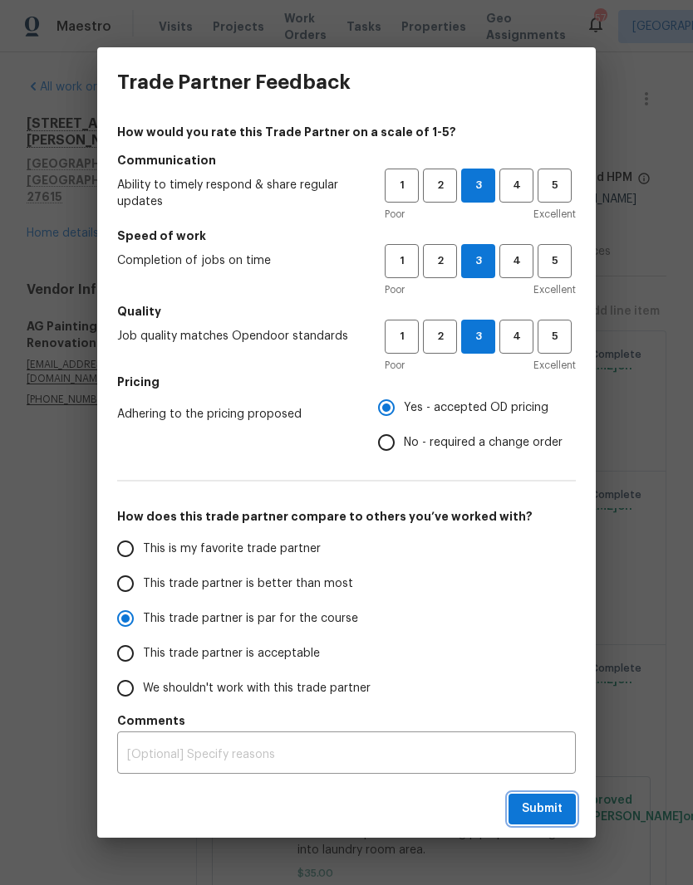
radio input "true"
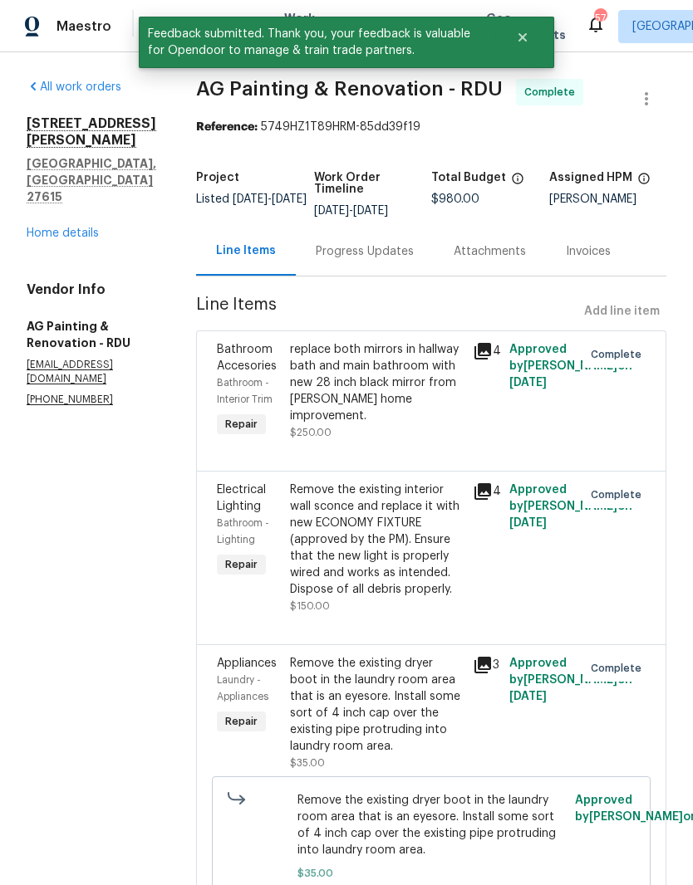
click at [56, 228] on link "Home details" at bounding box center [63, 234] width 72 height 12
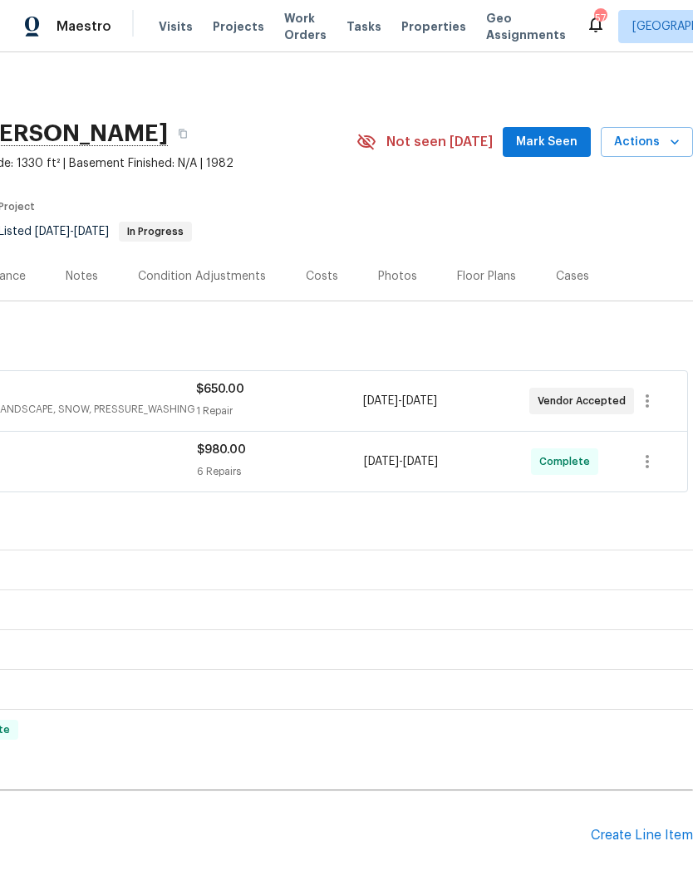
scroll to position [0, 246]
click at [655, 140] on span "Actions" at bounding box center [647, 142] width 66 height 21
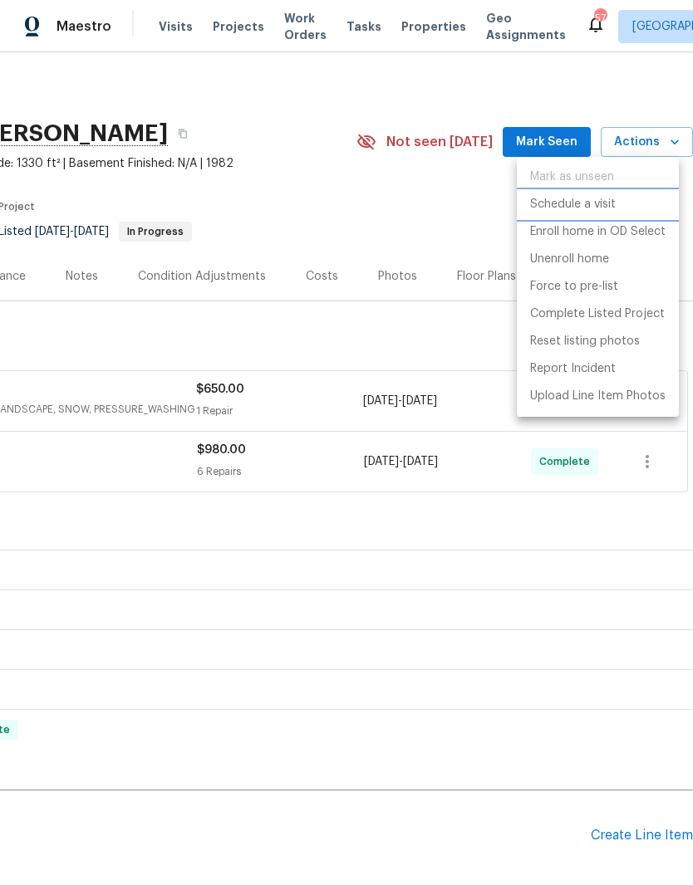
click at [611, 207] on p "Schedule a visit" at bounding box center [573, 204] width 86 height 17
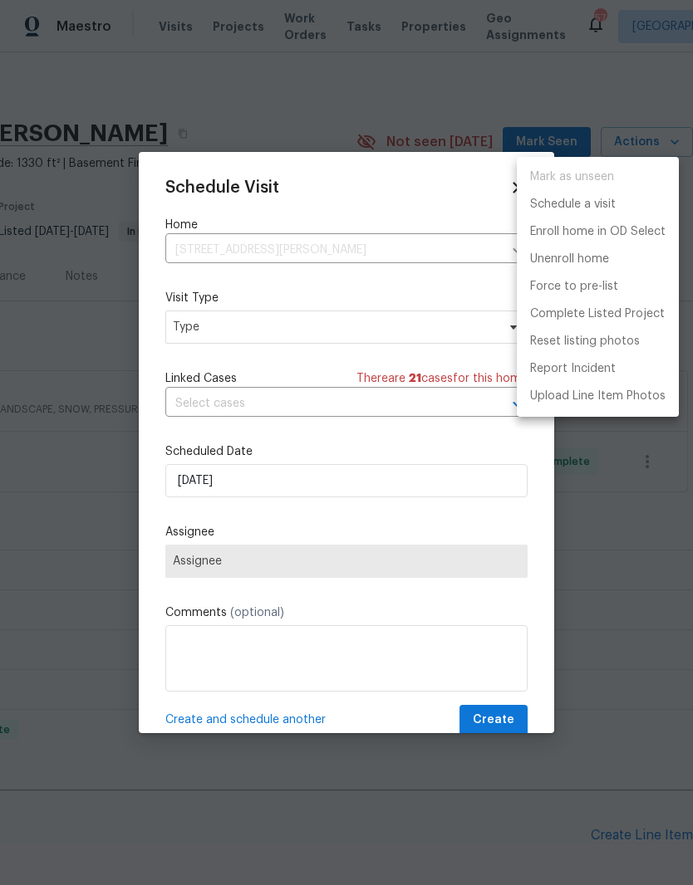
click at [347, 336] on div at bounding box center [346, 442] width 693 height 885
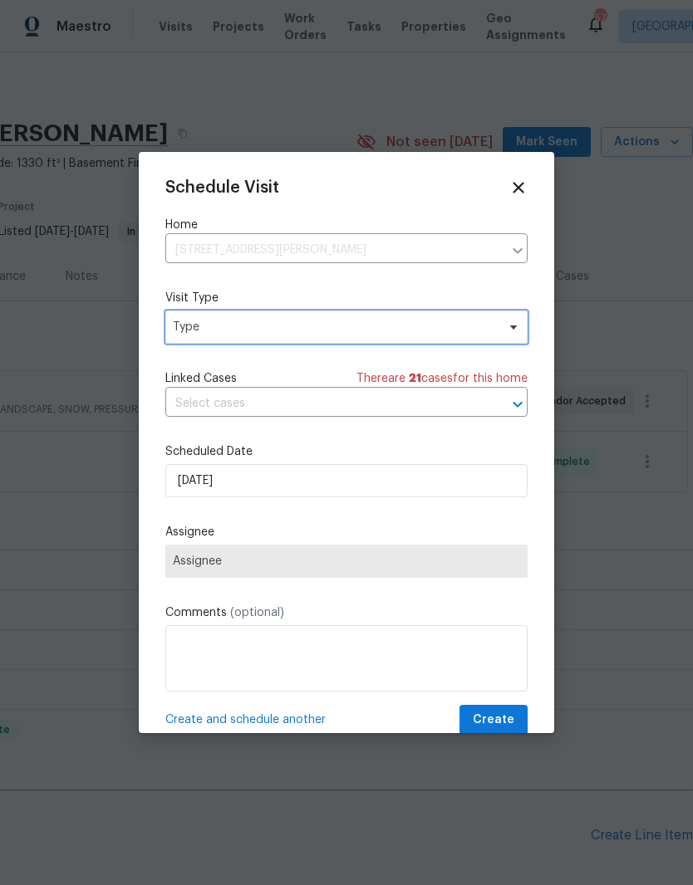
click at [241, 333] on span "Type" at bounding box center [334, 327] width 323 height 17
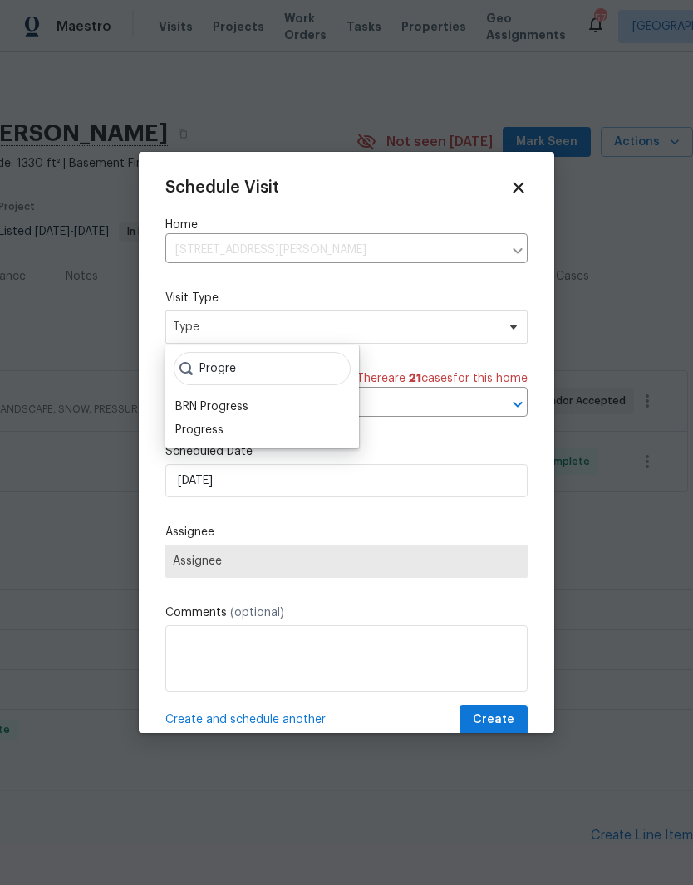
type input "Progre"
click at [240, 431] on div "Progress" at bounding box center [262, 430] width 184 height 23
click at [268, 432] on div "Progress" at bounding box center [262, 430] width 184 height 23
click at [201, 430] on div "Progress" at bounding box center [199, 430] width 48 height 17
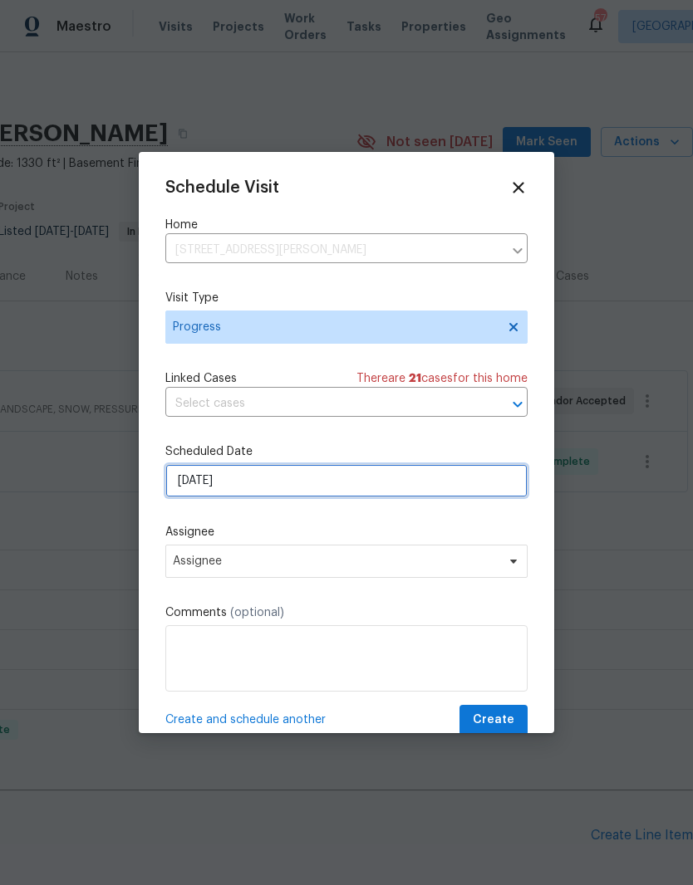
click at [266, 494] on input "[DATE]" at bounding box center [346, 480] width 362 height 33
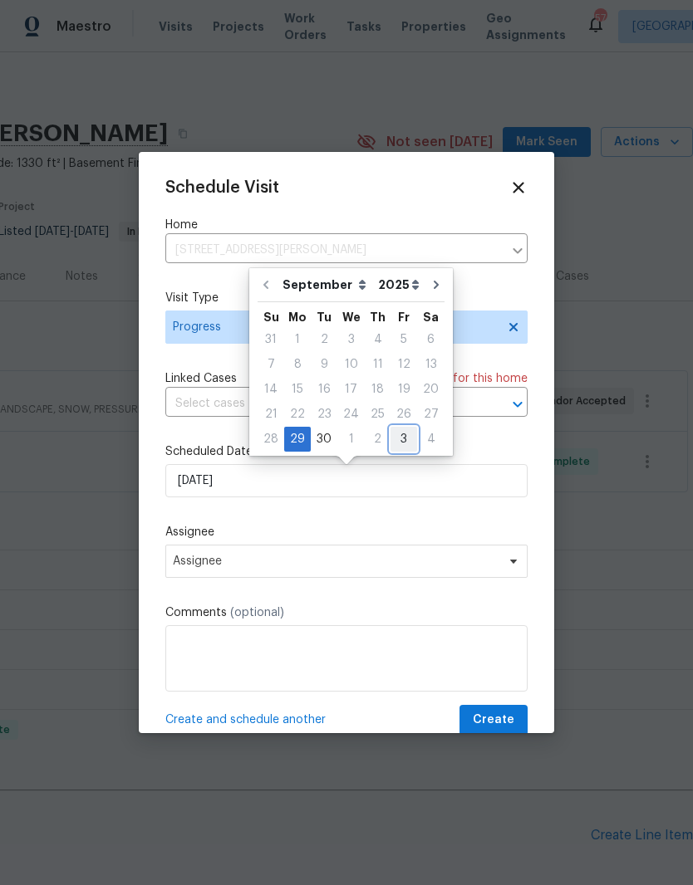
click at [401, 436] on div "3" at bounding box center [403, 439] width 27 height 23
type input "10/3/2025"
select select "9"
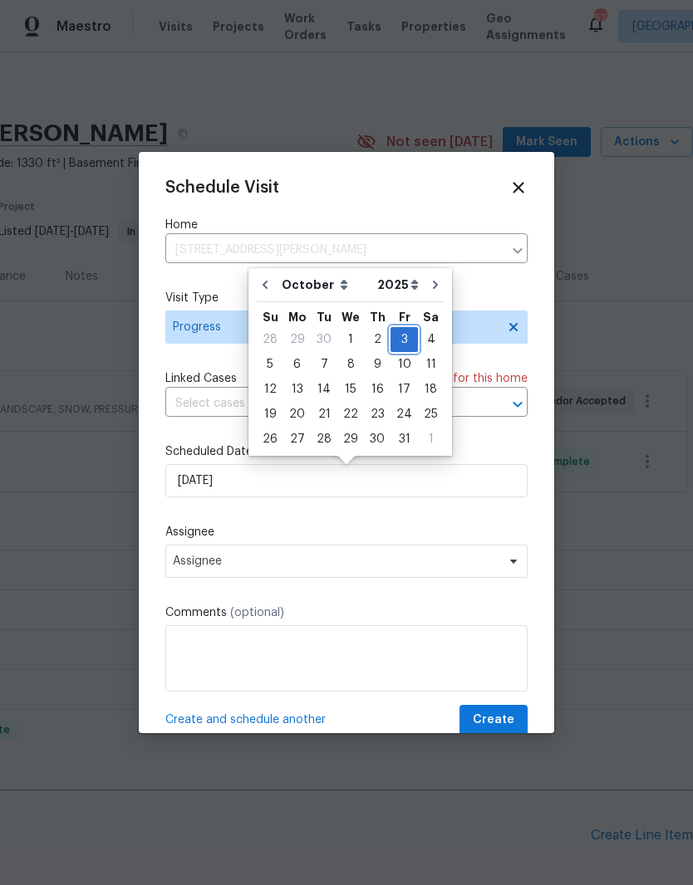
click at [400, 341] on div "3" at bounding box center [403, 339] width 27 height 23
click at [367, 533] on label "Assignee" at bounding box center [346, 532] width 362 height 17
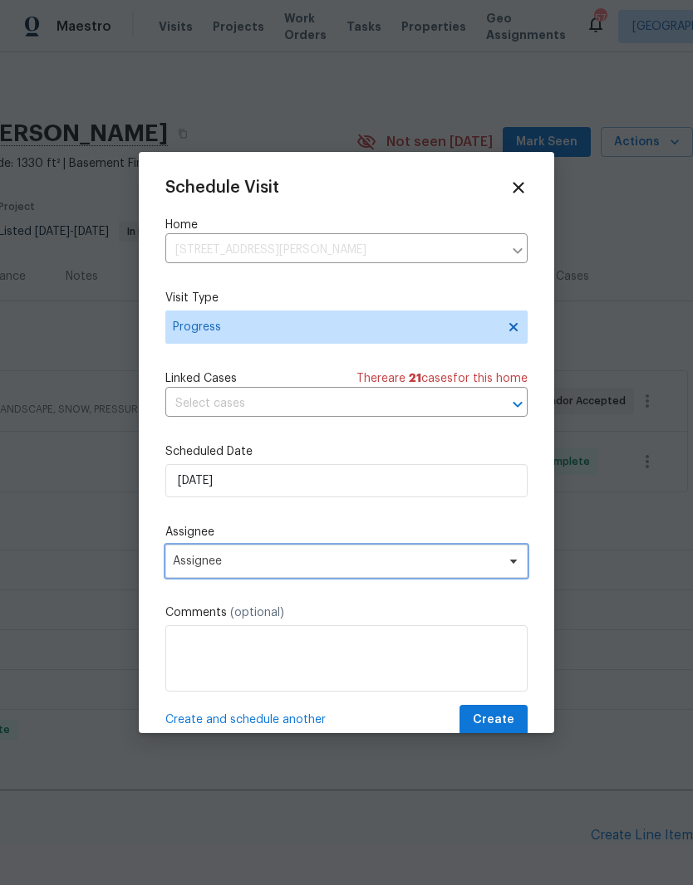
click at [332, 578] on span "Assignee" at bounding box center [346, 561] width 362 height 33
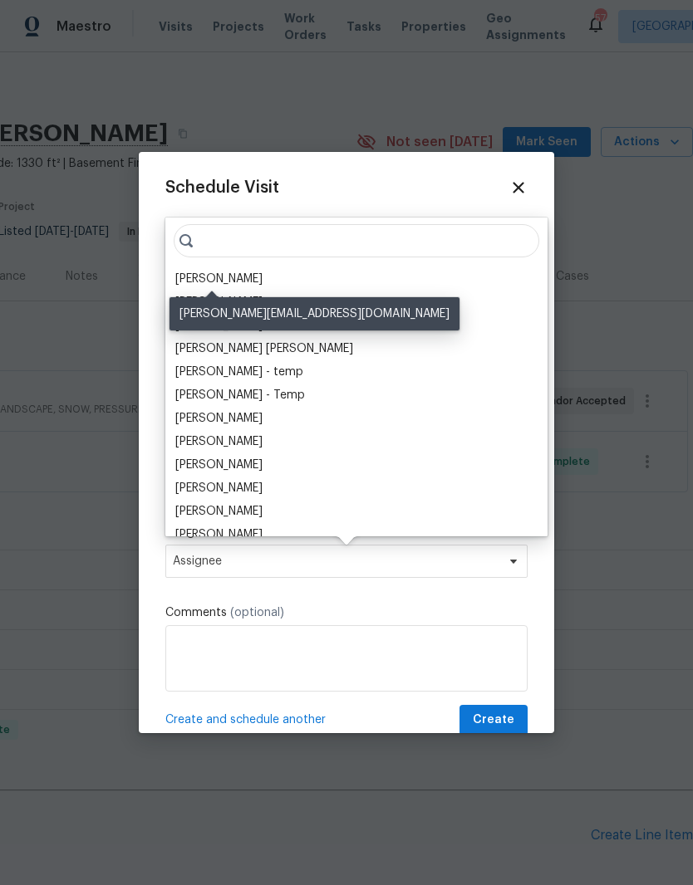
click at [244, 272] on div "[PERSON_NAME]" at bounding box center [218, 279] width 87 height 17
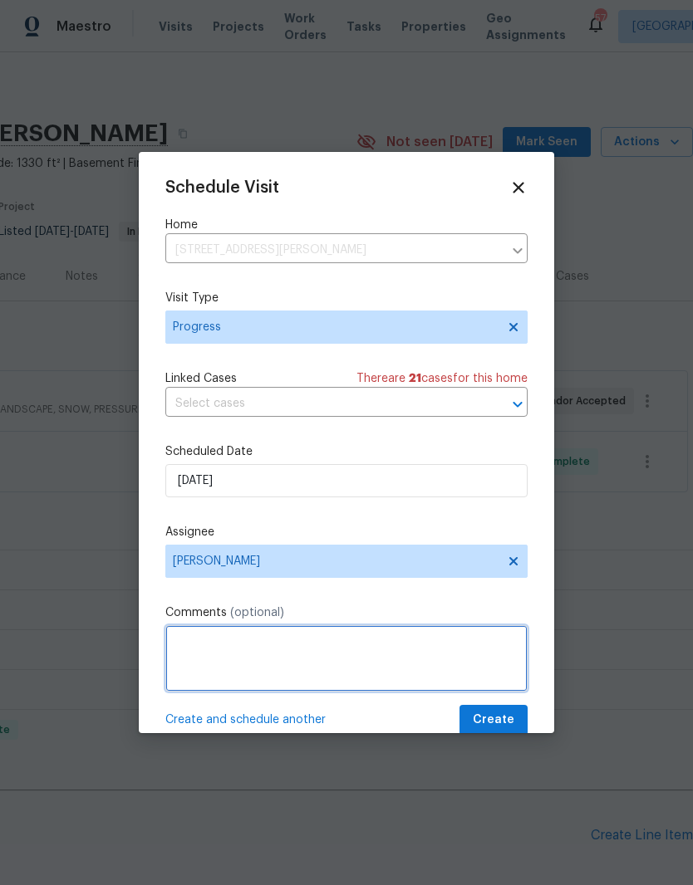
click at [280, 649] on textarea at bounding box center [346, 658] width 362 height 66
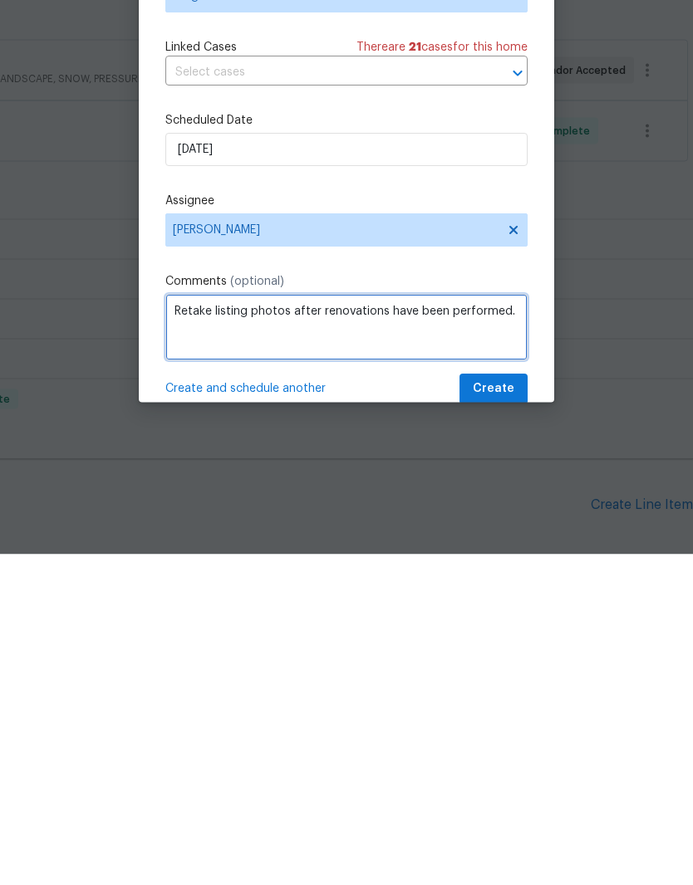
type textarea "Retake listing photos after renovations have been performed."
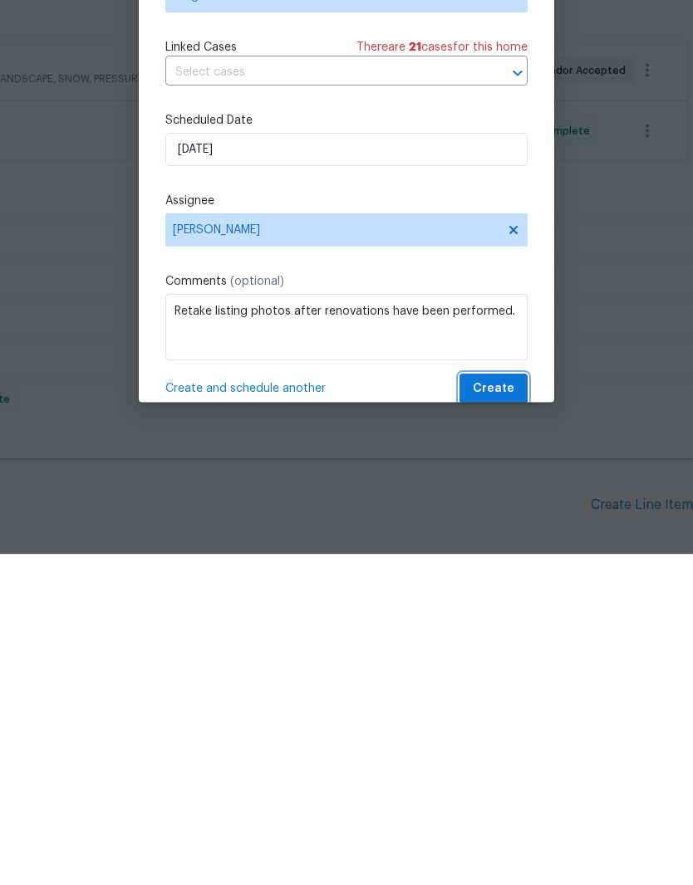
click at [499, 710] on span "Create" at bounding box center [494, 720] width 42 height 21
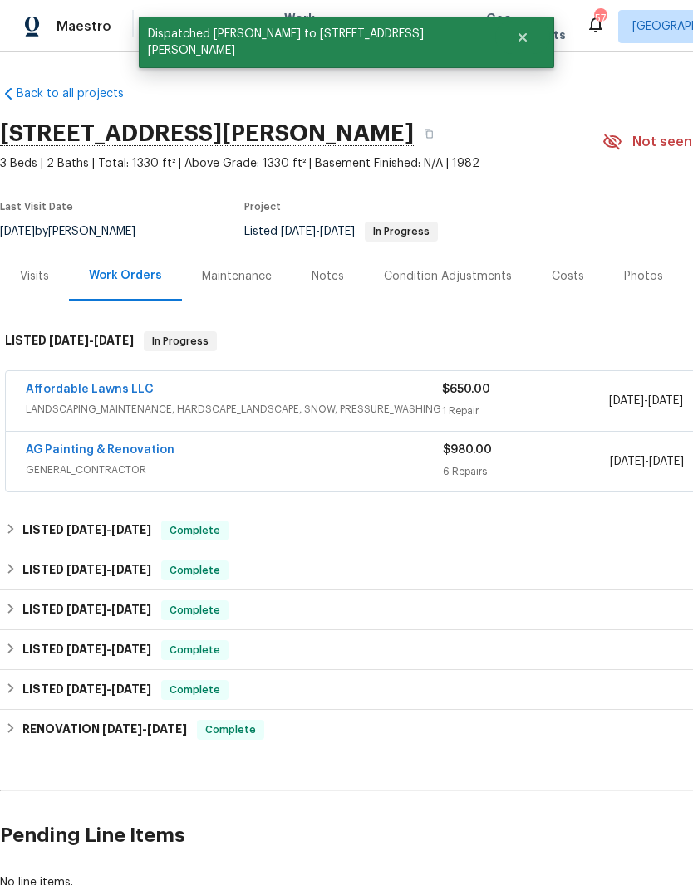
scroll to position [0, 0]
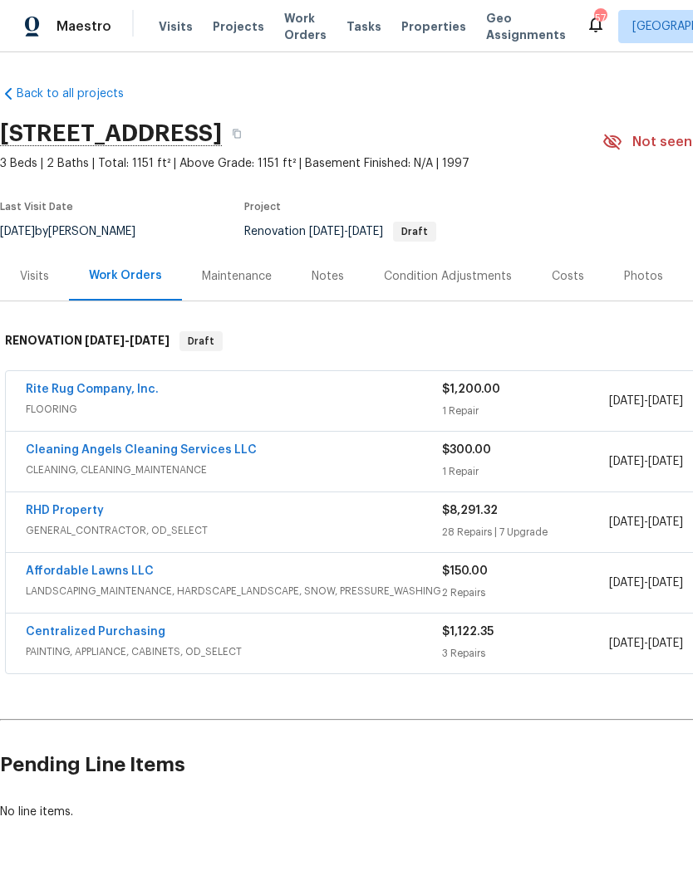
click at [130, 393] on link "Rite Rug Company, Inc." at bounding box center [92, 390] width 133 height 12
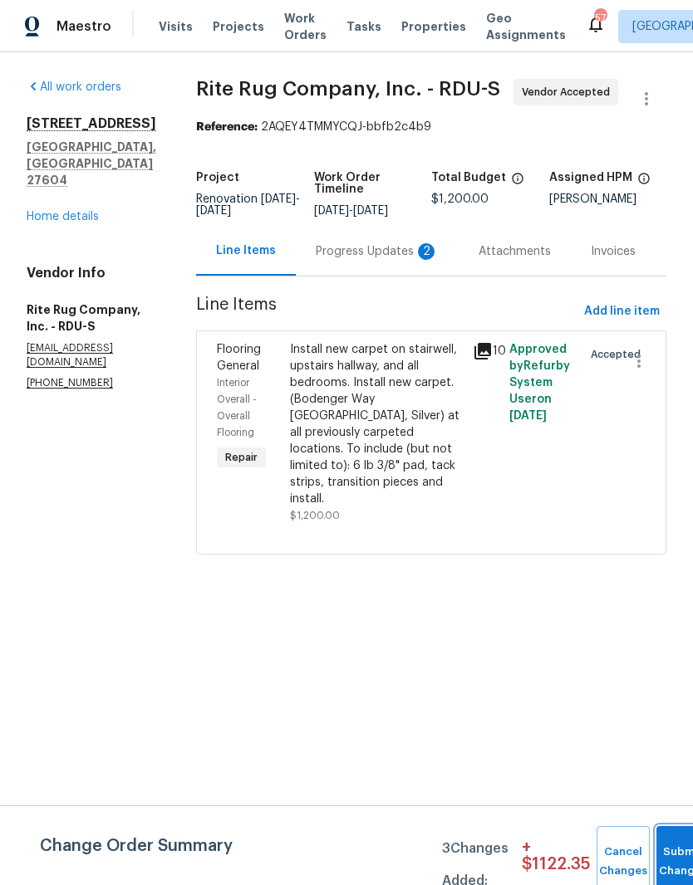
click at [672, 855] on button "Submit Changes" at bounding box center [682, 861] width 53 height 71
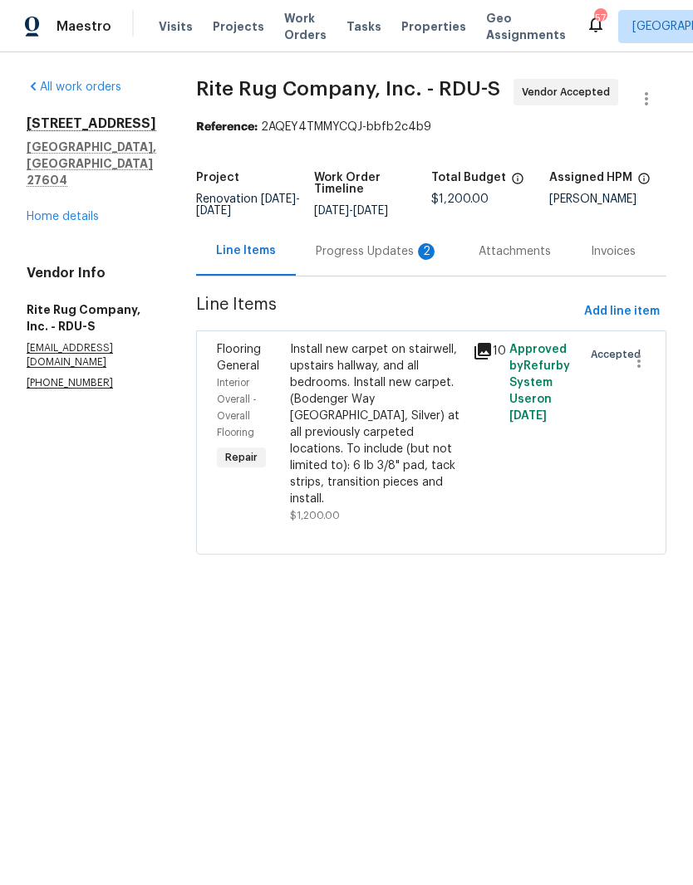
click at [404, 260] on div "Progress Updates 2" at bounding box center [377, 251] width 123 height 17
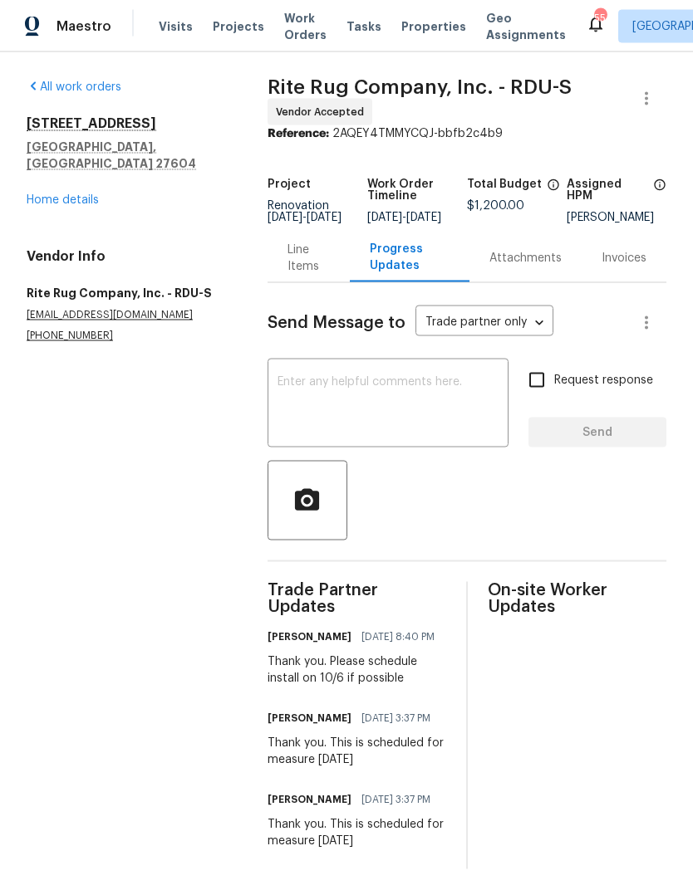
scroll to position [2, 0]
click at [71, 167] on div "[STREET_ADDRESS][PERSON_NAME] Home details" at bounding box center [127, 161] width 201 height 93
click at [75, 194] on link "Home details" at bounding box center [63, 200] width 72 height 12
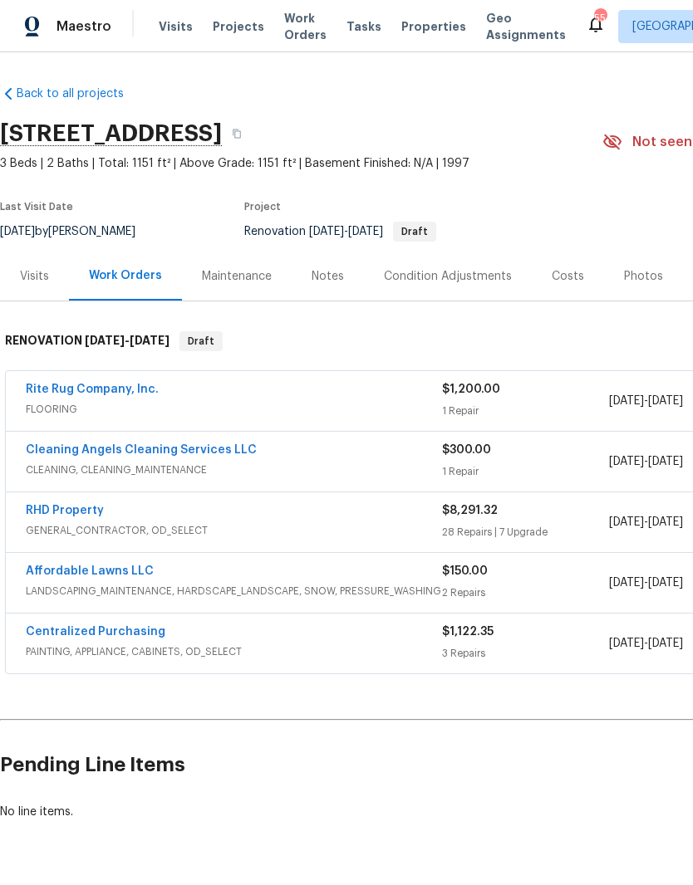
click at [95, 511] on link "RHD Property" at bounding box center [65, 511] width 78 height 12
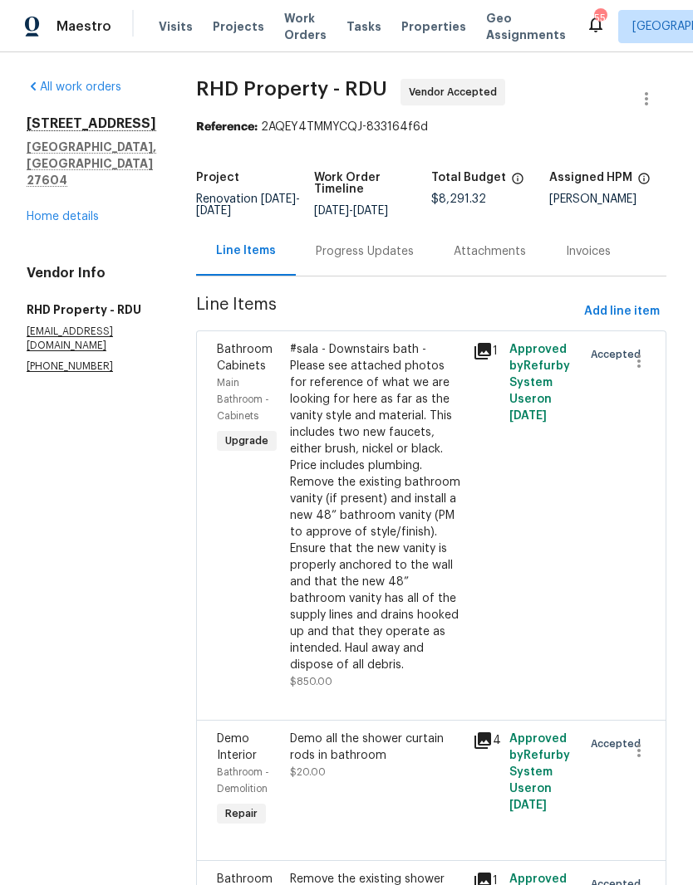
click at [405, 260] on div "Progress Updates" at bounding box center [365, 251] width 98 height 17
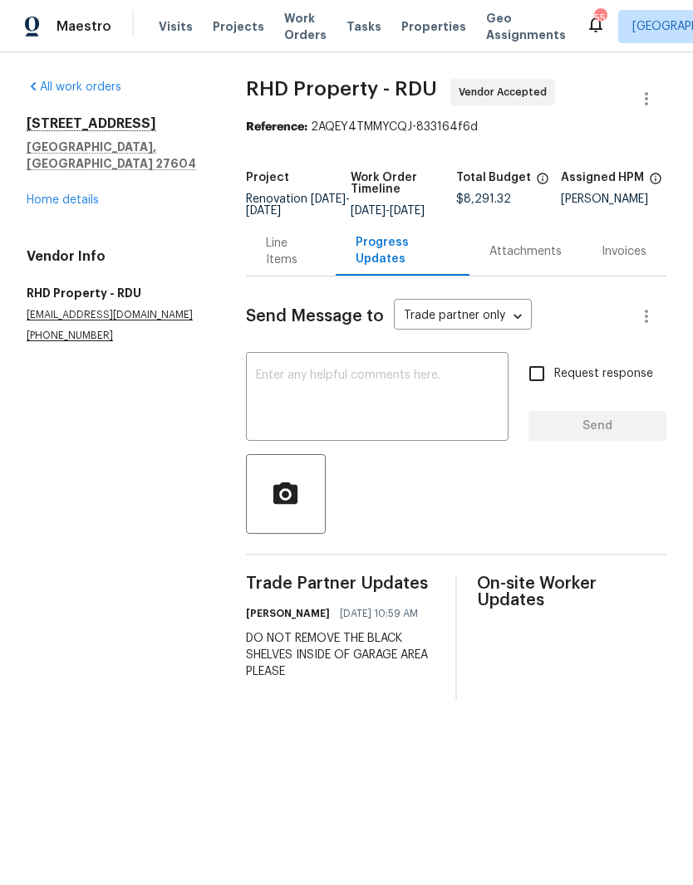
click at [375, 416] on textarea at bounding box center [377, 399] width 243 height 58
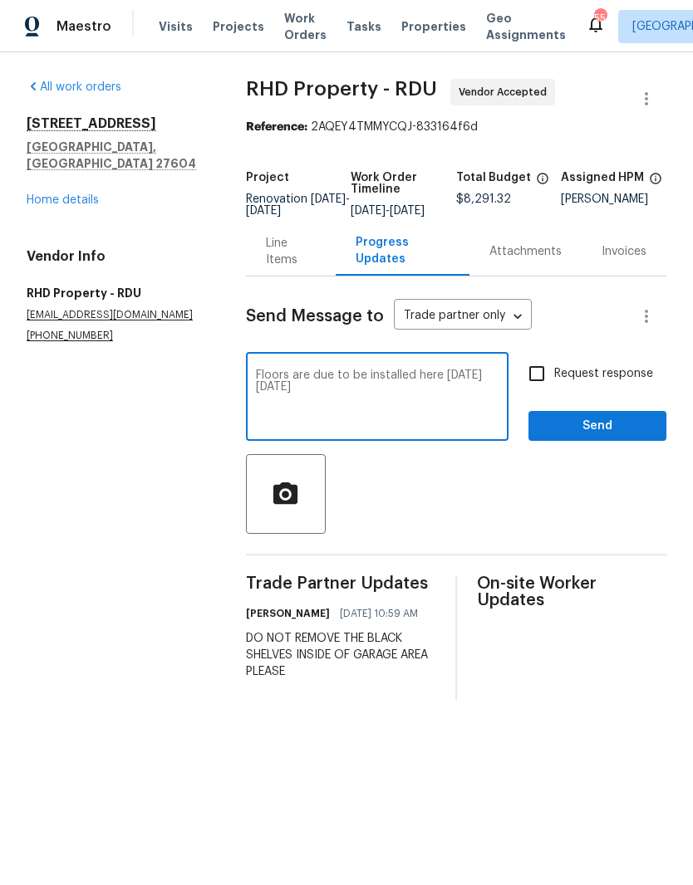
type textarea "Floors are due to be installed here [DATE][DATE]"
click at [541, 383] on input "Request response" at bounding box center [536, 373] width 35 height 35
checkbox input "true"
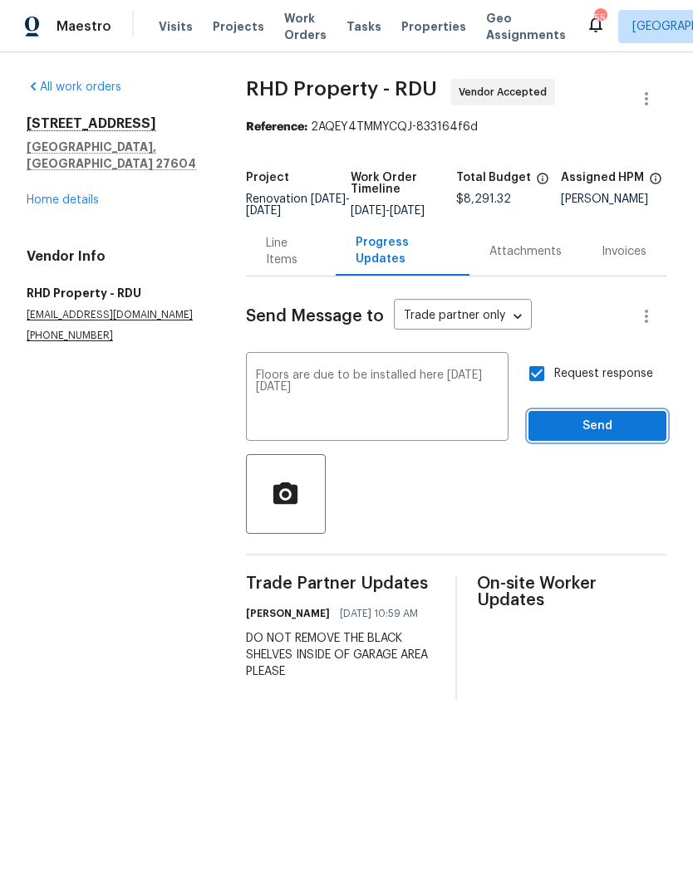
click at [574, 437] on span "Send" at bounding box center [597, 426] width 111 height 21
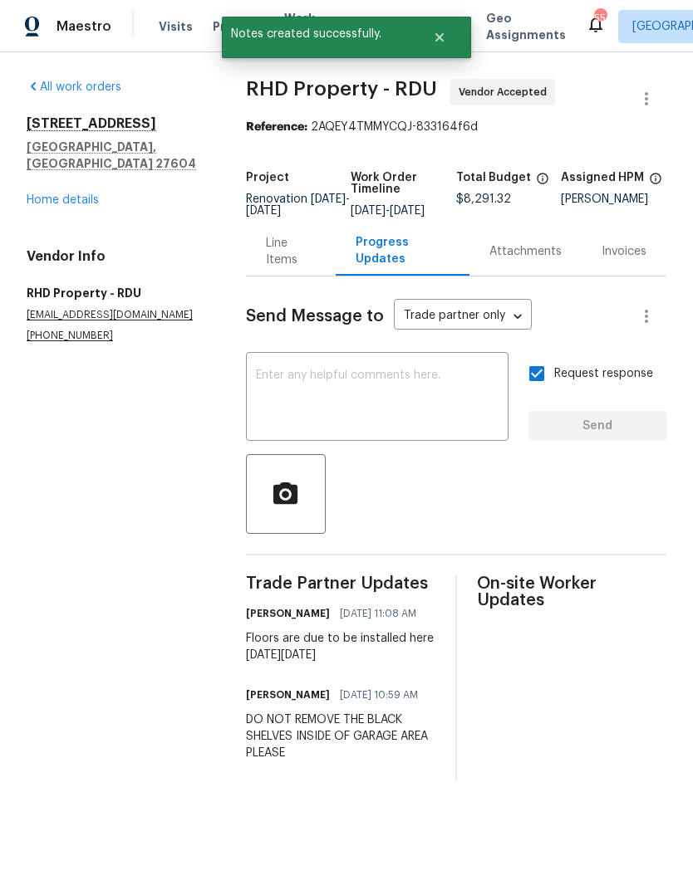
click at [80, 194] on link "Home details" at bounding box center [63, 200] width 72 height 12
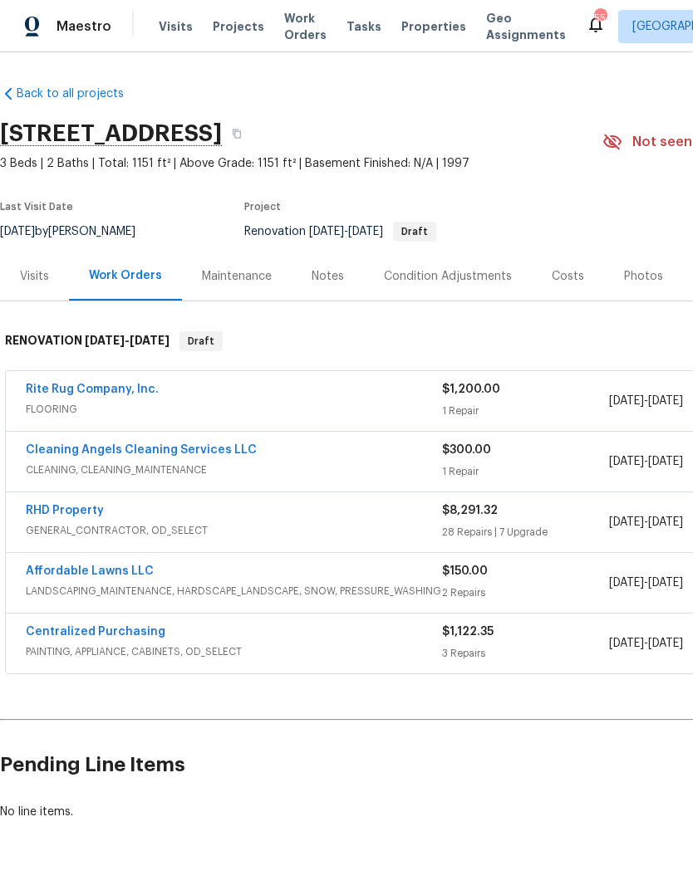
click at [110, 566] on link "Affordable Lawns LLC" at bounding box center [90, 572] width 128 height 12
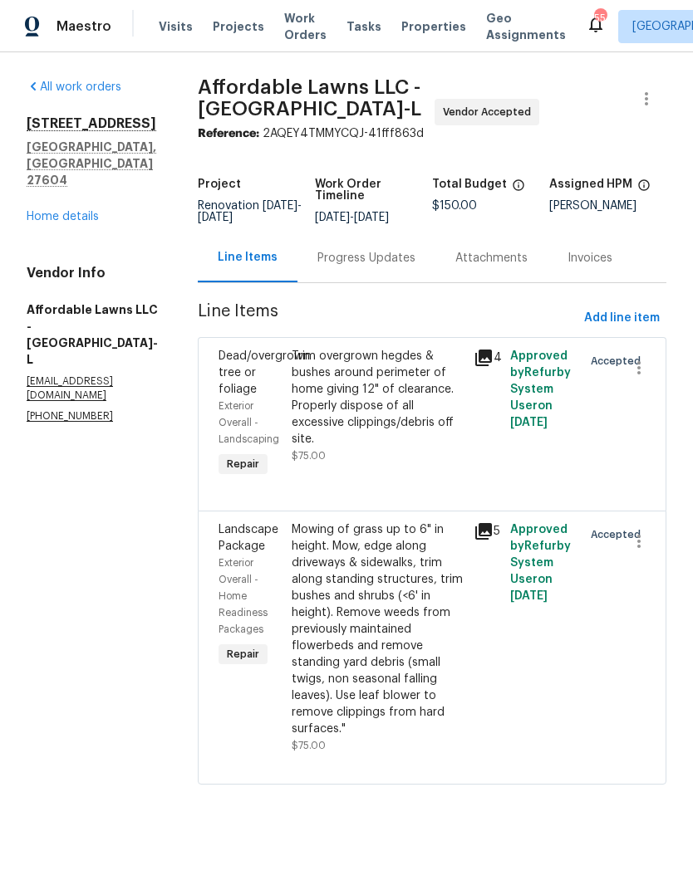
click at [414, 267] on div "Progress Updates" at bounding box center [366, 258] width 98 height 17
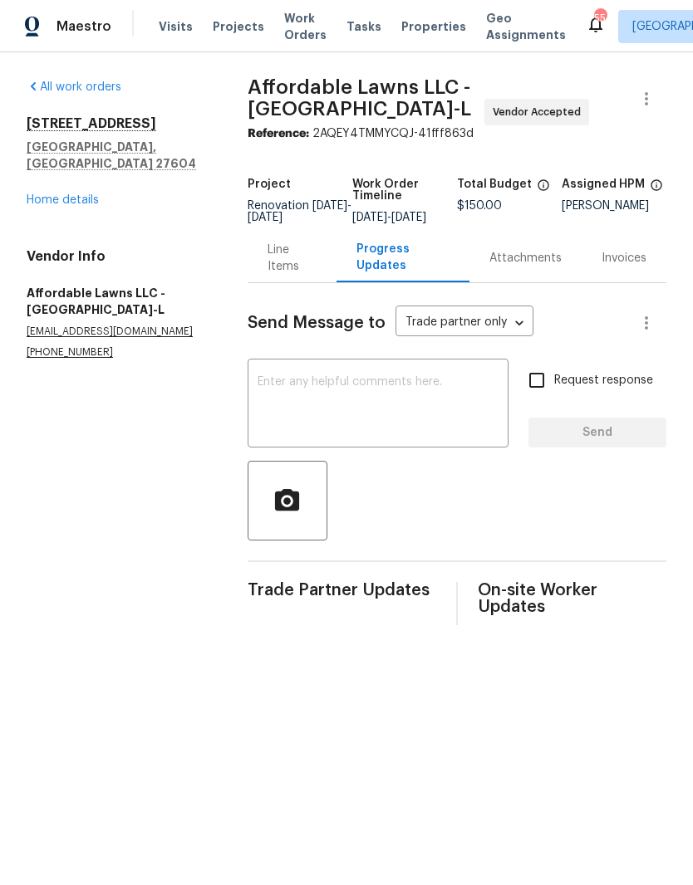
click at [385, 408] on textarea at bounding box center [378, 405] width 242 height 58
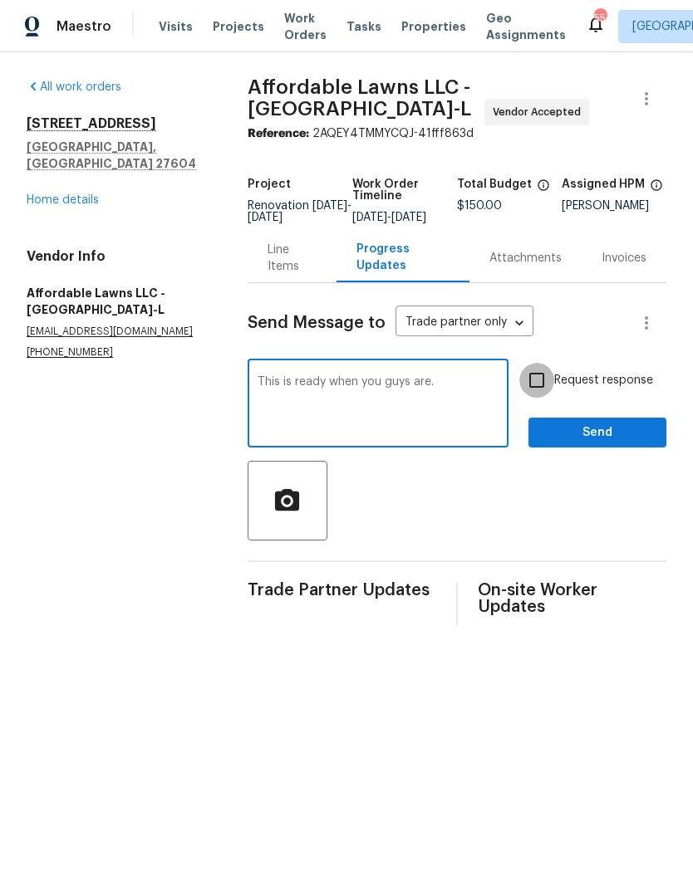
type textarea "This is ready when you guys are."
click at [551, 379] on input "Request response" at bounding box center [536, 380] width 35 height 35
checkbox input "true"
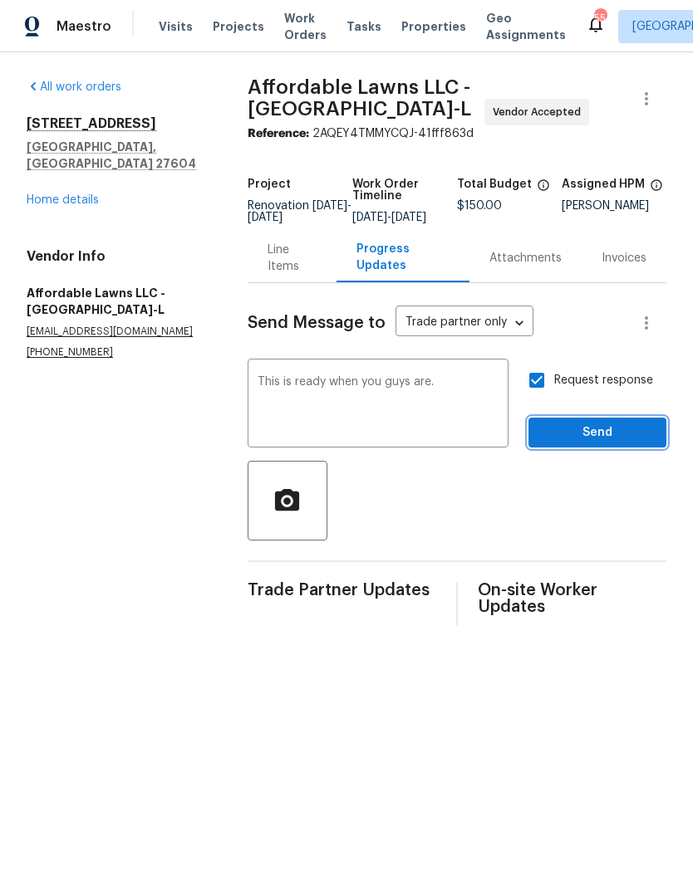
click at [591, 444] on span "Send" at bounding box center [597, 433] width 111 height 21
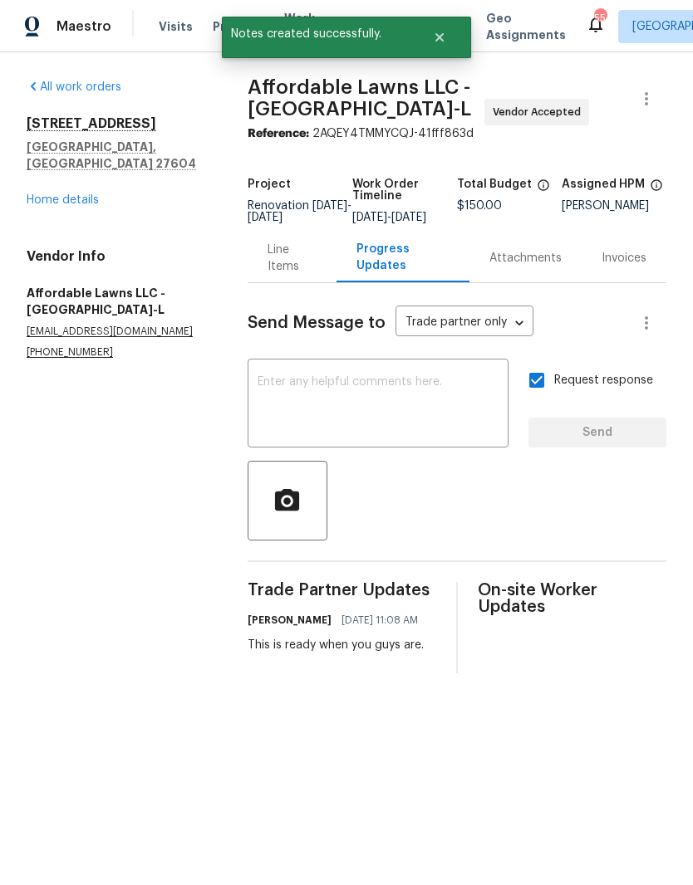
click at [61, 194] on link "Home details" at bounding box center [63, 200] width 72 height 12
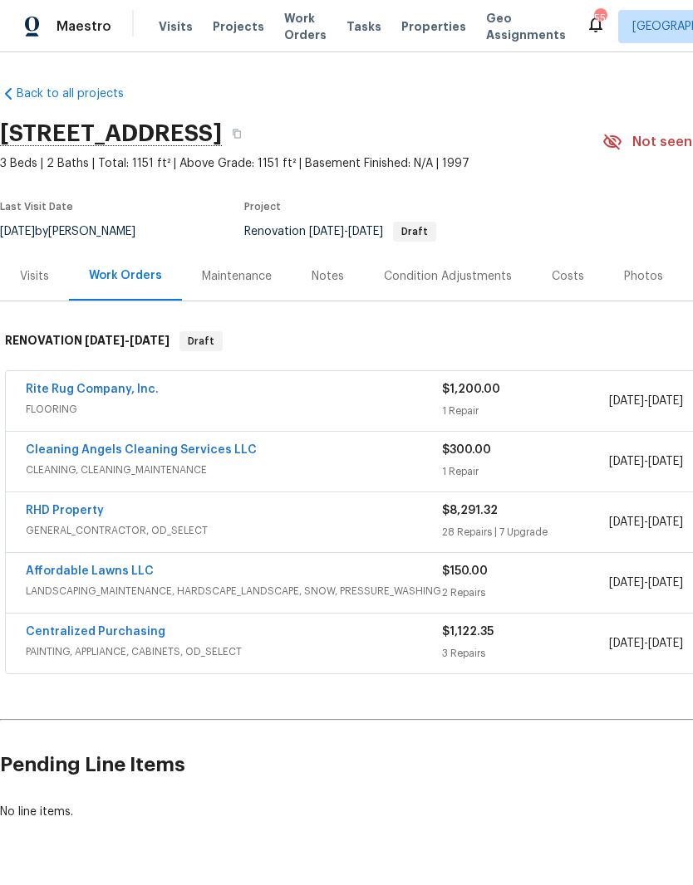
click at [336, 278] on div "Notes" at bounding box center [327, 276] width 32 height 17
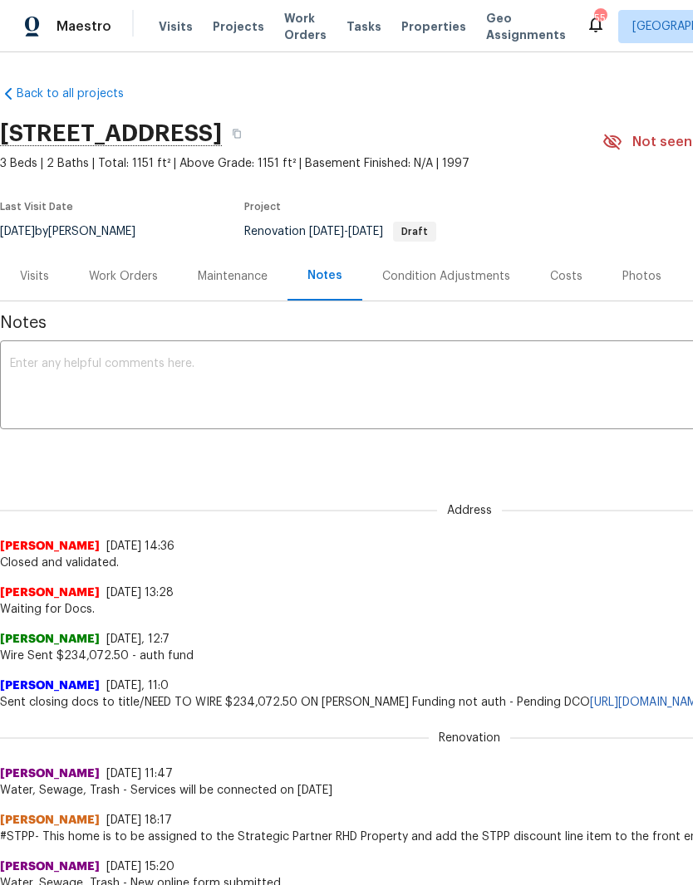
click at [337, 373] on textarea at bounding box center [469, 387] width 919 height 58
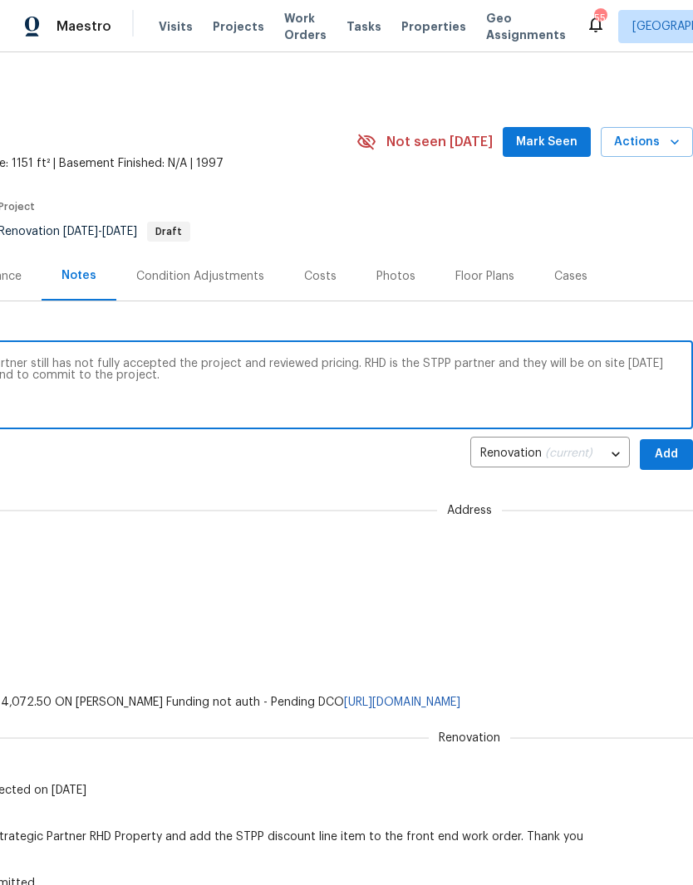
scroll to position [0, 246]
type textarea "D1W was completed [DATE][DATE]. STPP partner still has not fully accepted the p…"
click at [664, 460] on span "Add" at bounding box center [666, 454] width 27 height 21
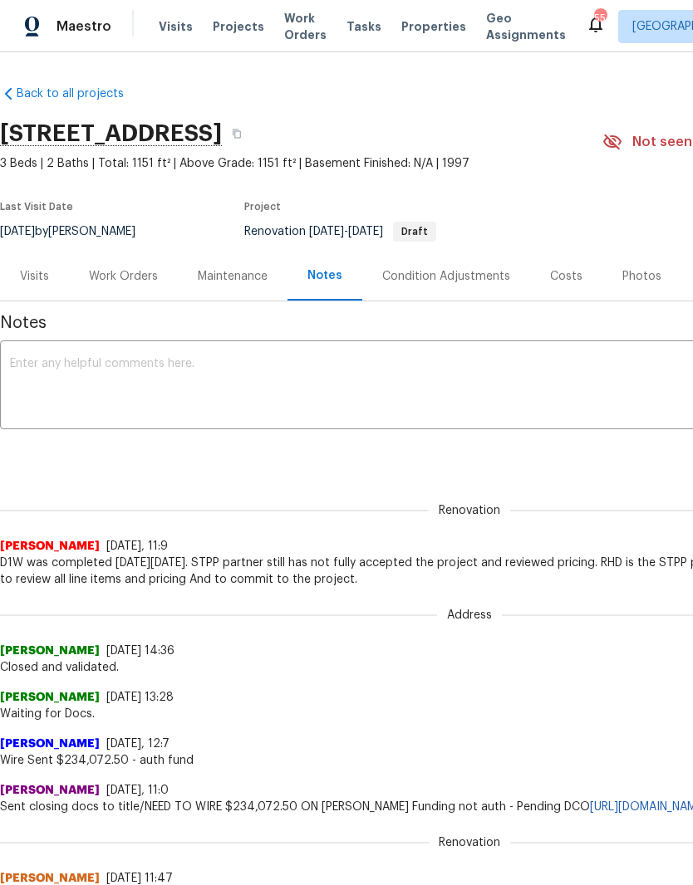
scroll to position [0, 0]
click at [560, 387] on textarea at bounding box center [469, 387] width 919 height 58
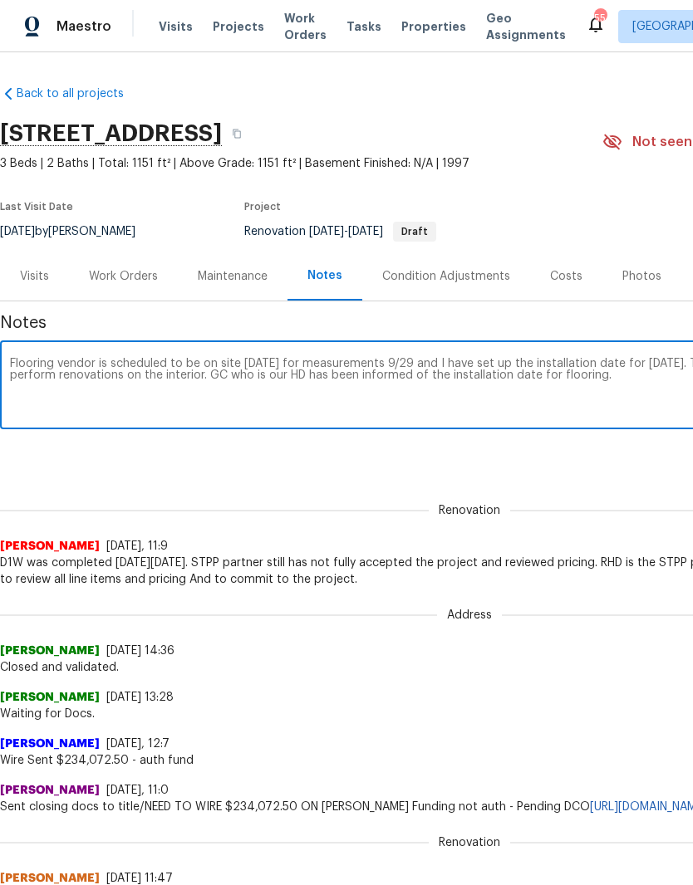
click at [292, 364] on textarea "Flooring vendor is scheduled to be on site [DATE] for measurements 9/29 and I h…" at bounding box center [469, 387] width 919 height 58
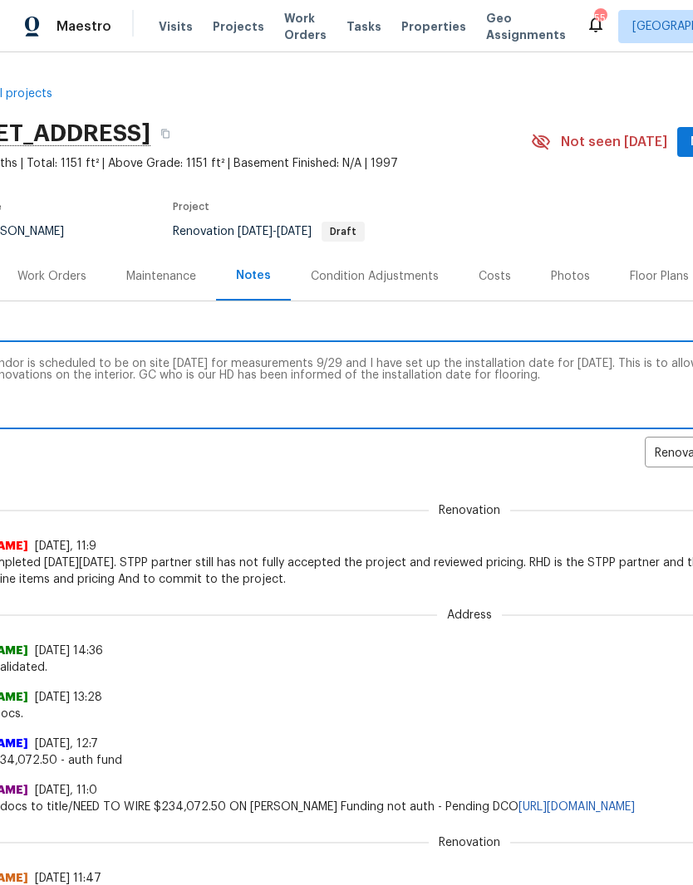
scroll to position [0, 72]
click at [404, 376] on textarea "Flooring vendor is scheduled to be on site [DATE] for measurements 9/29 and I h…" at bounding box center [397, 387] width 919 height 58
click at [250, 386] on textarea "Flooring vendor is scheduled to be on site [DATE] for measurements 9/29 and I h…" at bounding box center [397, 387] width 919 height 58
type textarea "Flooring vendor is scheduled to be on site [DATE] for measurements 9/29 and I h…"
click at [660, 455] on body "Maestro Visits Projects Work Orders Tasks Properties Geo Assignments 55 Raleigh…" at bounding box center [346, 442] width 693 height 885
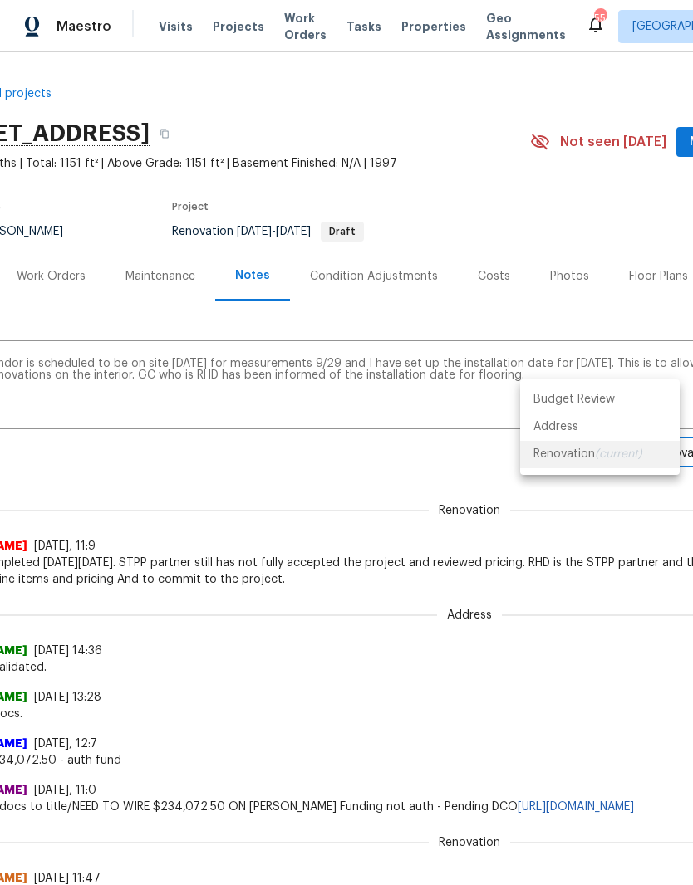
click at [624, 550] on div at bounding box center [346, 442] width 693 height 885
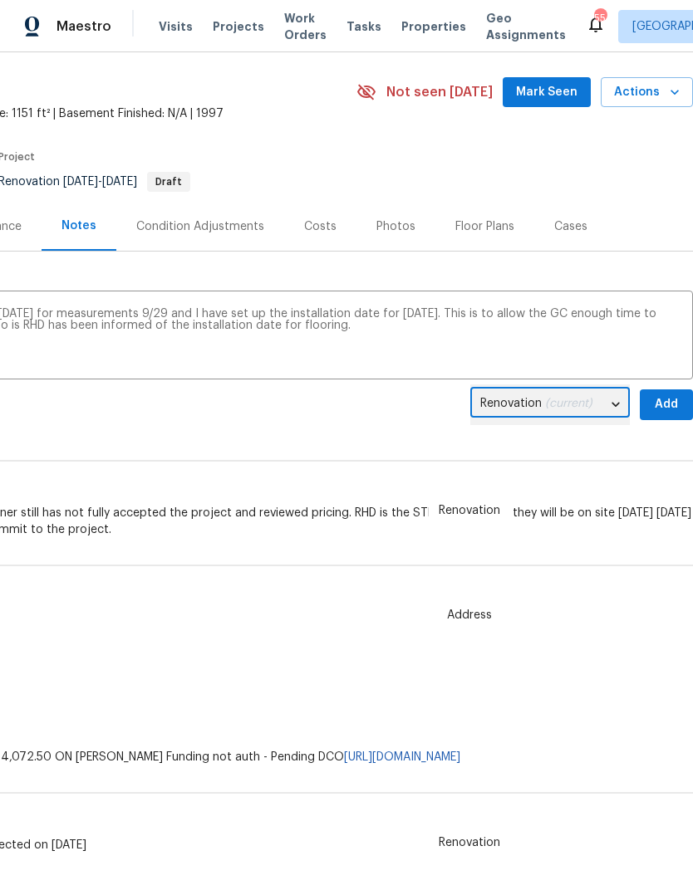
scroll to position [50, 246]
click at [669, 406] on span "Add" at bounding box center [666, 404] width 27 height 21
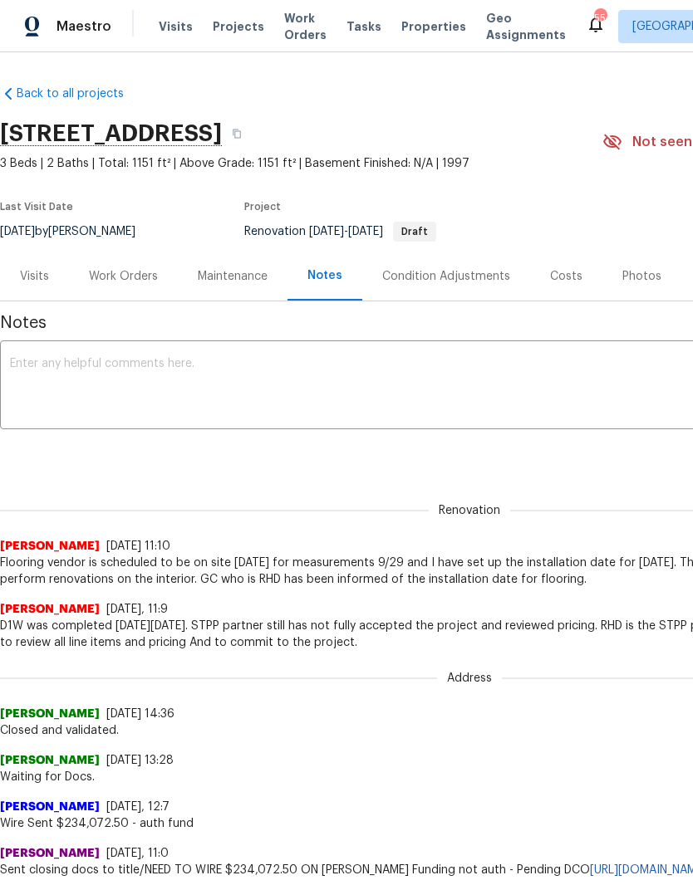
scroll to position [0, 0]
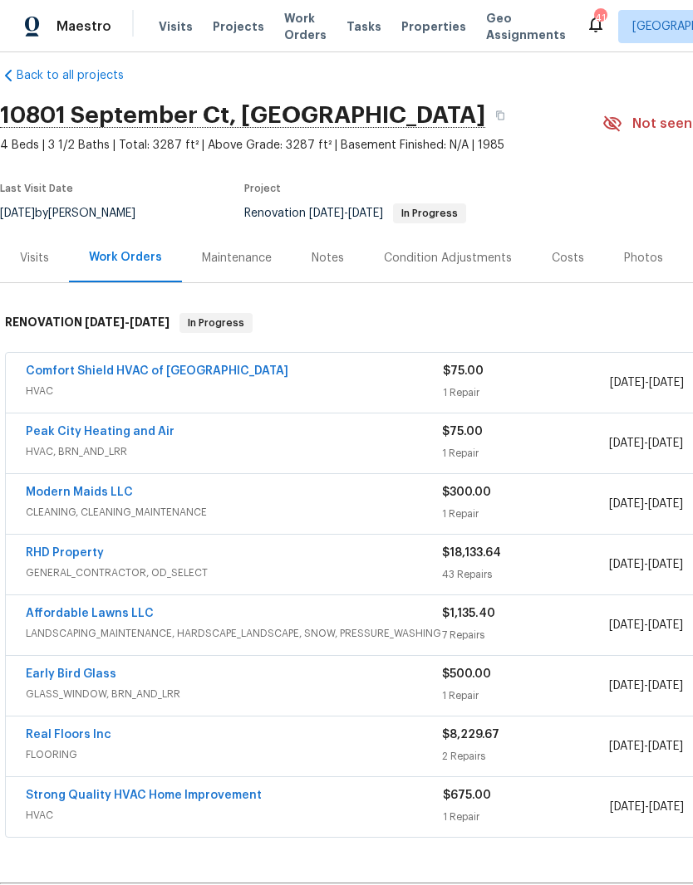
scroll to position [18, 0]
click at [331, 267] on div "Notes" at bounding box center [328, 257] width 72 height 49
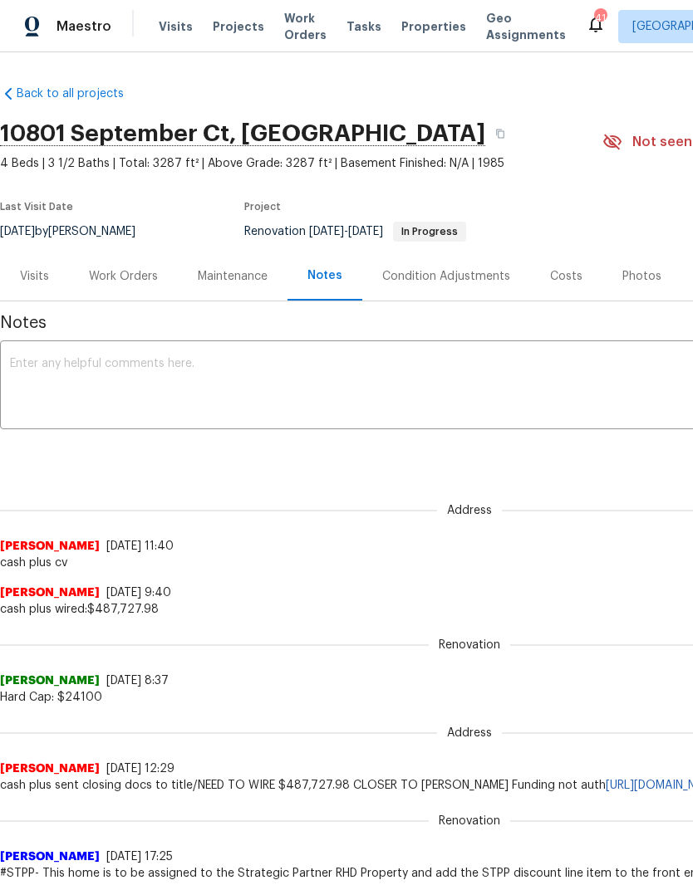
click at [291, 368] on textarea at bounding box center [469, 387] width 919 height 58
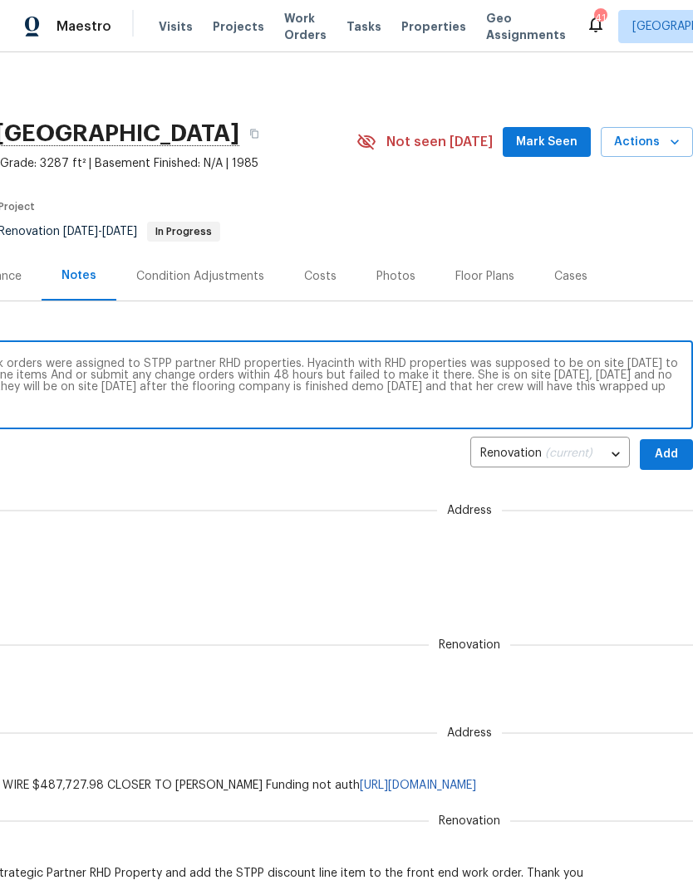
scroll to position [0, 246]
type textarea "D1W was completed [DATE][DATE] and work orders were assigned to STPP partner RH…"
click at [667, 458] on span "Add" at bounding box center [666, 454] width 27 height 21
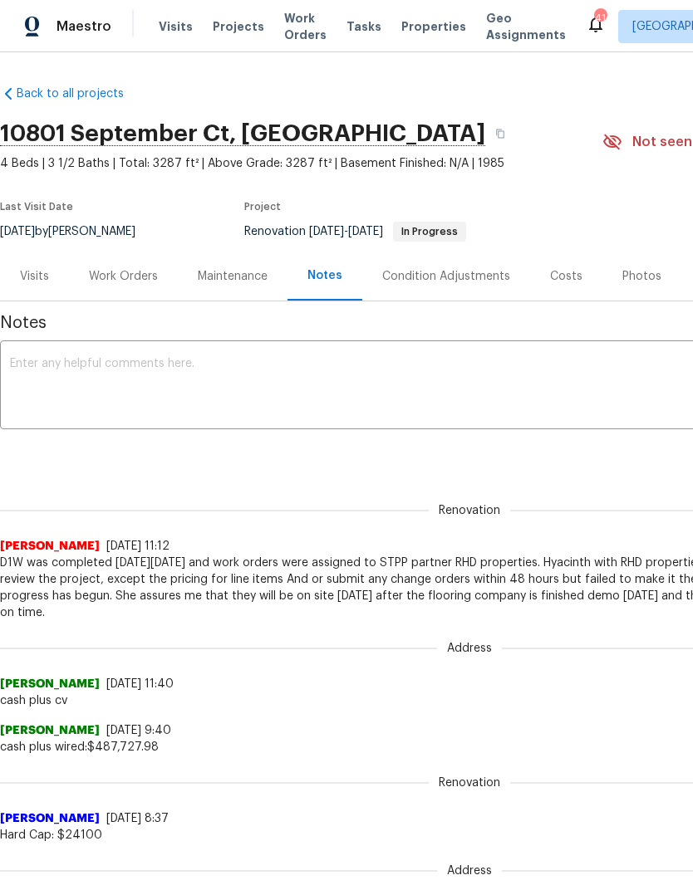
scroll to position [0, 0]
click at [235, 380] on textarea at bounding box center [469, 387] width 919 height 58
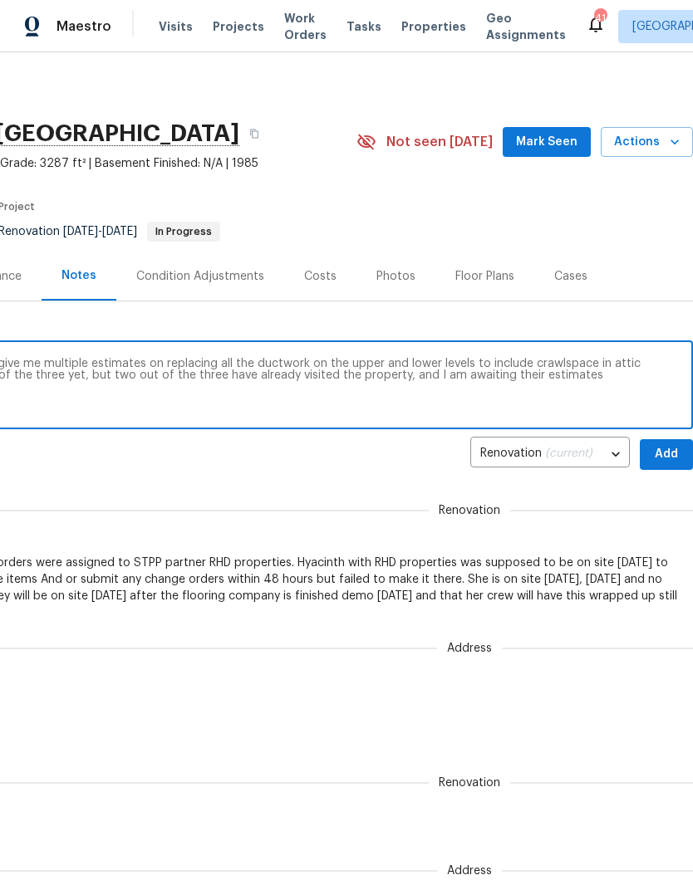
scroll to position [0, 246]
type textarea "I have submitted for the HVAC vendors to give me multiple estimates on replacin…"
click at [669, 448] on span "Add" at bounding box center [666, 454] width 27 height 21
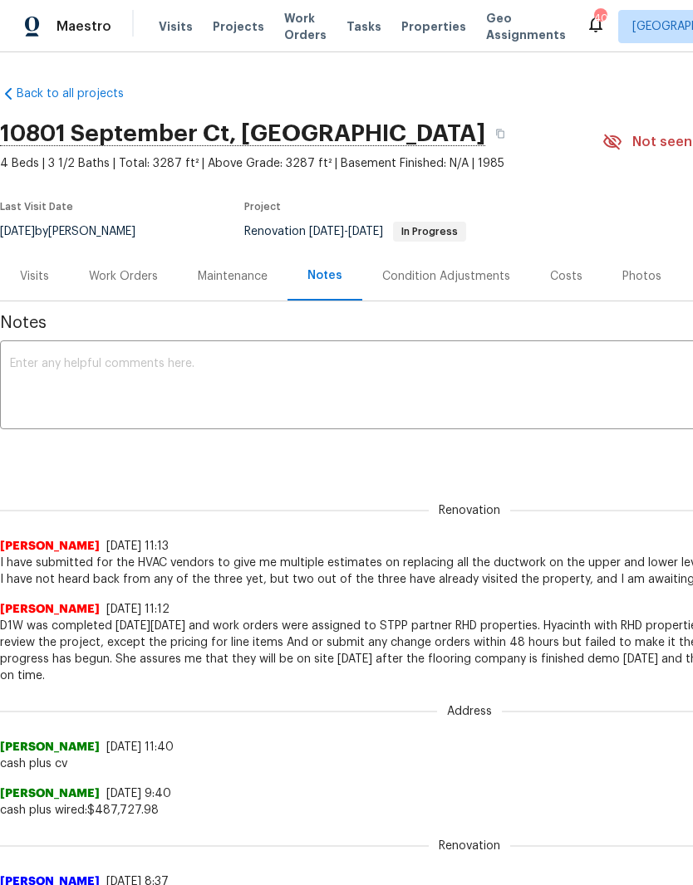
scroll to position [0, 0]
click at [143, 285] on div "Work Orders" at bounding box center [123, 276] width 109 height 49
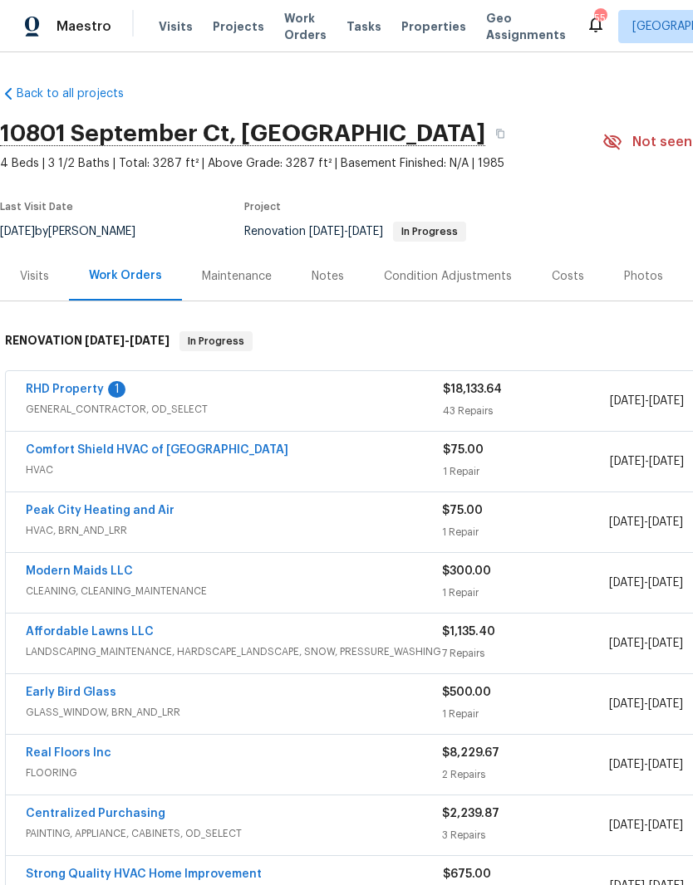
click at [65, 387] on link "RHD Property" at bounding box center [65, 390] width 78 height 12
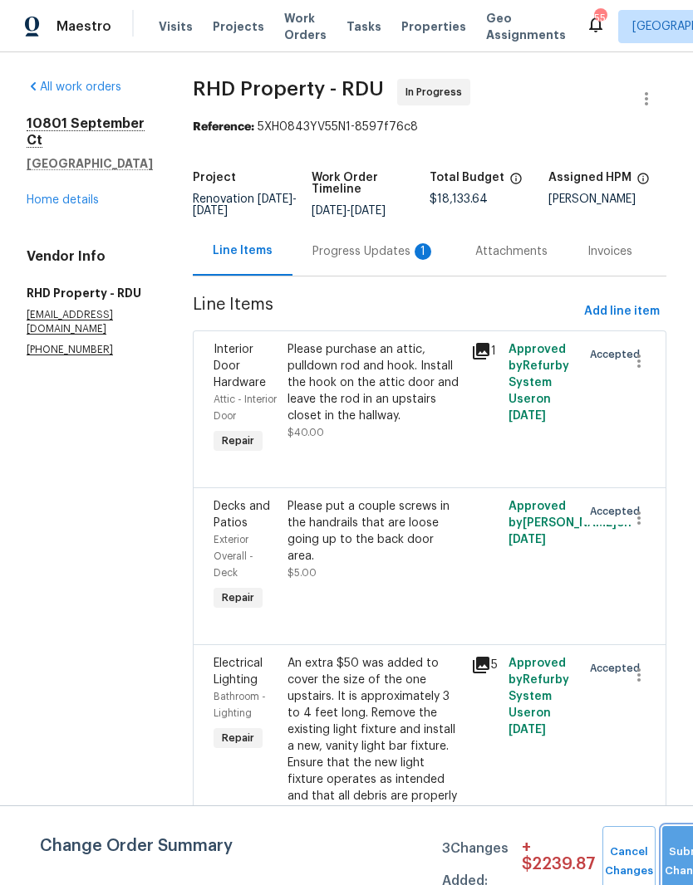
click at [666, 845] on button "Submit Changes" at bounding box center [688, 861] width 53 height 71
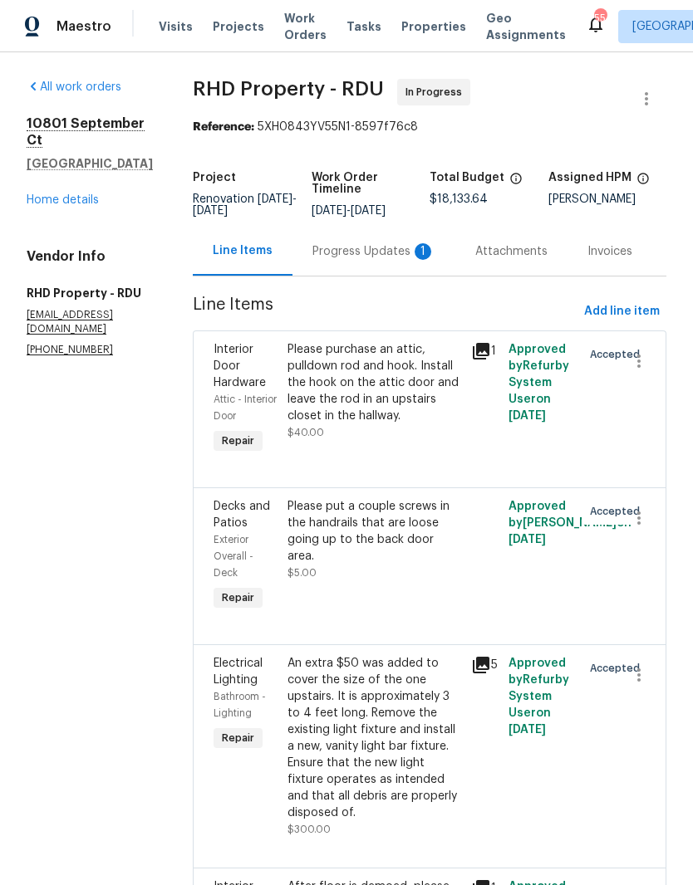
click at [380, 260] on div "Progress Updates 1" at bounding box center [373, 251] width 123 height 17
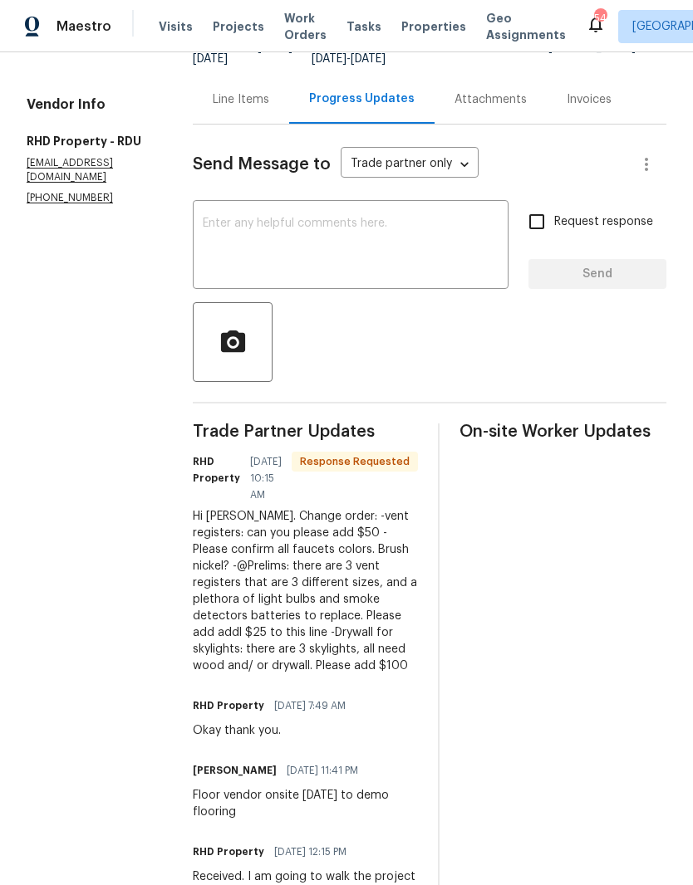
scroll to position [154, 0]
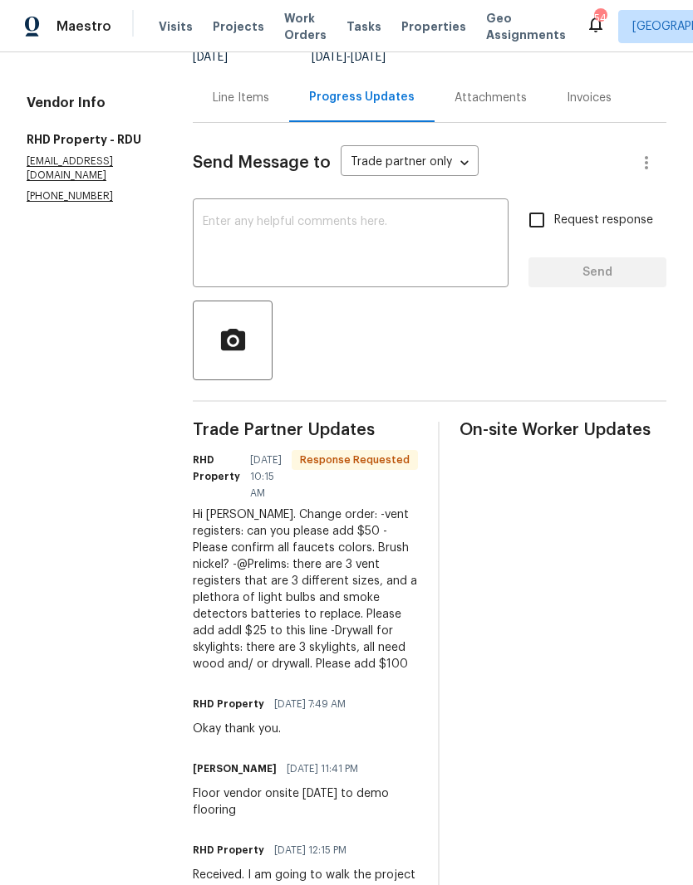
click at [269, 106] on div "Line Items" at bounding box center [241, 98] width 56 height 17
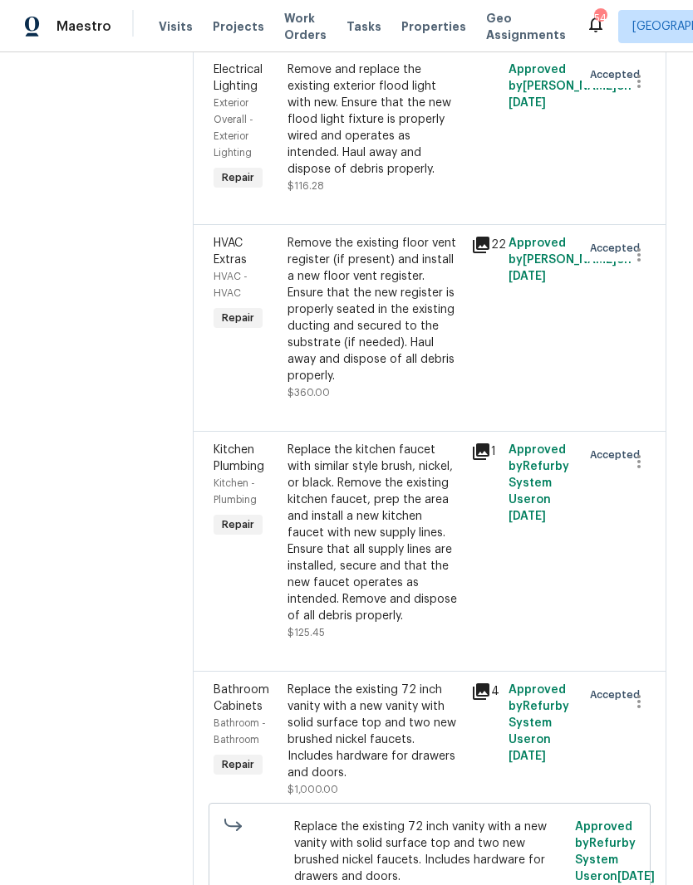
scroll to position [1763, 0]
click at [405, 371] on div "Remove the existing floor vent register (if present) and install a new floor ve…" at bounding box center [374, 308] width 174 height 149
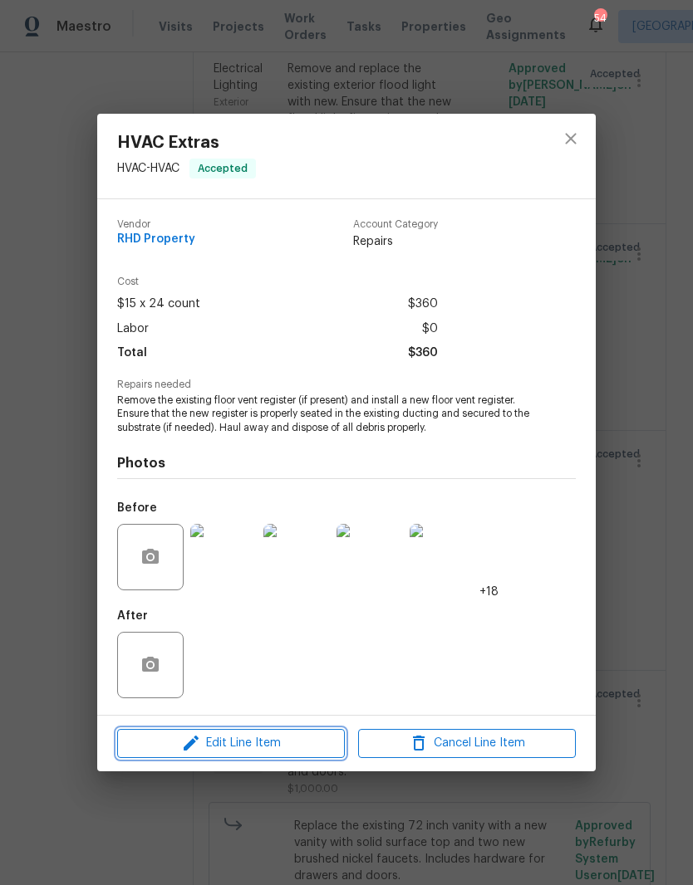
click at [282, 745] on span "Edit Line Item" at bounding box center [231, 743] width 218 height 21
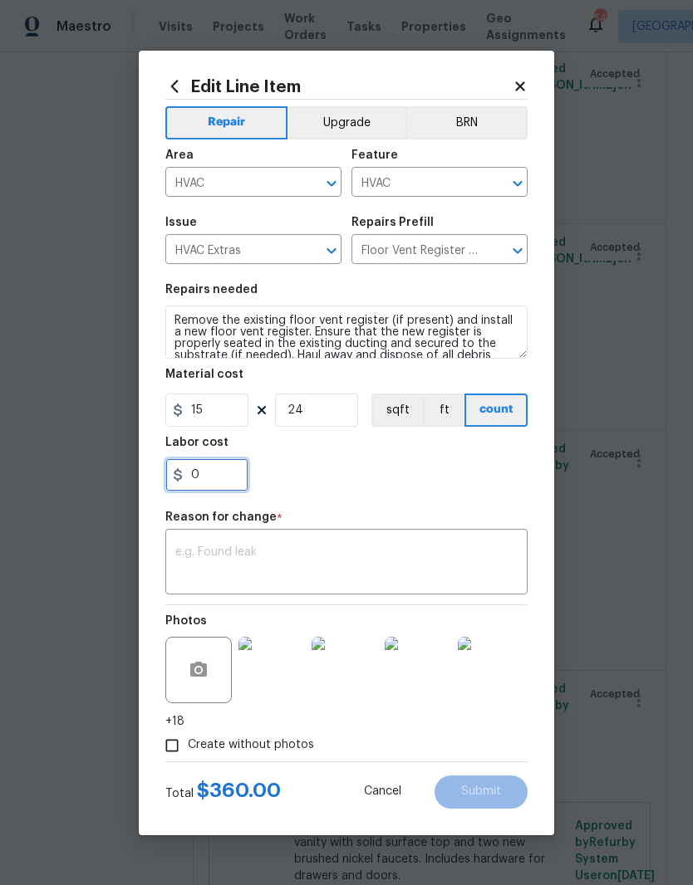
click at [247, 474] on input "0" at bounding box center [206, 474] width 83 height 33
type input "50"
click at [468, 483] on div "Repair Upgrade BRN Area HVAC ​ Feature HVAC ​ Issue HVAC Extras ​ Repairs Prefi…" at bounding box center [346, 431] width 362 height 662
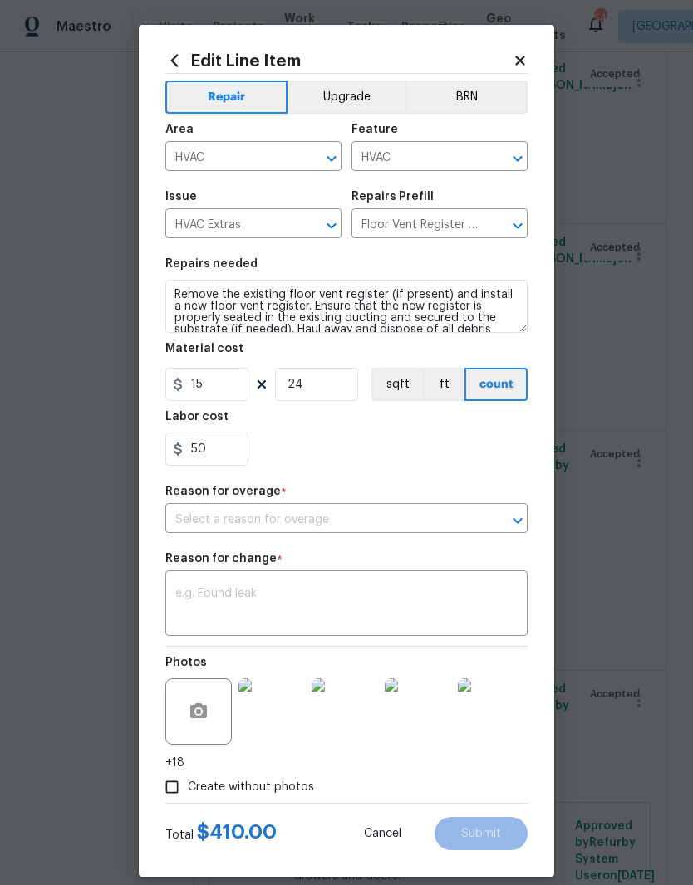
click at [414, 533] on input "text" at bounding box center [323, 520] width 316 height 26
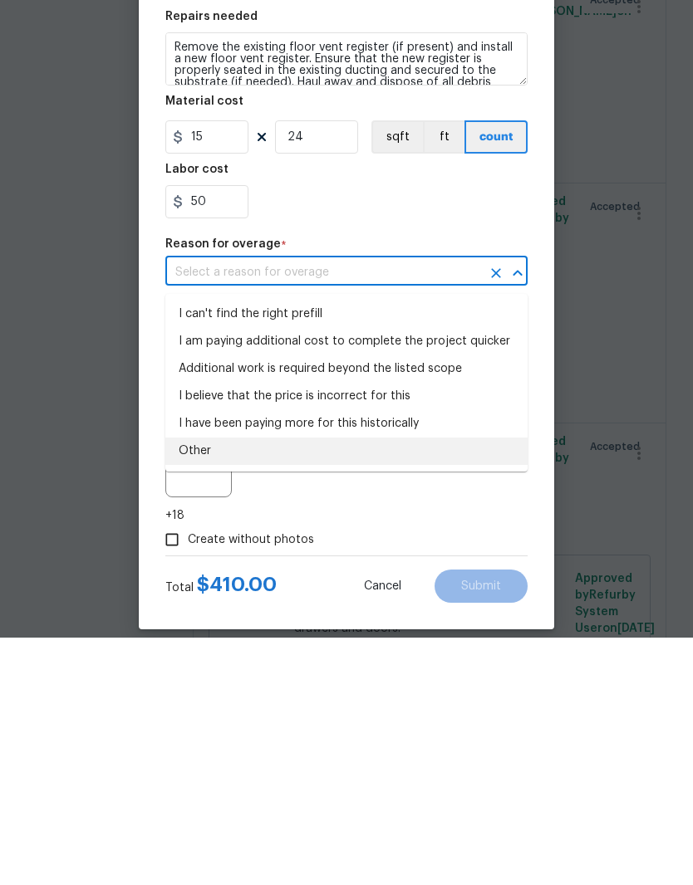
click at [327, 685] on li "Other" at bounding box center [346, 698] width 362 height 27
type input "Other"
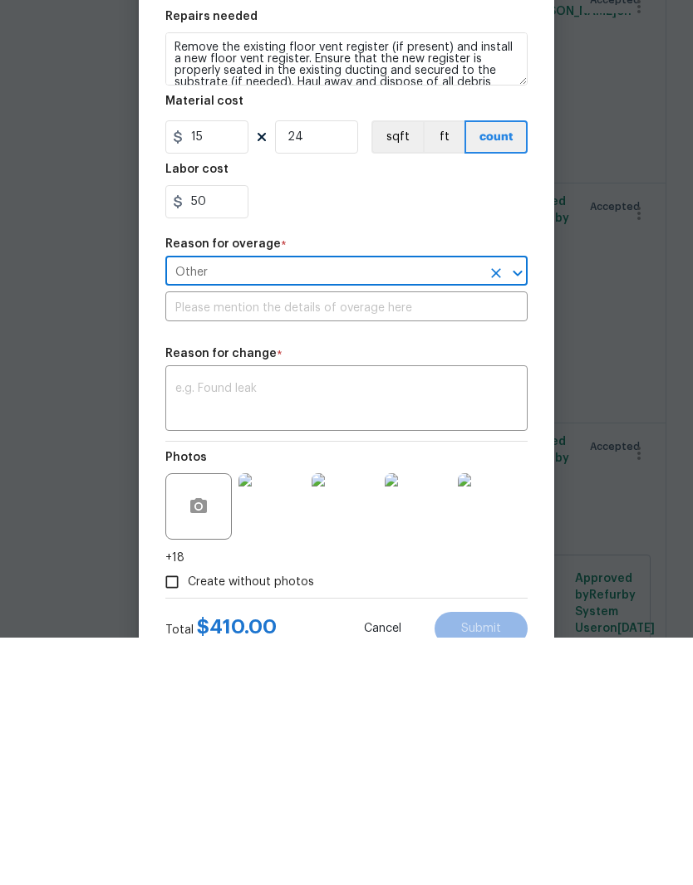
click at [296, 543] on input "text" at bounding box center [346, 556] width 362 height 26
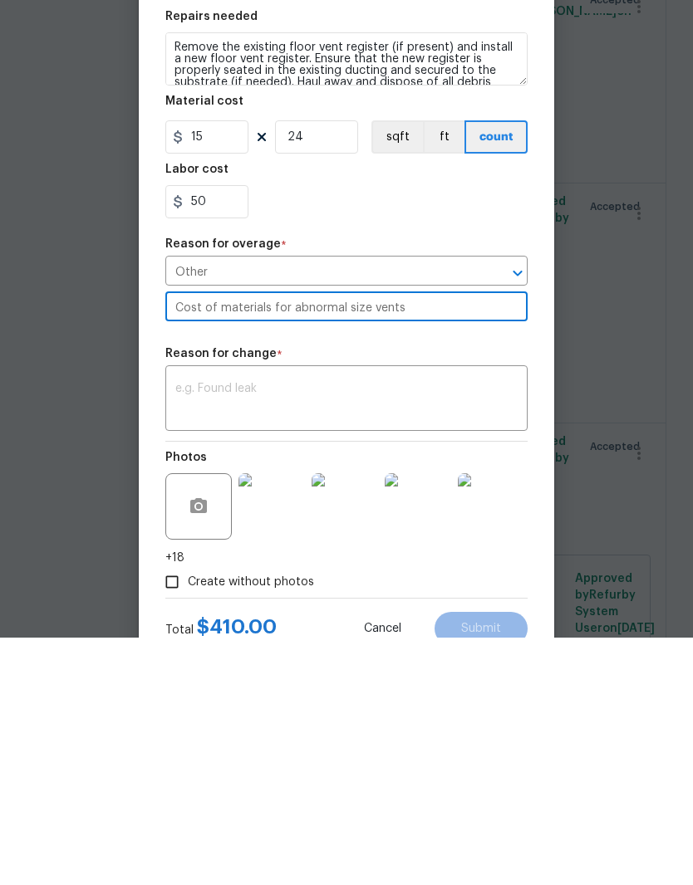
type input "Cost of materials for abnormal size vents"
click at [292, 630] on textarea at bounding box center [346, 647] width 342 height 35
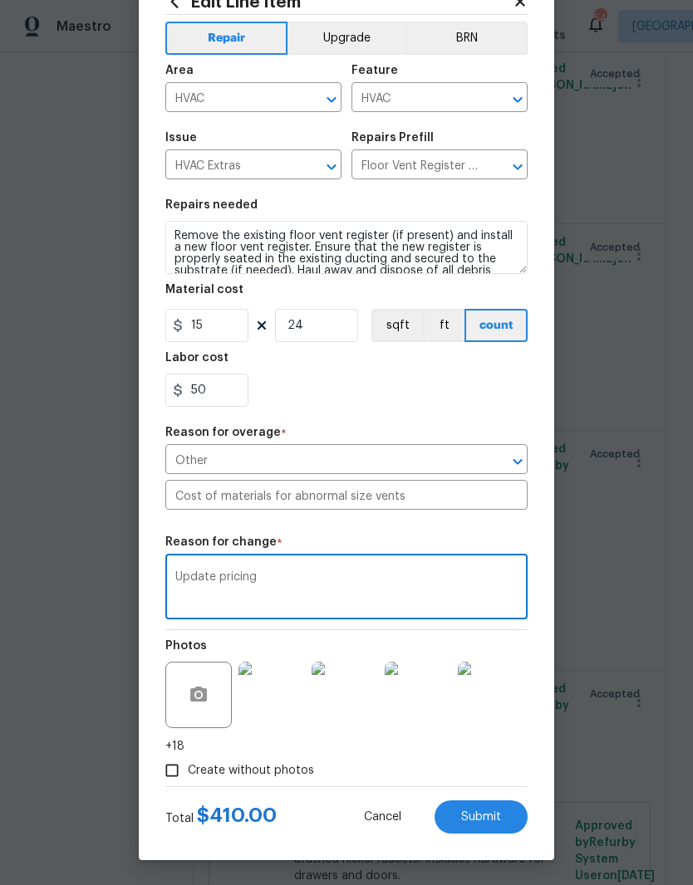
scroll to position [66, 0]
type textarea "Update pricing"
click at [499, 812] on span "Submit" at bounding box center [481, 817] width 40 height 12
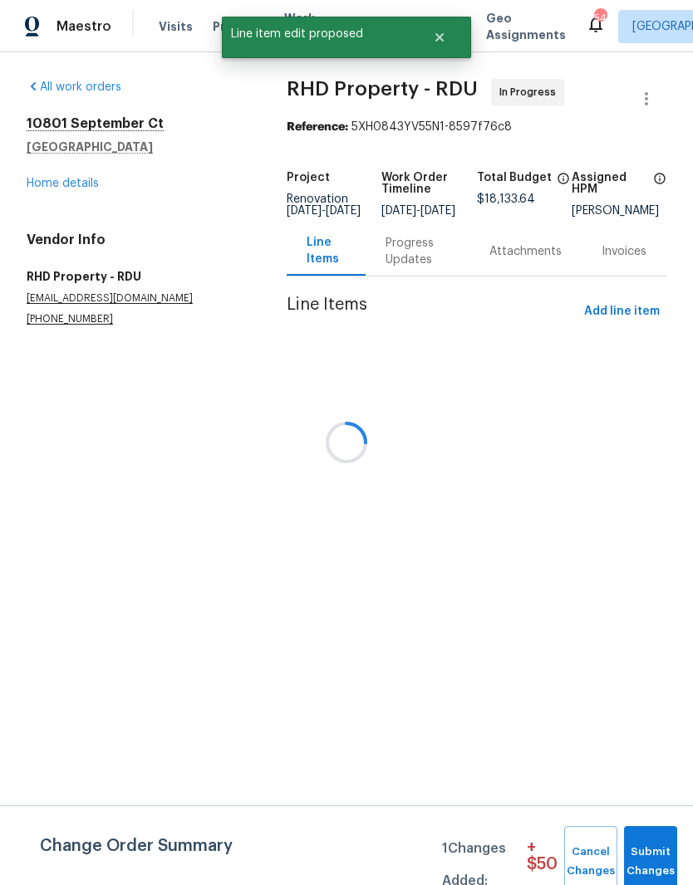
scroll to position [0, 0]
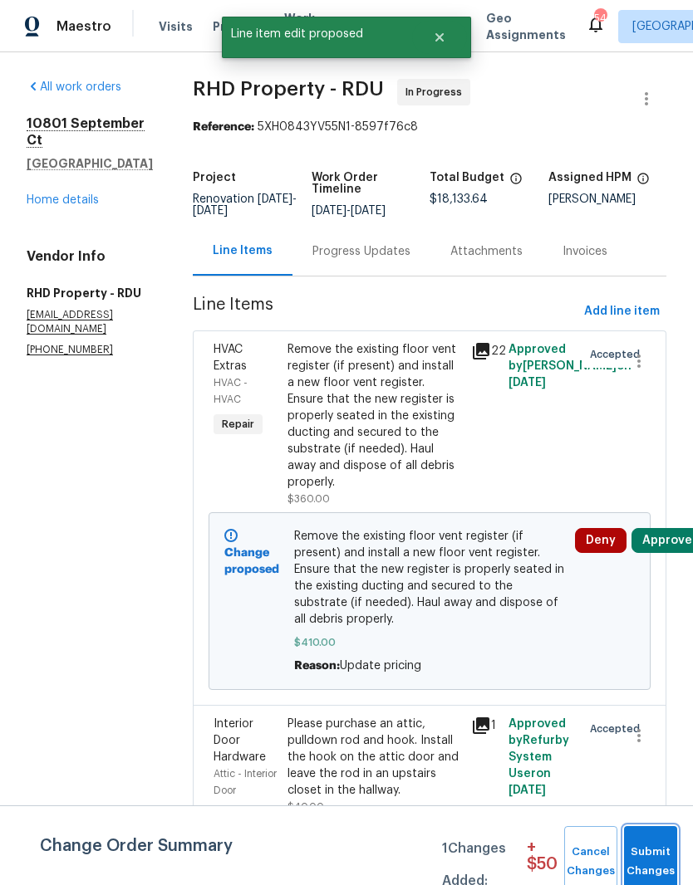
click at [641, 851] on span "Submit Changes" at bounding box center [650, 862] width 37 height 38
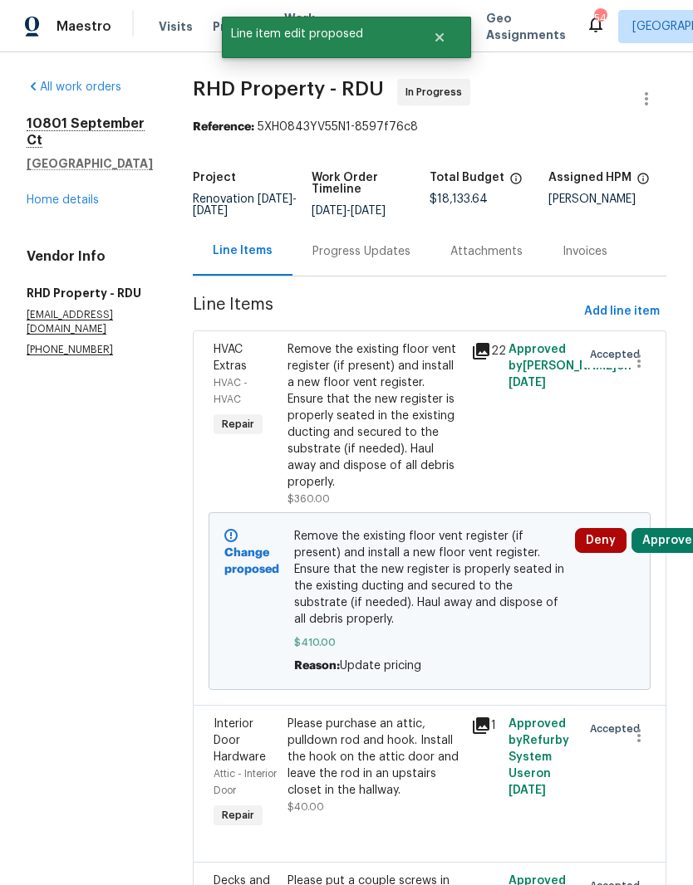
click at [666, 553] on button "Approve" at bounding box center [666, 540] width 71 height 25
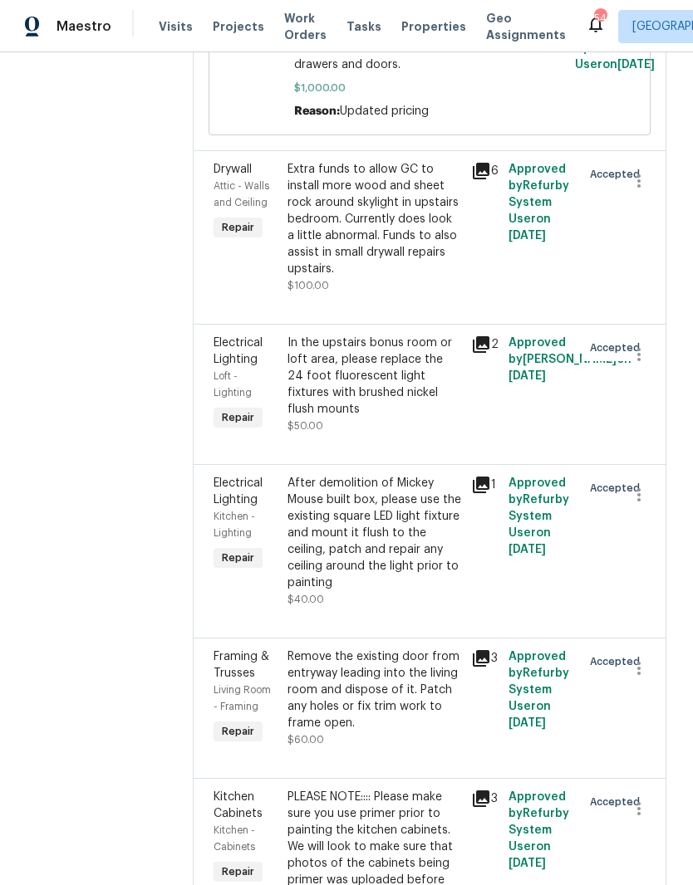
scroll to position [2712, 0]
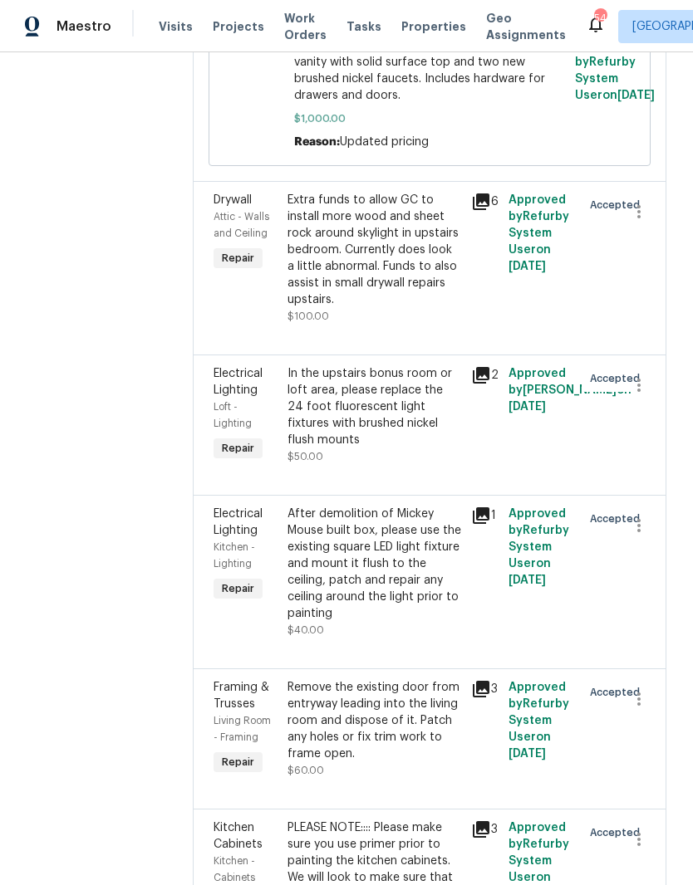
click at [386, 308] on div "Extra funds to allow GC to install more wood and sheet rock around skylight in …" at bounding box center [374, 250] width 174 height 116
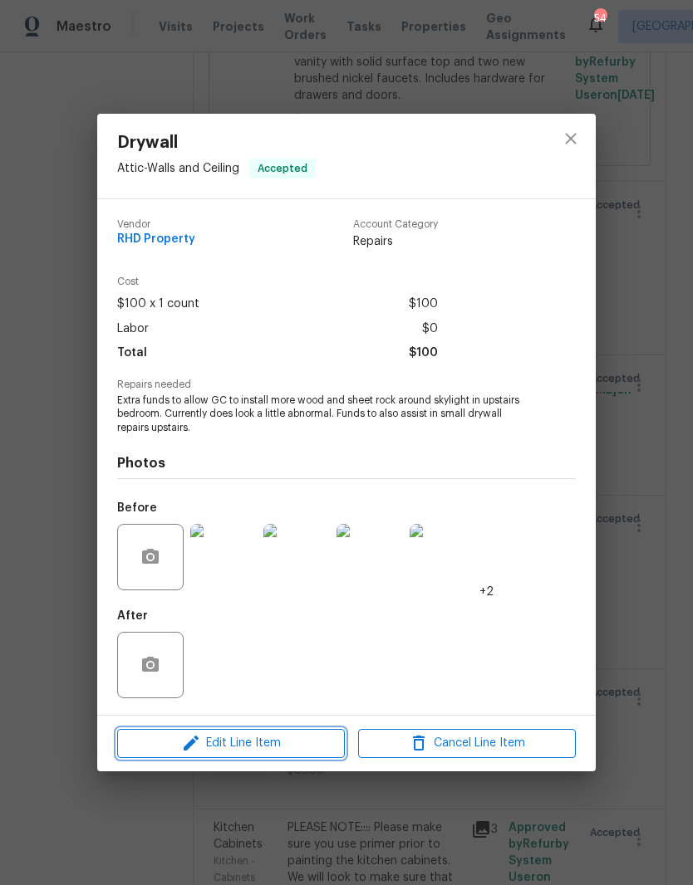
click at [250, 744] on span "Edit Line Item" at bounding box center [231, 743] width 218 height 21
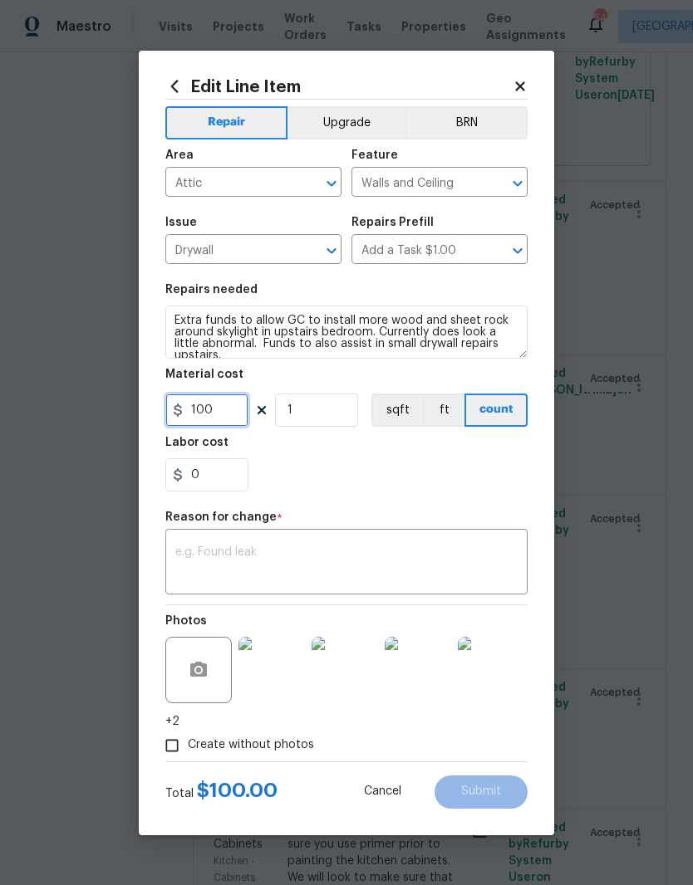
click at [238, 404] on input "100" at bounding box center [206, 410] width 83 height 33
type input "75"
click at [309, 397] on input "1" at bounding box center [316, 410] width 83 height 33
type input "3"
click at [405, 481] on div "0" at bounding box center [346, 474] width 362 height 33
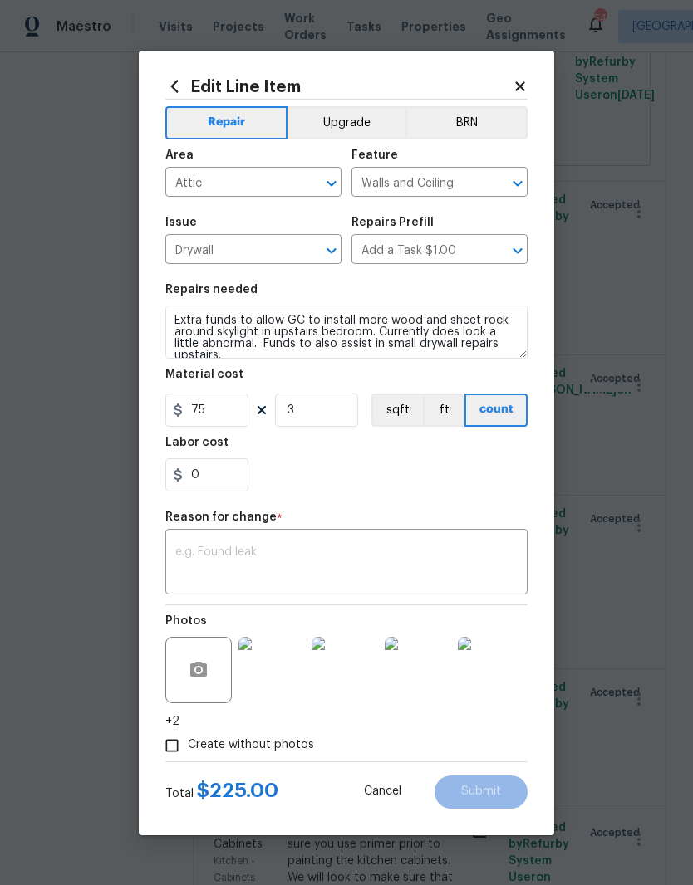
click at [334, 563] on textarea at bounding box center [346, 563] width 342 height 35
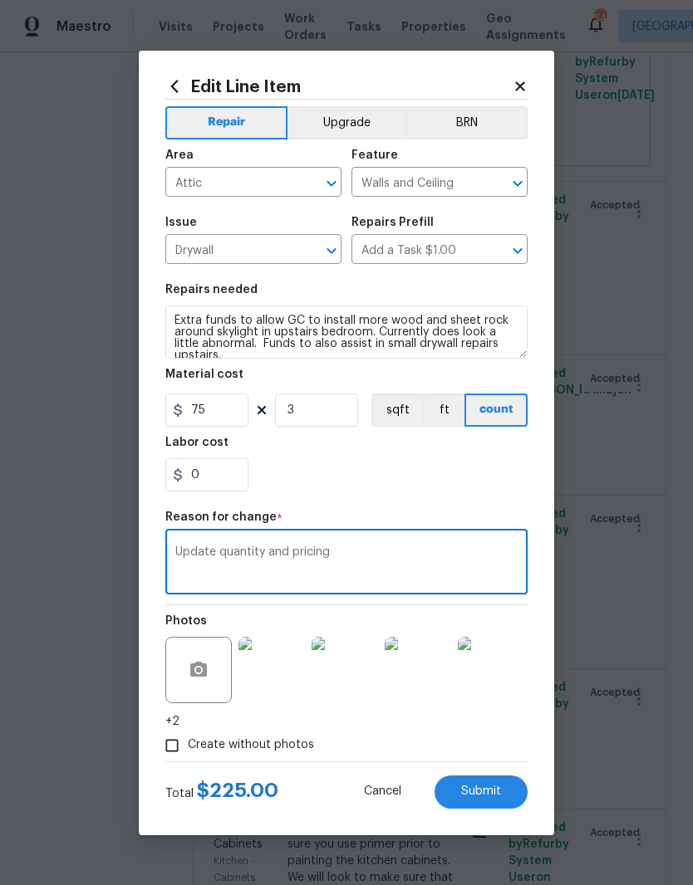
type textarea "Update quantity and pricing"
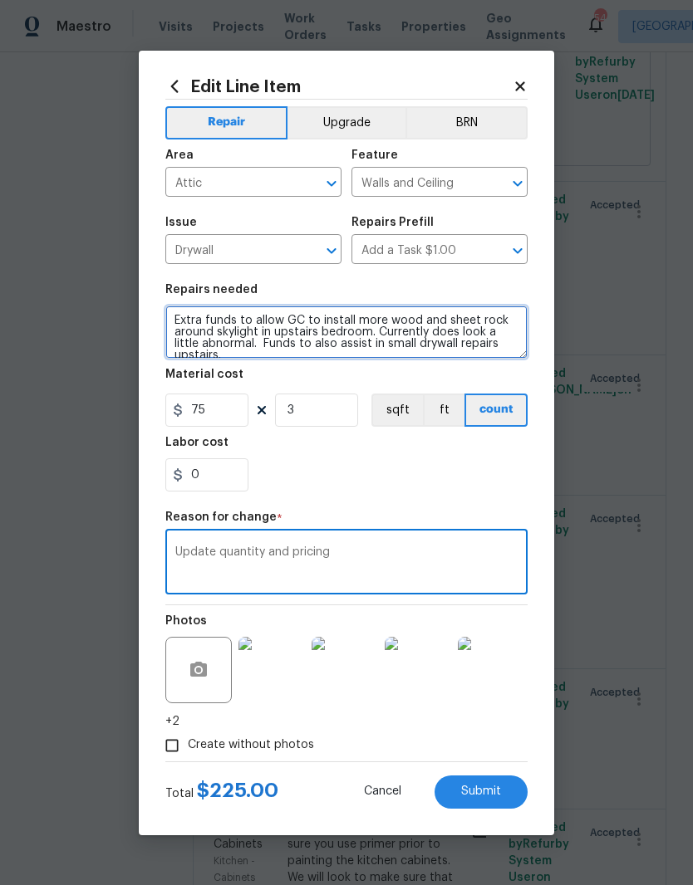
click at [182, 320] on textarea "Extra funds to allow GC to install more wood and sheet rock around skylight in …" at bounding box center [346, 332] width 362 height 53
click at [180, 316] on textarea "Extra funds to allow GC to install more wood and sheet rock around skylight in …" at bounding box center [346, 332] width 362 height 53
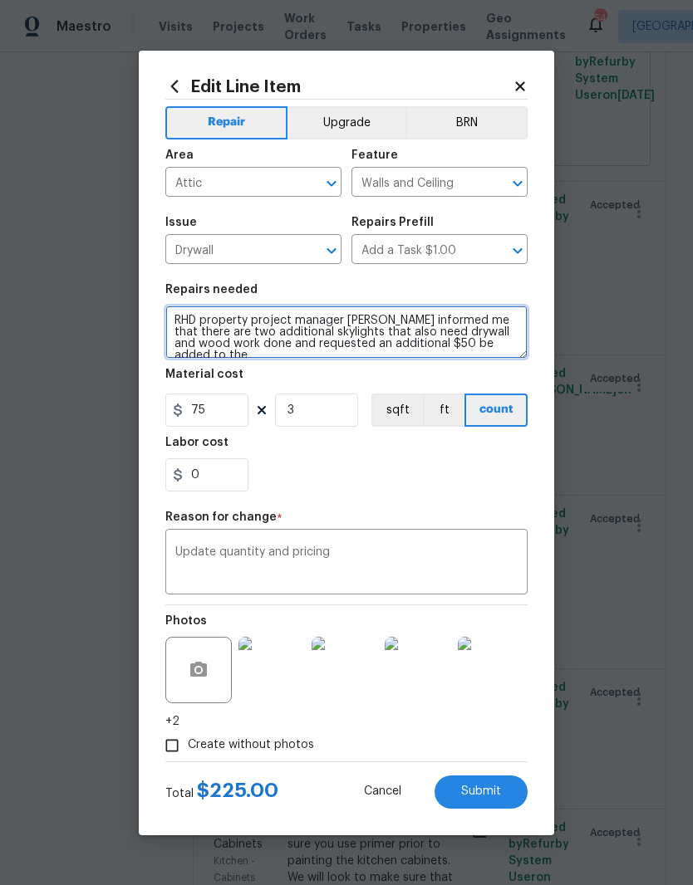
scroll to position [4, 0]
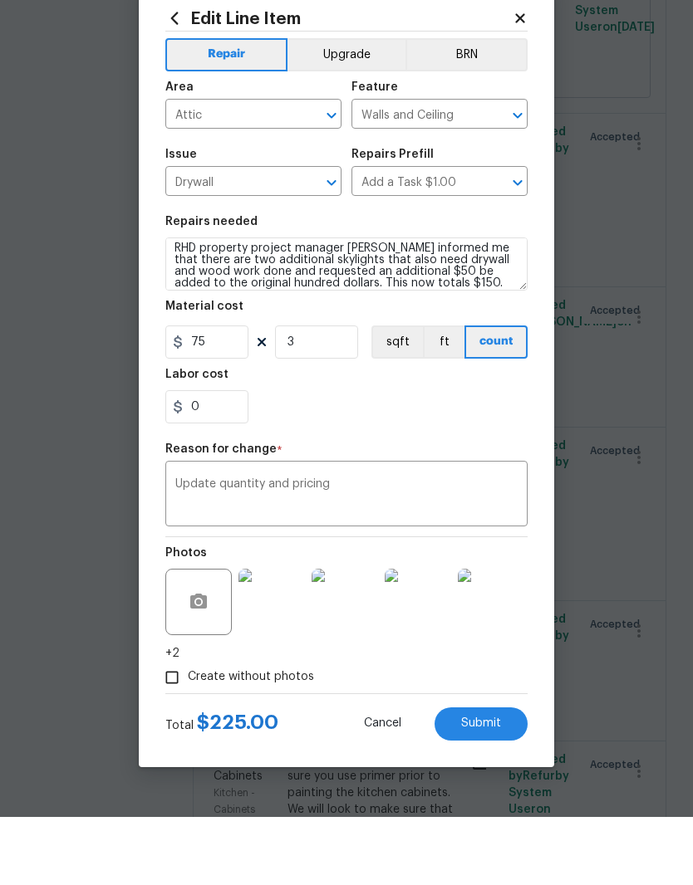
click at [355, 428] on section "Repairs needed RHD property project manager Hyacynth informed me that there are…" at bounding box center [346, 388] width 362 height 228
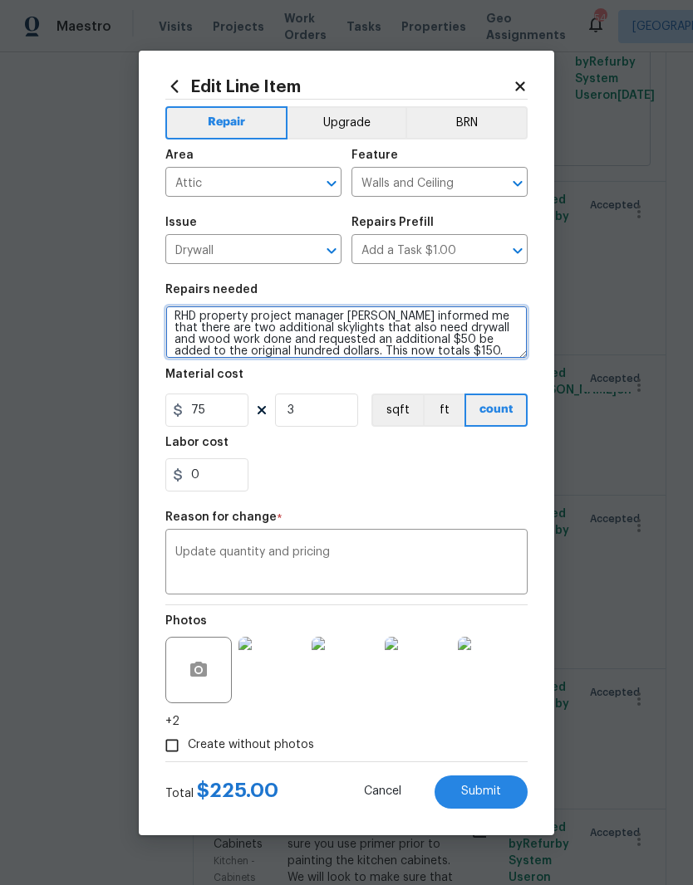
click at [467, 355] on textarea "RHD property project manager Hyacynth informed me that there are two additional…" at bounding box center [346, 332] width 362 height 53
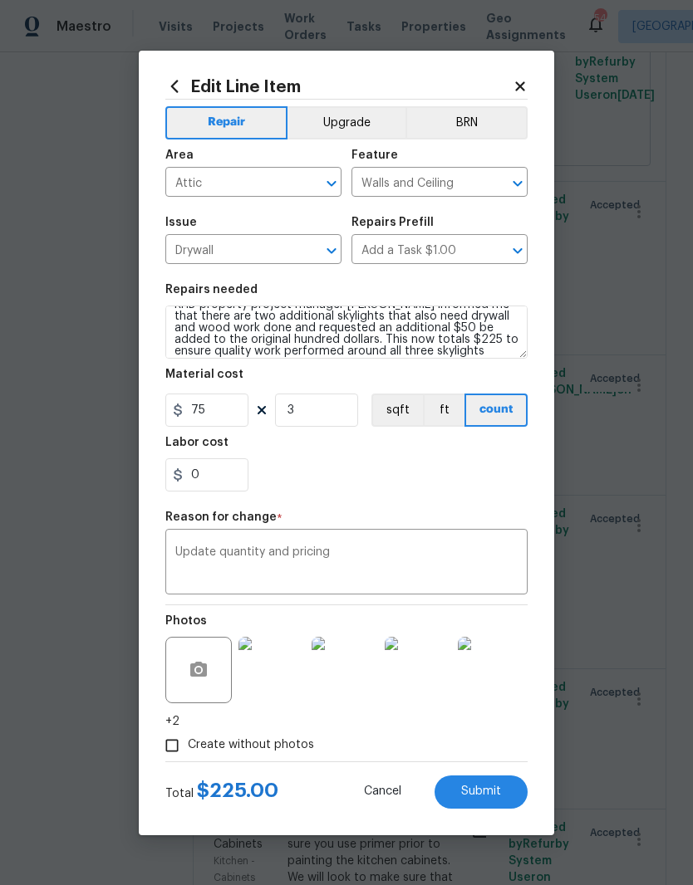
click at [355, 503] on div "Repair Upgrade BRN Area Attic ​ Feature Walls and Ceiling ​ Issue Drywall ​ Rep…" at bounding box center [346, 431] width 362 height 662
click at [495, 791] on span "Submit" at bounding box center [481, 792] width 40 height 12
type textarea "Extra funds to allow GC to install more wood and sheet rock around skylight in …"
type input "1"
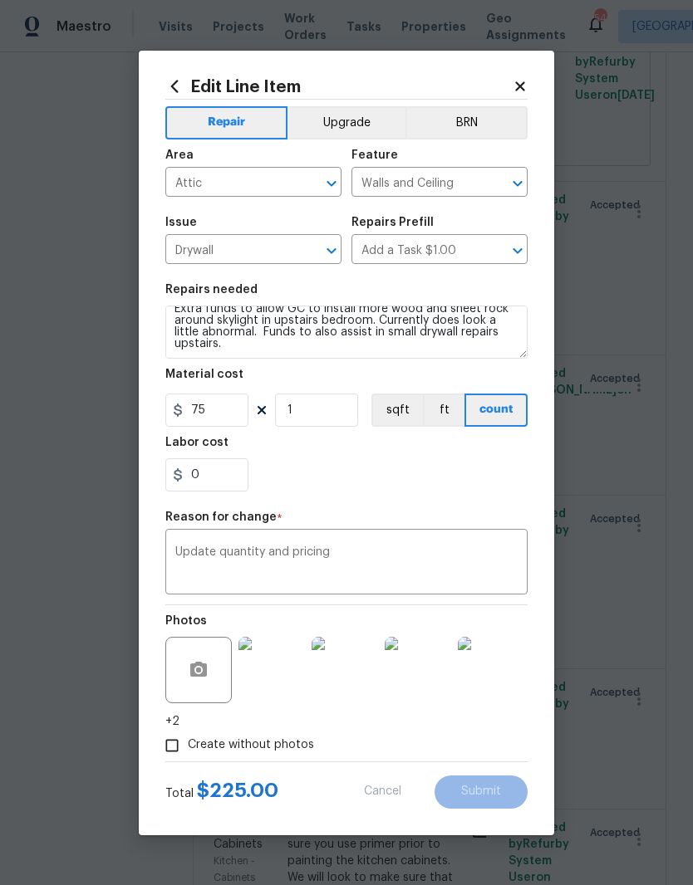
type input "100"
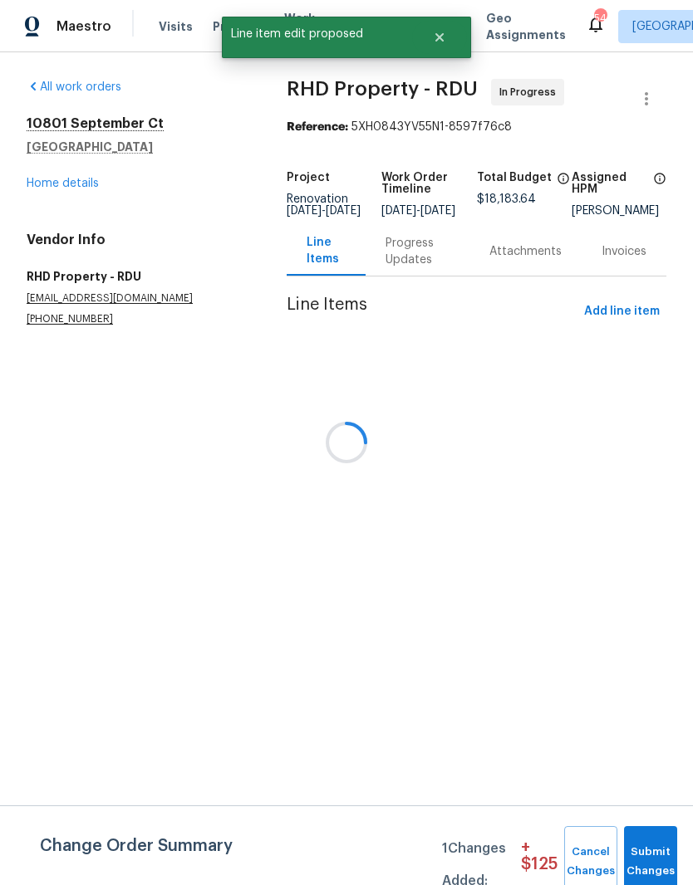
scroll to position [0, 0]
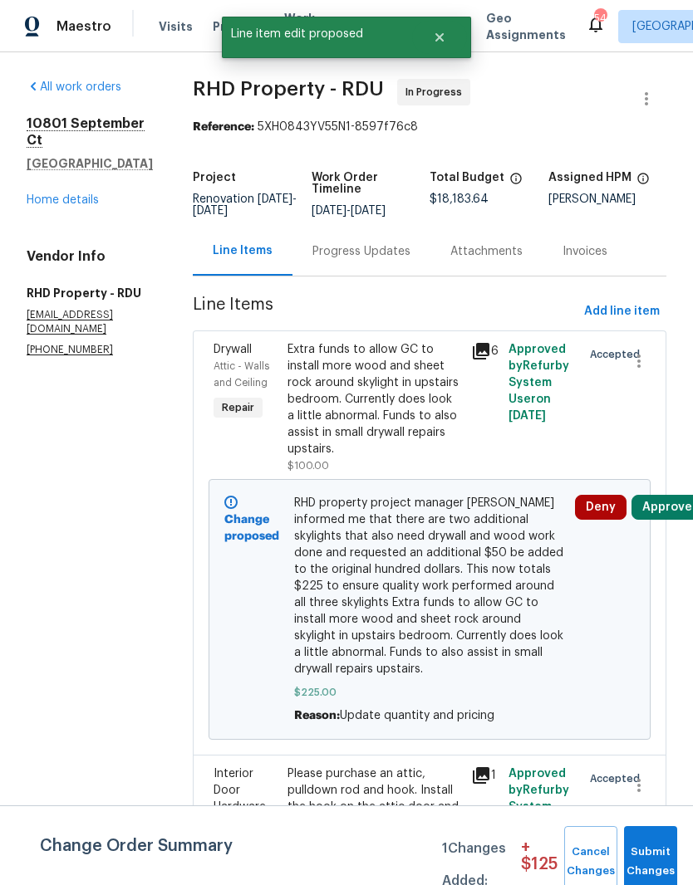
click at [670, 520] on button "Approve" at bounding box center [666, 507] width 71 height 25
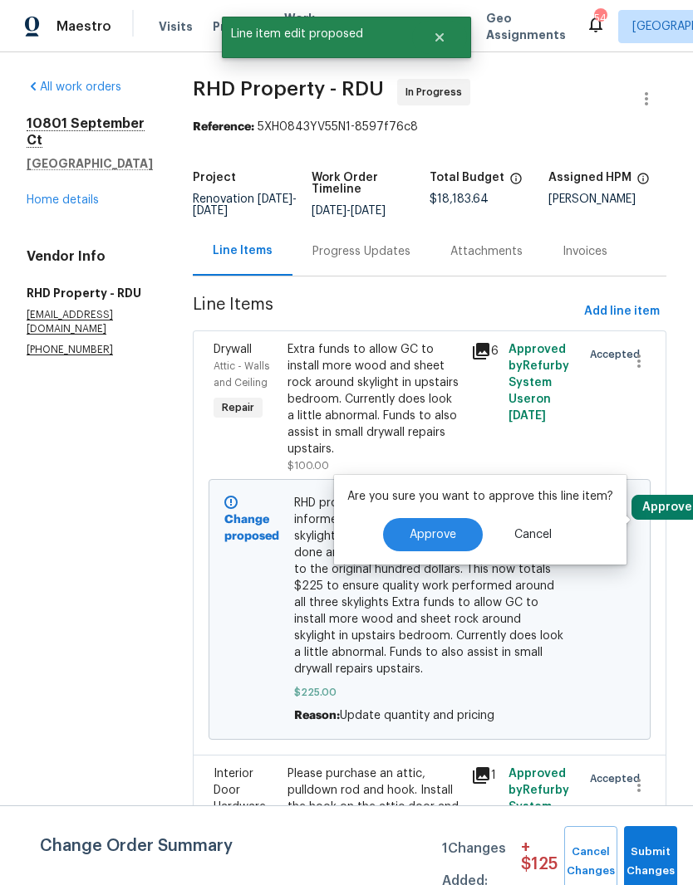
click at [453, 539] on button "Approve" at bounding box center [433, 534] width 100 height 33
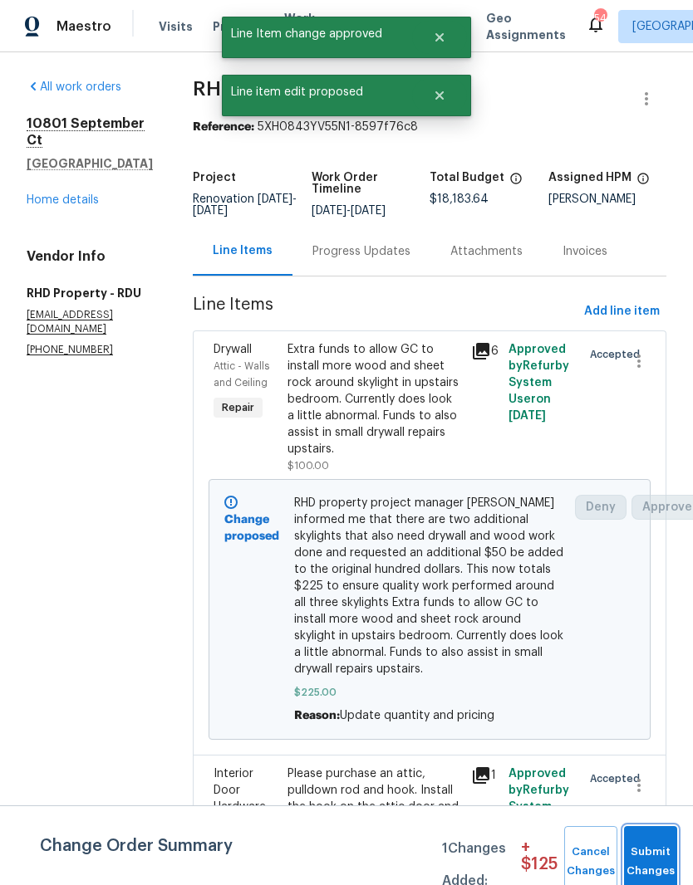
click at [651, 852] on span "Submit Changes" at bounding box center [650, 862] width 37 height 38
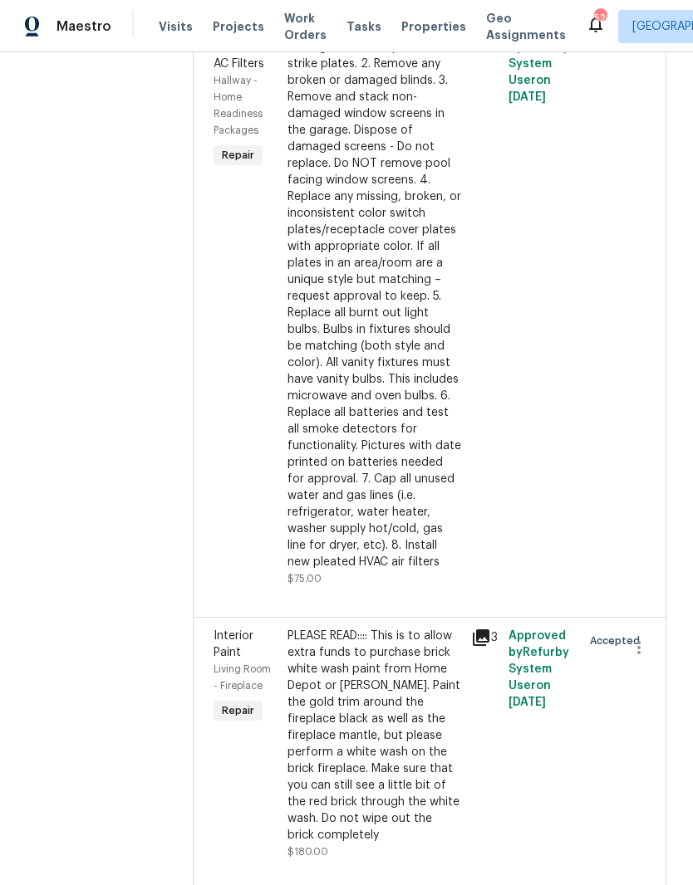
scroll to position [6109, 0]
click at [378, 571] on div "1. Replace all missing and/or damaged door stops and strike plates. 2. Remove a…" at bounding box center [374, 297] width 174 height 548
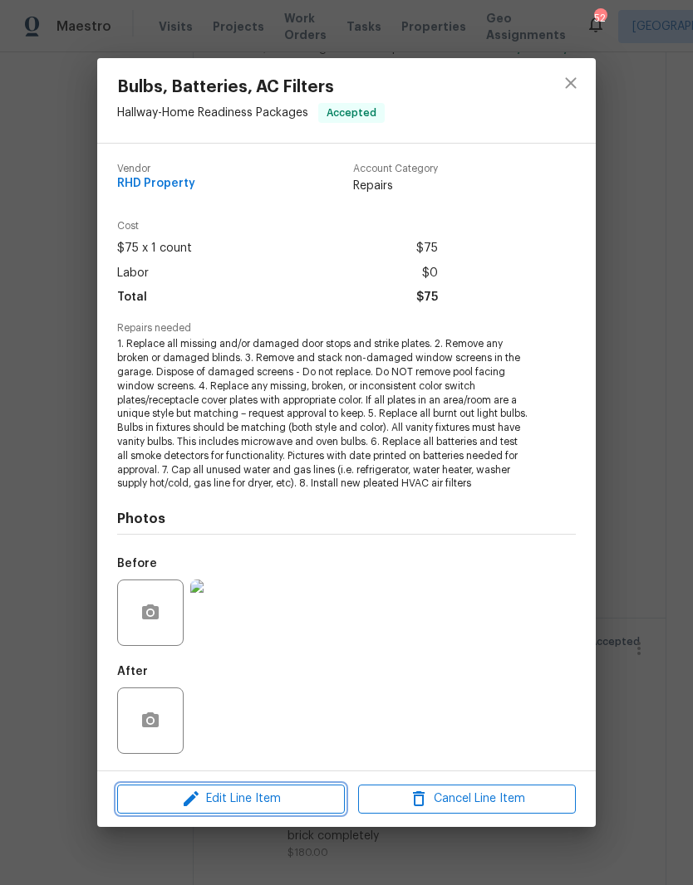
click at [269, 806] on span "Edit Line Item" at bounding box center [231, 799] width 218 height 21
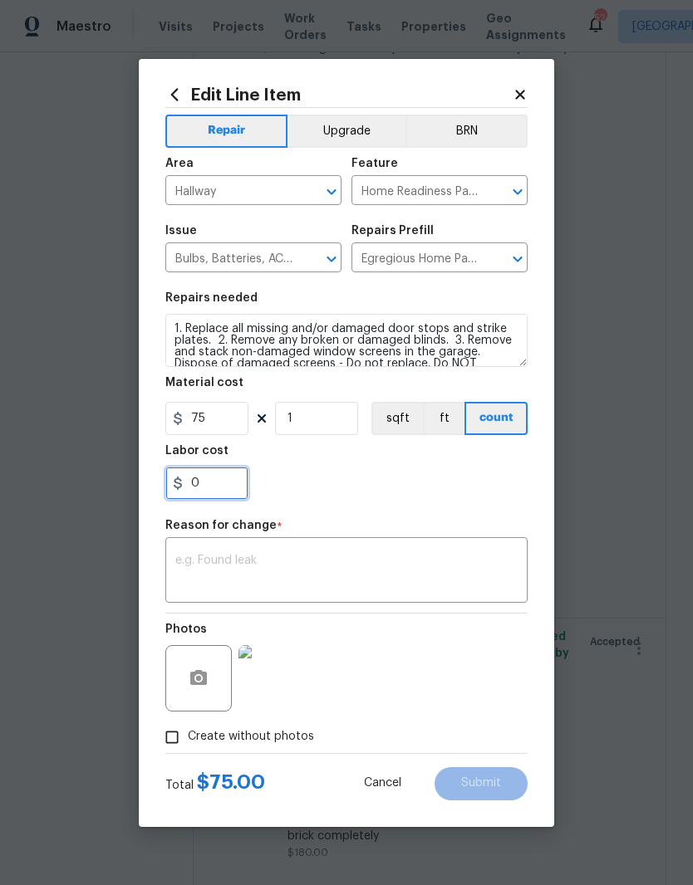
click at [219, 488] on input "0" at bounding box center [206, 483] width 83 height 33
type input "25"
click at [368, 498] on div "25" at bounding box center [346, 483] width 362 height 33
click at [425, 512] on div "Repair Upgrade BRN Area Hallway ​ Feature Home Readiness Packages ​ Issue Bulbs…" at bounding box center [346, 430] width 362 height 645
click at [362, 590] on textarea at bounding box center [346, 572] width 342 height 35
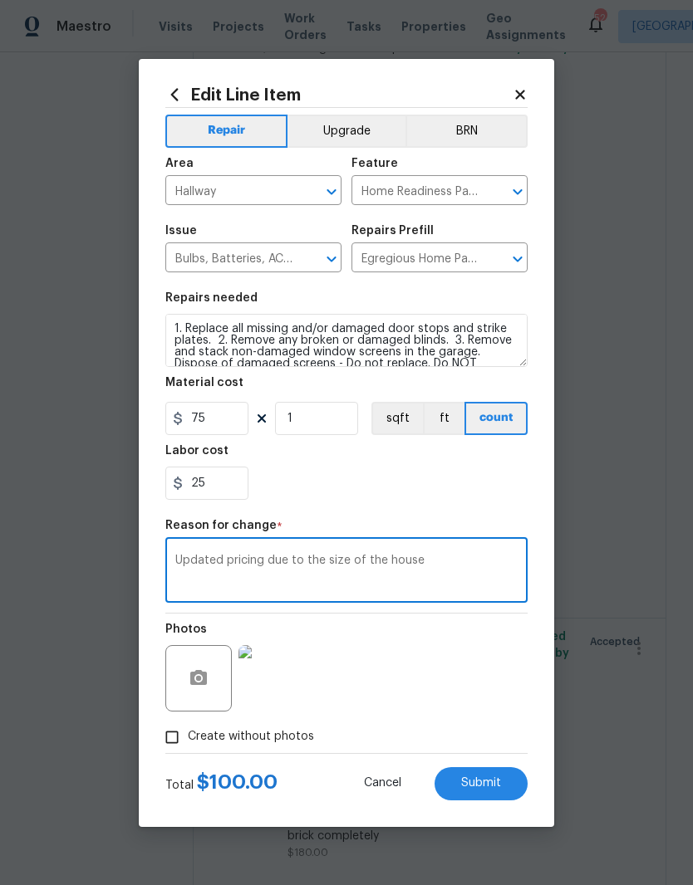
type textarea "Updated pricing due to the size of the house"
click at [379, 507] on section "Repairs needed 1. Replace all missing and/or damaged door stops and strike plat…" at bounding box center [346, 396] width 362 height 228
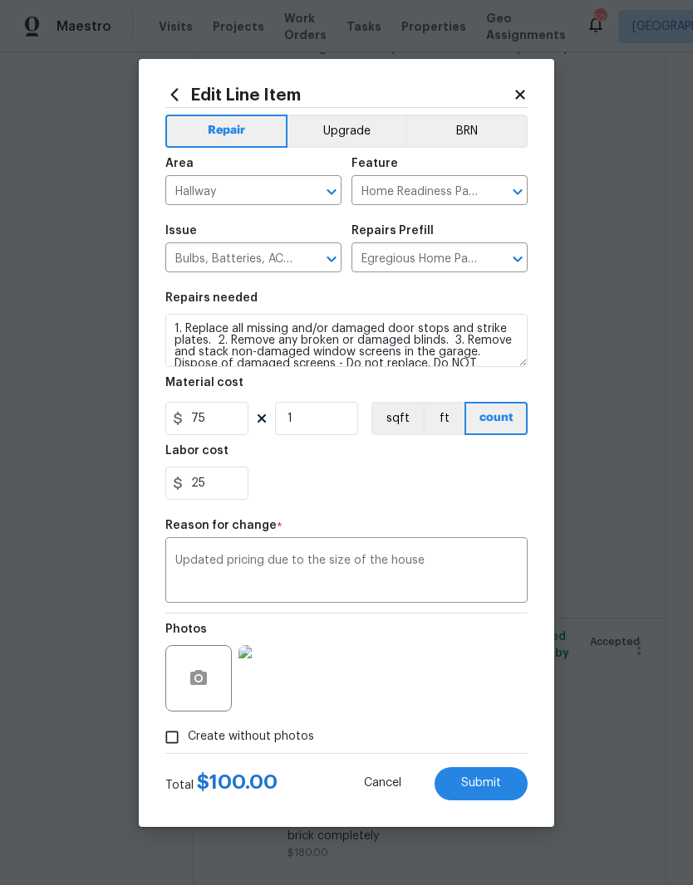
click at [502, 793] on button "Submit" at bounding box center [480, 783] width 93 height 33
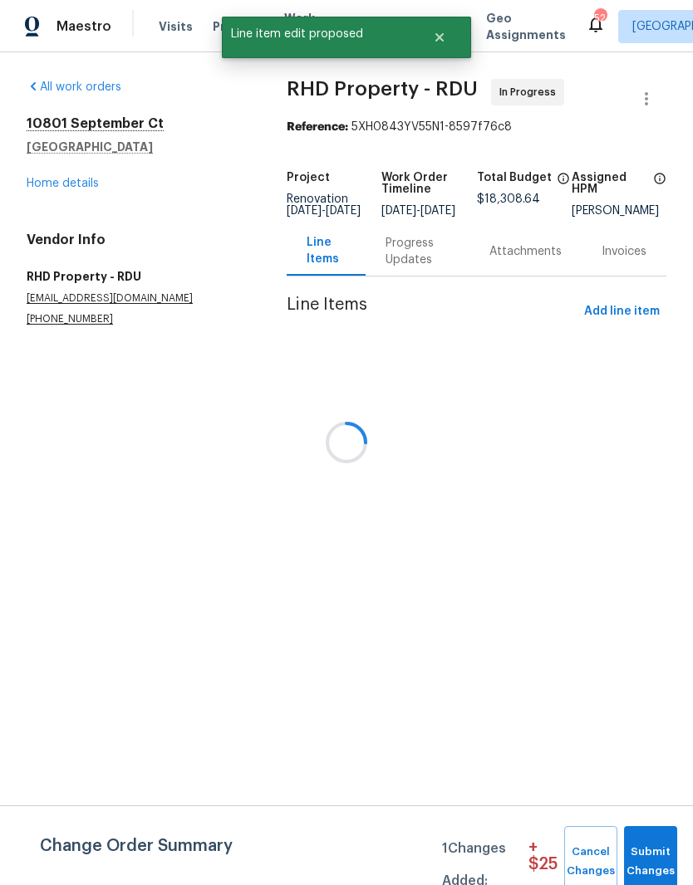
scroll to position [0, 0]
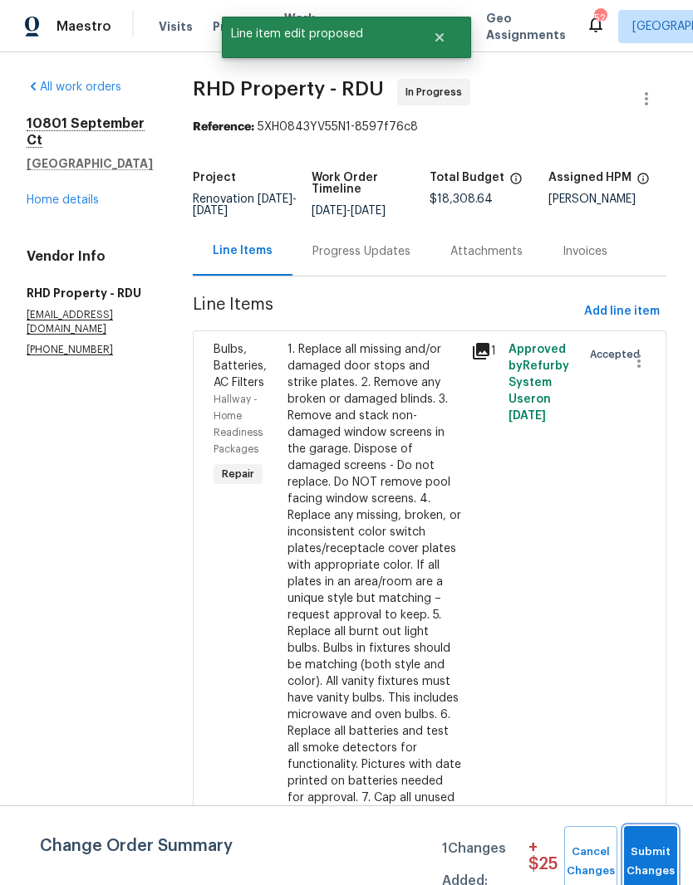
click at [654, 840] on button "Submit Changes" at bounding box center [650, 861] width 53 height 71
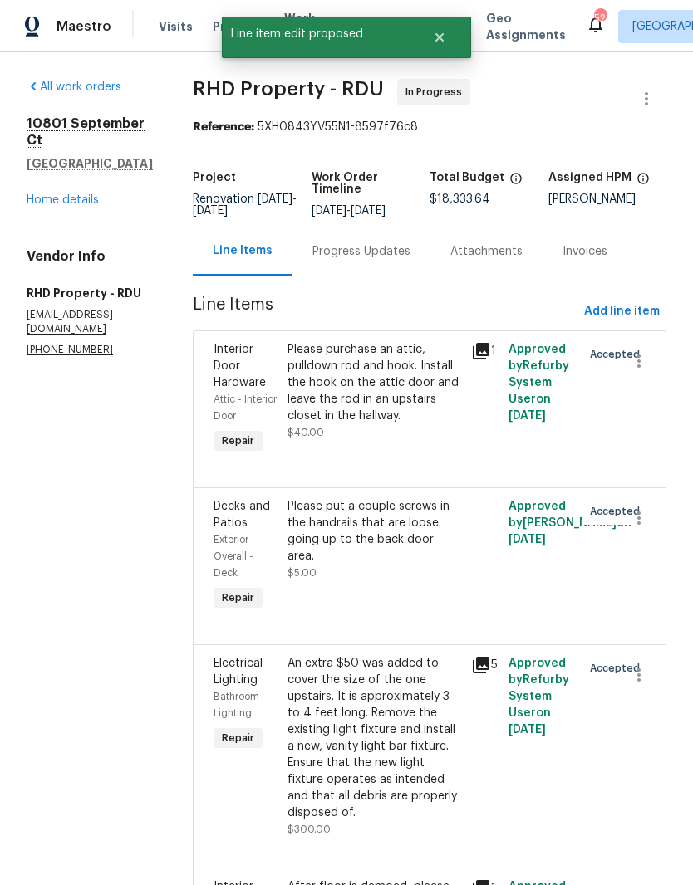
click at [426, 247] on div "Progress Updates" at bounding box center [361, 251] width 138 height 49
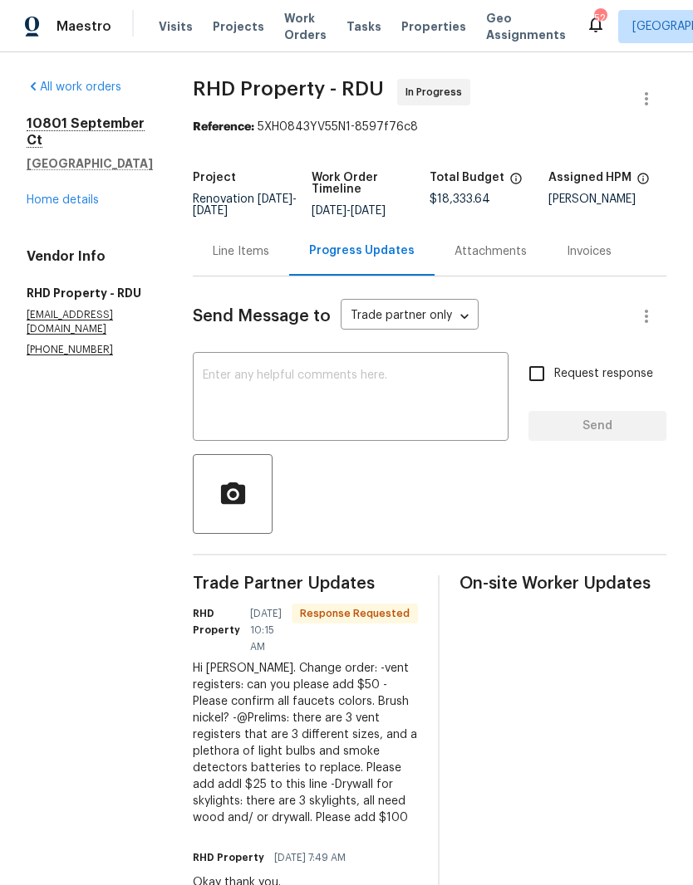
click at [421, 411] on textarea at bounding box center [351, 399] width 296 height 58
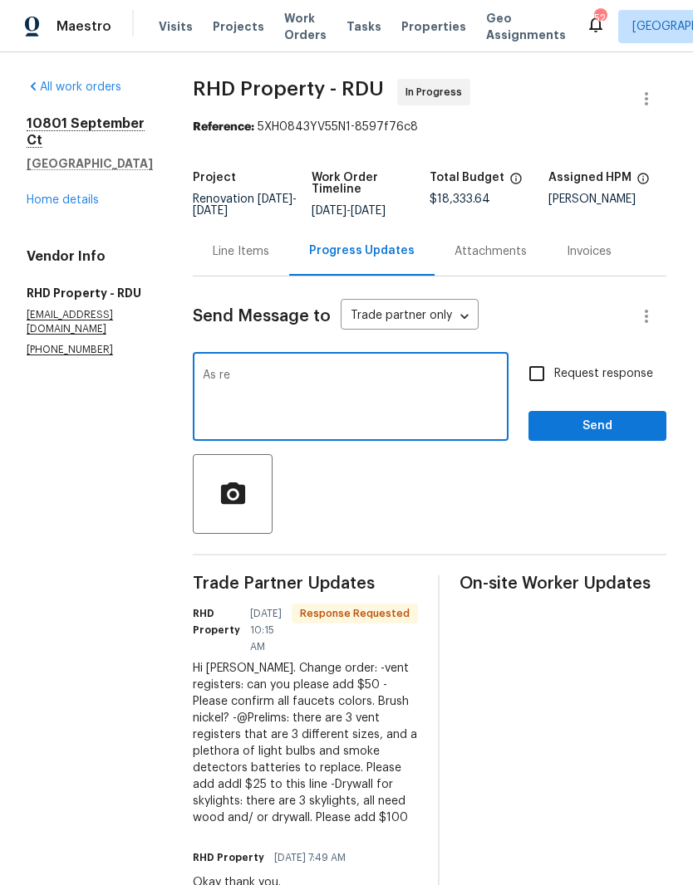
type textarea "As re"
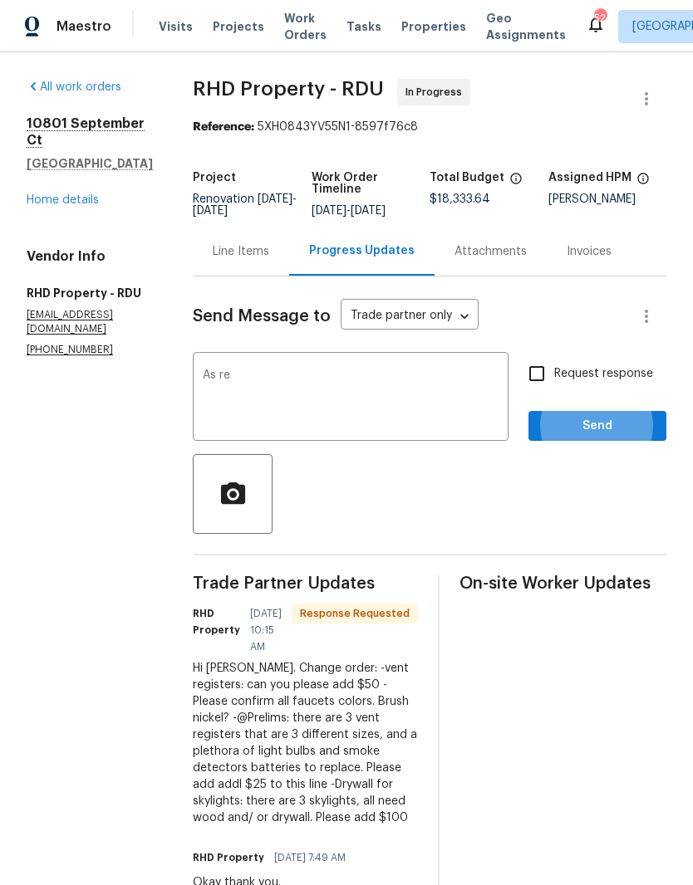
click at [179, 707] on div "All work orders 10801 September Ct Raleigh, NC 27614 Home details Vendor Info R…" at bounding box center [346, 839] width 693 height 1575
click at [419, 406] on textarea "As re" at bounding box center [351, 399] width 296 height 58
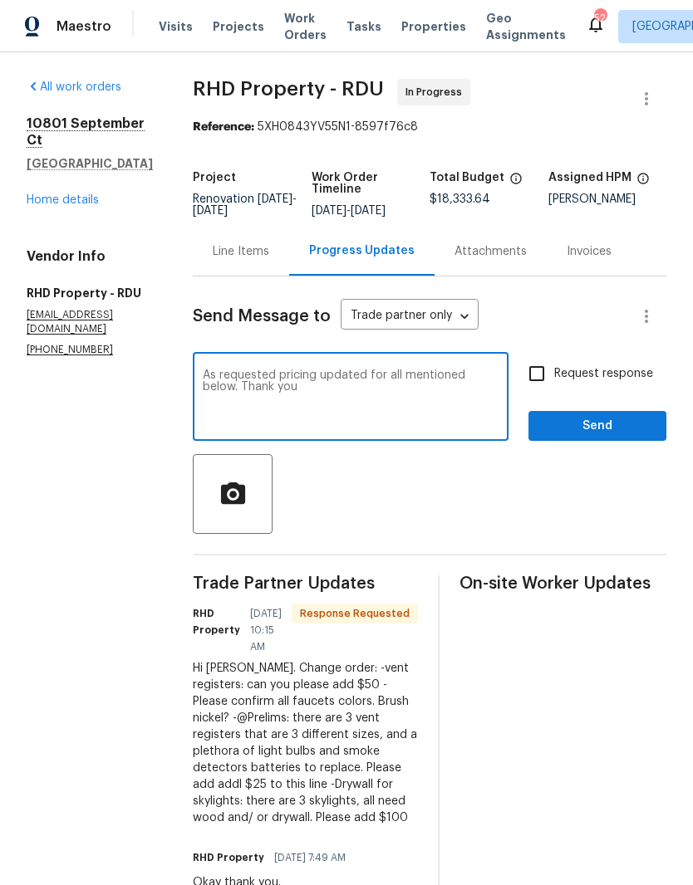
type textarea "As requested pricing updated for all mentioned below. Thank you"
click at [542, 380] on input "Request response" at bounding box center [536, 373] width 35 height 35
checkbox input "true"
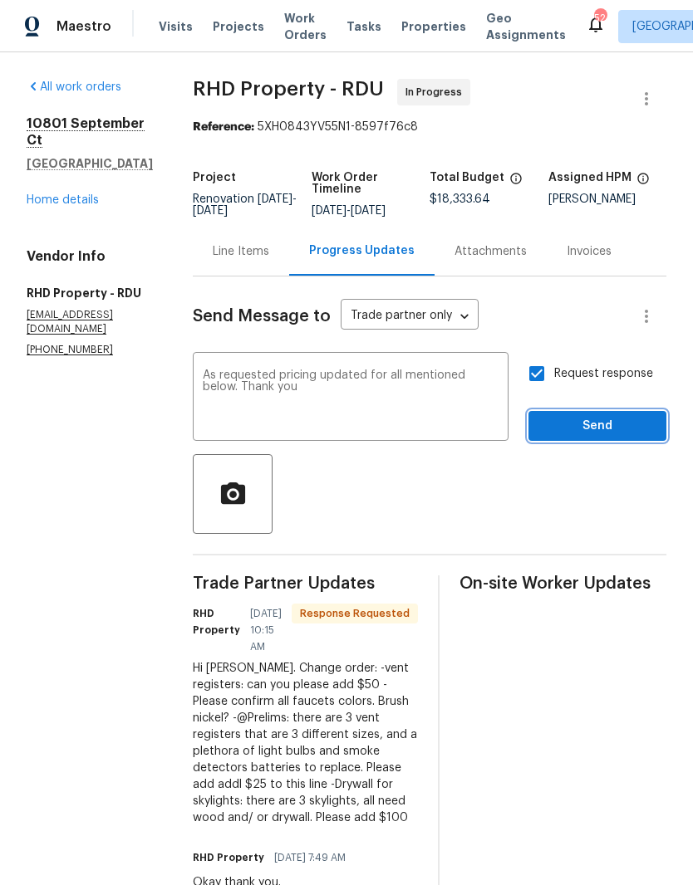
click at [574, 437] on span "Send" at bounding box center [597, 426] width 111 height 21
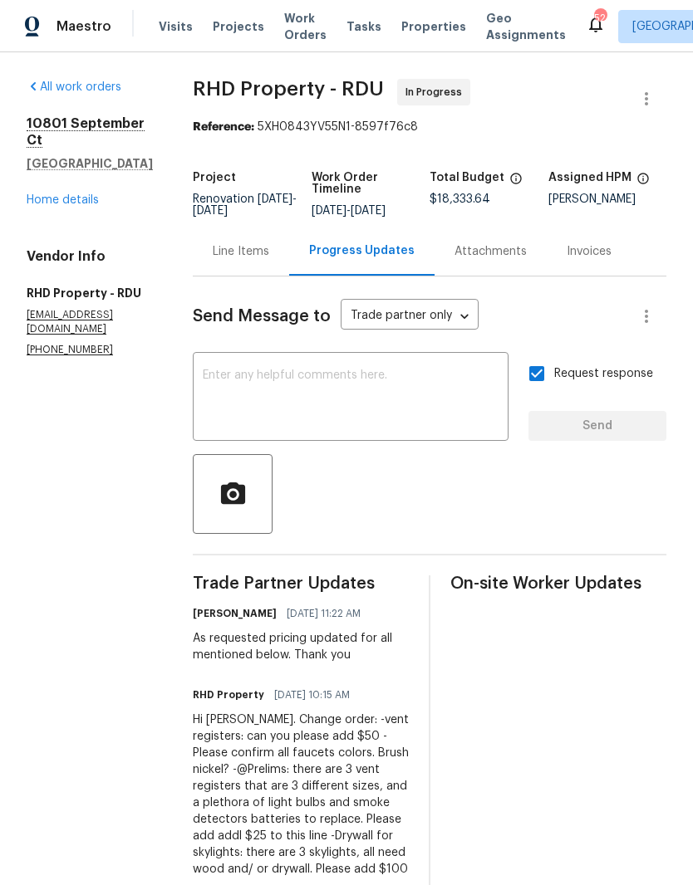
click at [265, 260] on div "Line Items" at bounding box center [241, 251] width 56 height 17
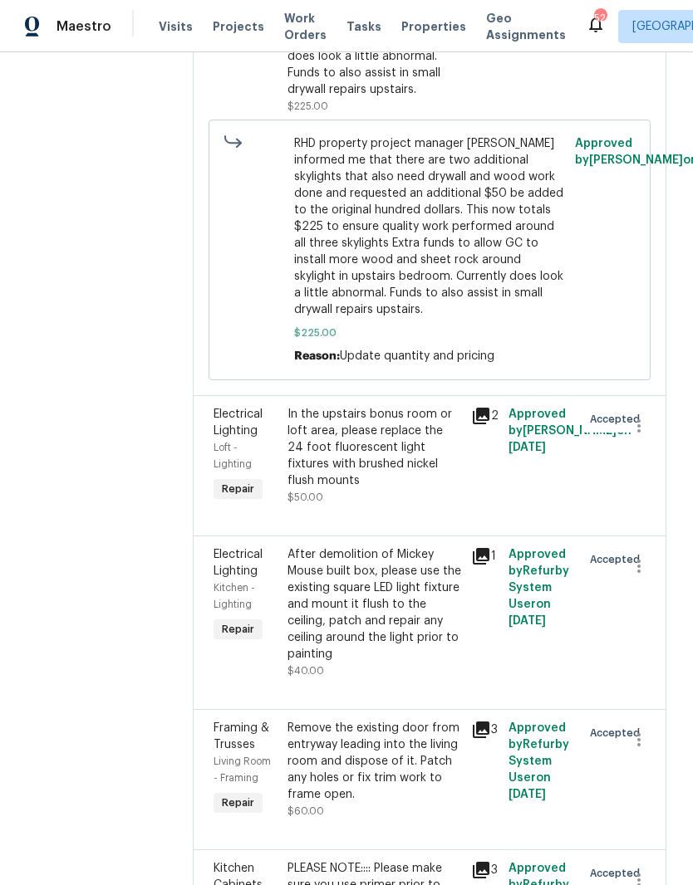
scroll to position [3093, 0]
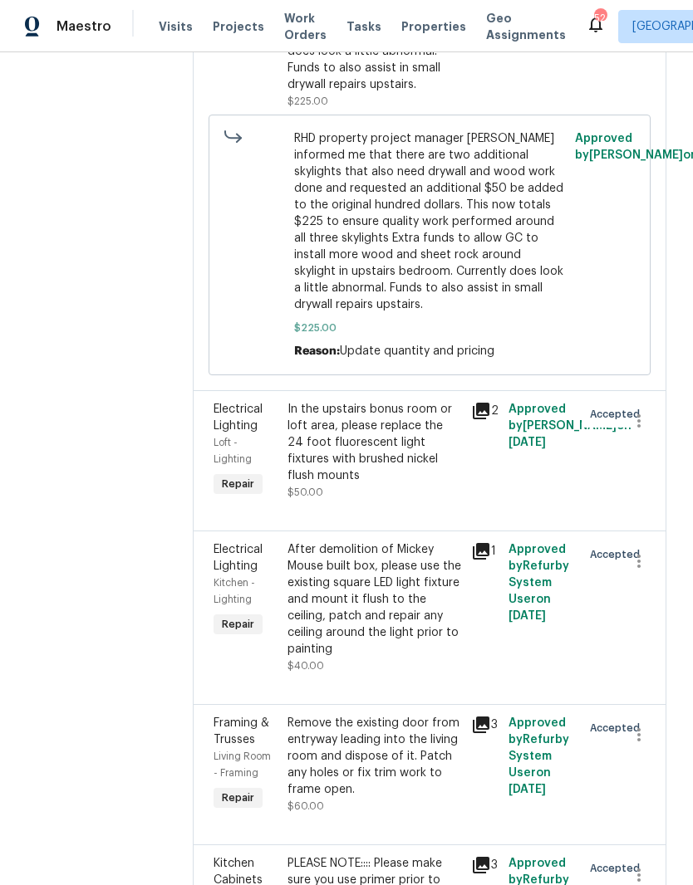
click at [459, 313] on span "RHD property project manager Hyacynth informed me that there are two additional…" at bounding box center [429, 221] width 270 height 183
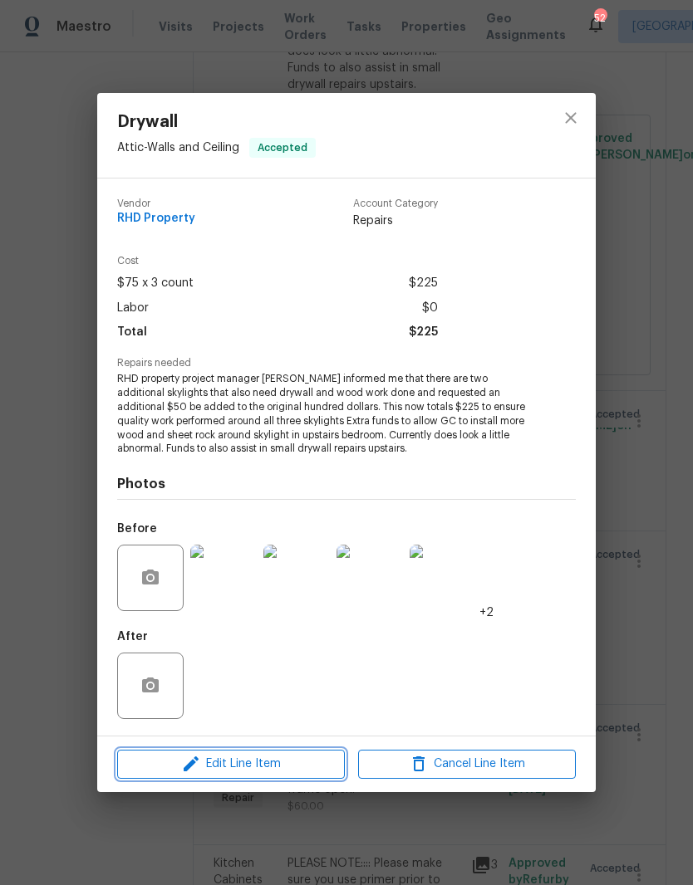
click at [257, 770] on span "Edit Line Item" at bounding box center [231, 764] width 218 height 21
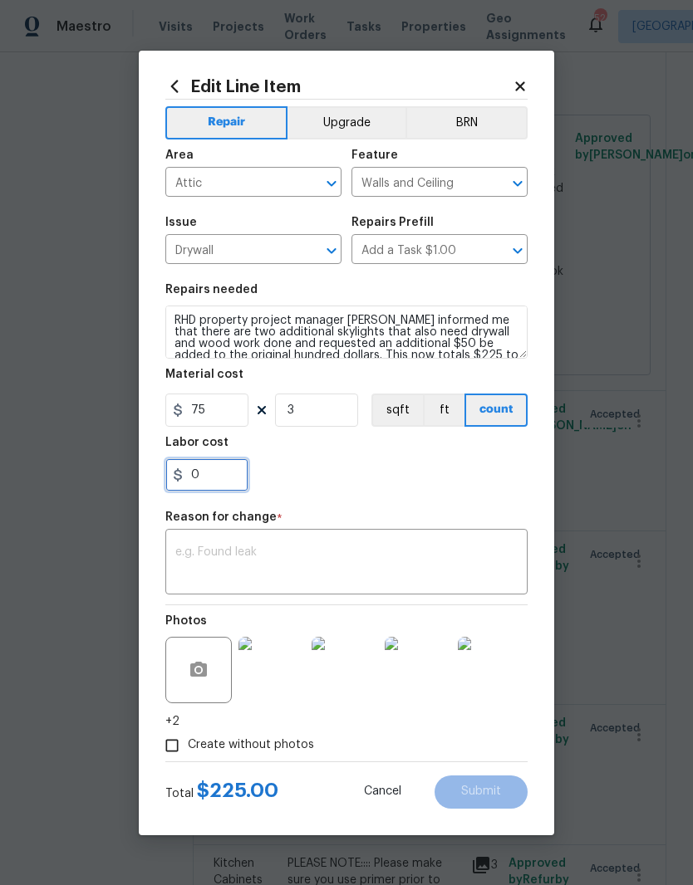
click at [236, 463] on input "0" at bounding box center [206, 474] width 83 height 33
click at [198, 481] on input "0" at bounding box center [206, 474] width 83 height 33
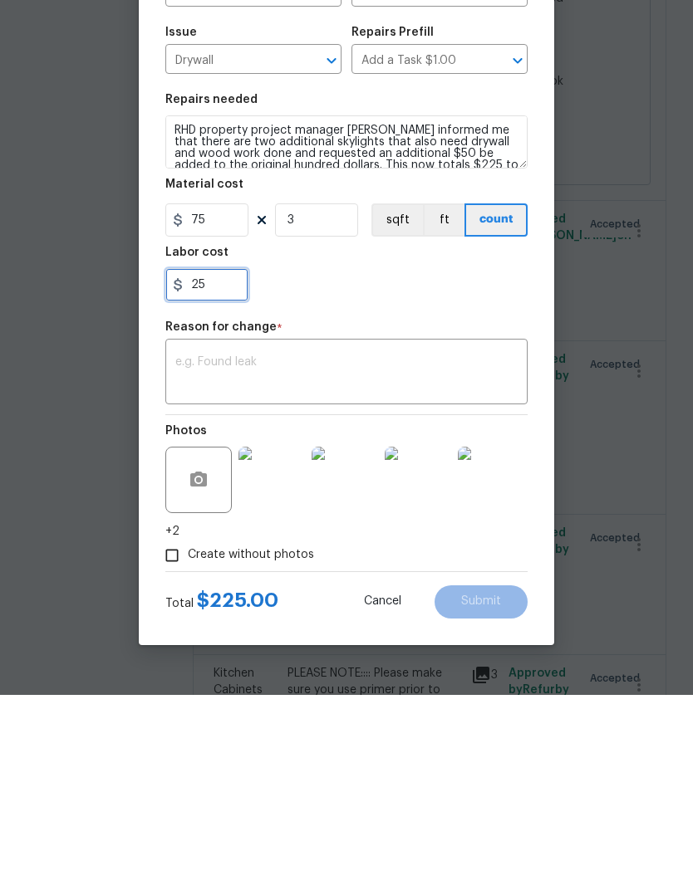
type input "25"
click at [180, 546] on textarea at bounding box center [346, 563] width 342 height 35
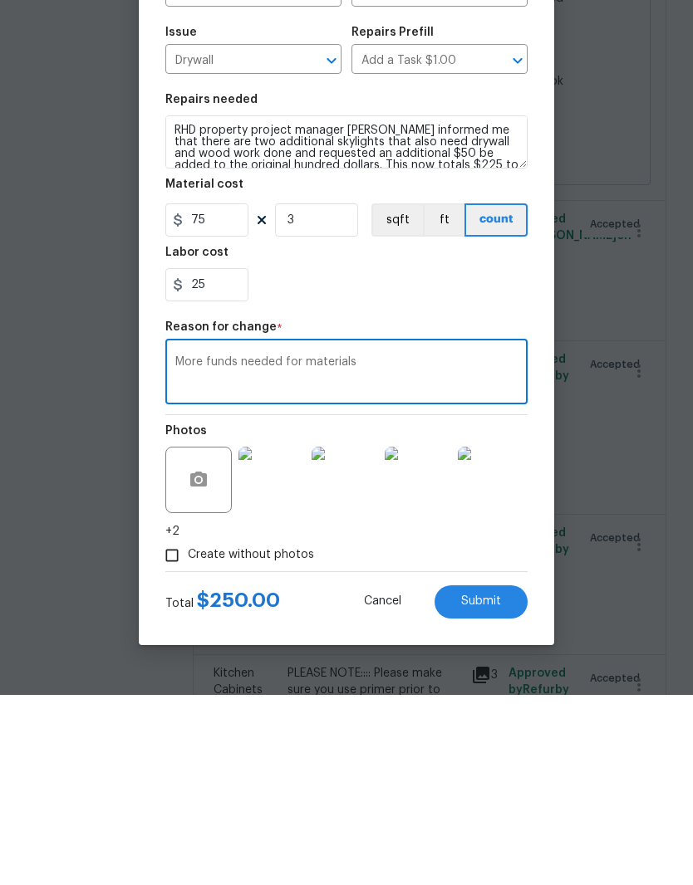
type textarea "More funds needed for materials"
click at [390, 458] on div "25" at bounding box center [346, 474] width 362 height 33
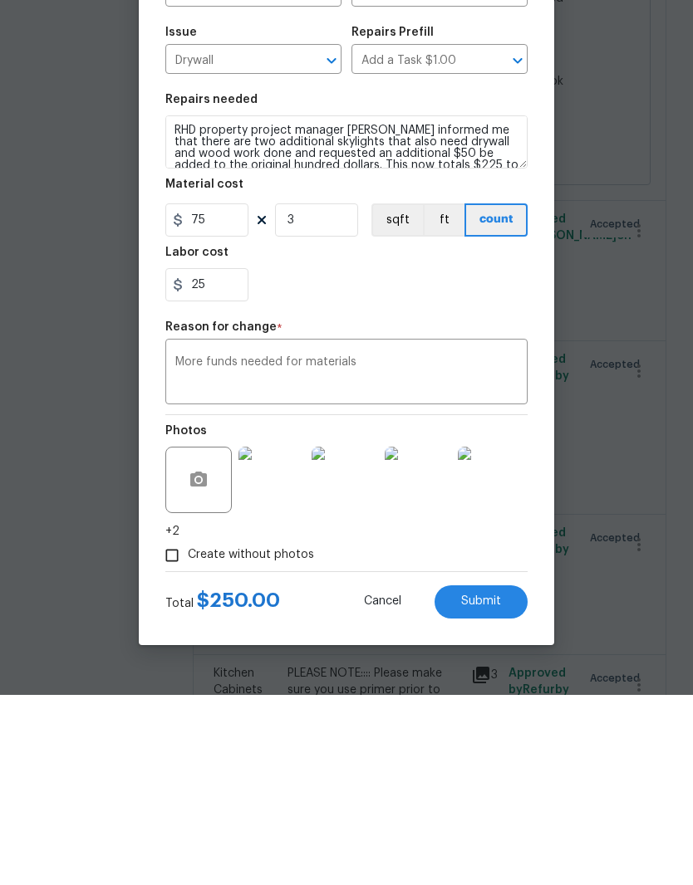
scroll to position [68, 0]
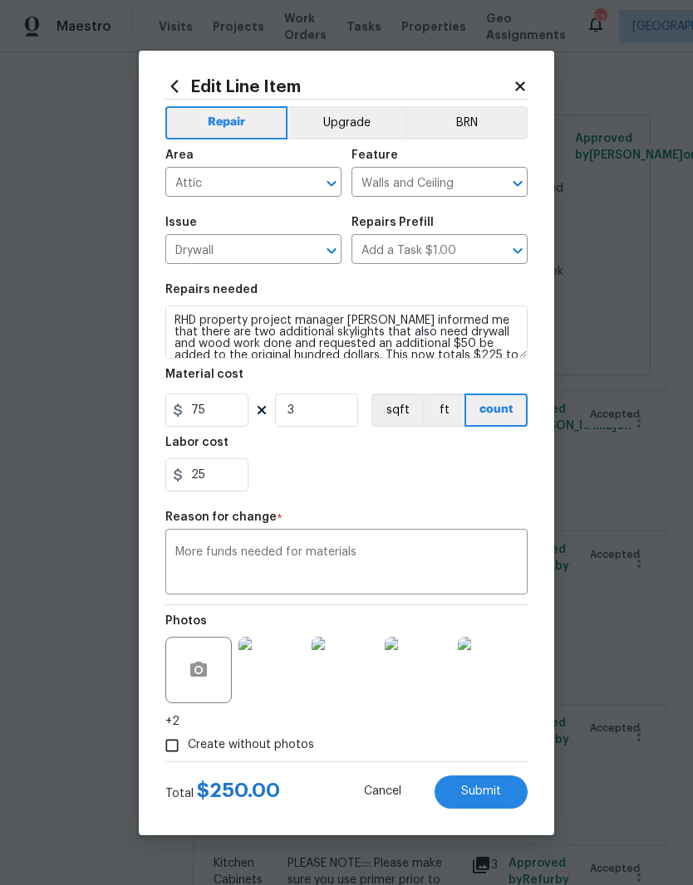
click at [497, 791] on span "Submit" at bounding box center [481, 792] width 40 height 12
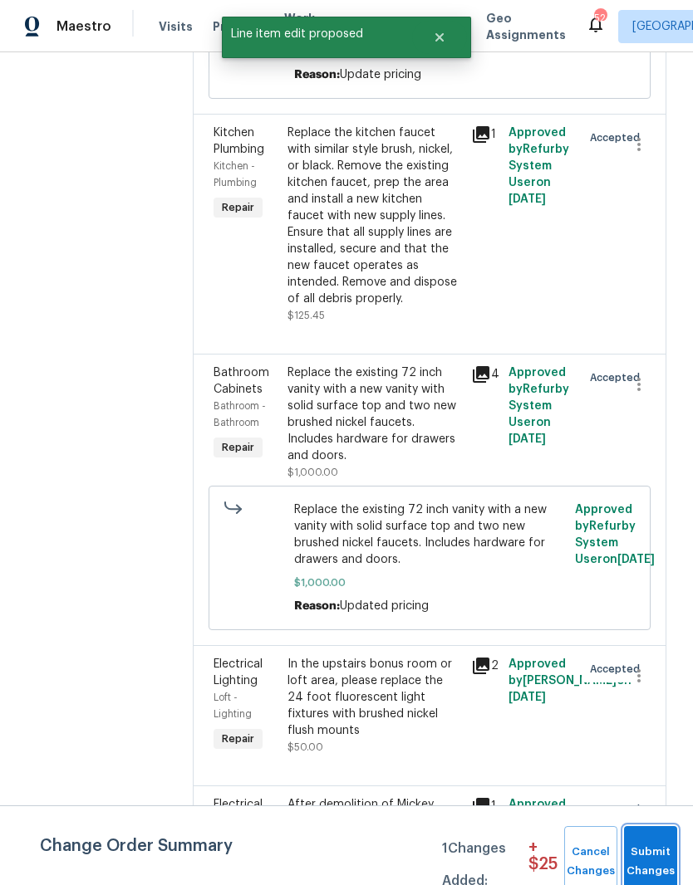
click at [666, 844] on span "Submit Changes" at bounding box center [650, 862] width 37 height 38
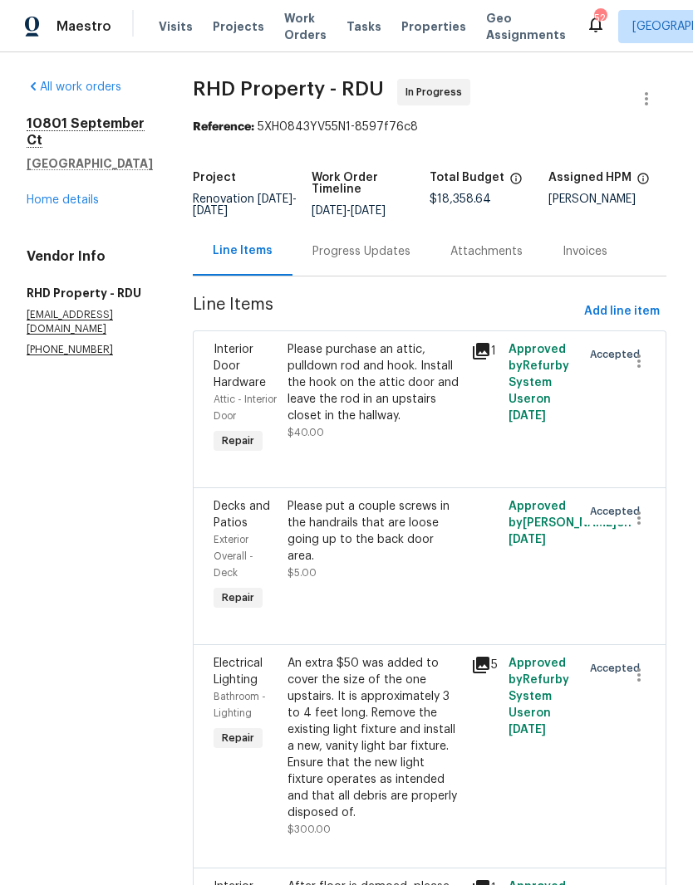
scroll to position [0, 0]
click at [81, 194] on link "Home details" at bounding box center [63, 200] width 72 height 12
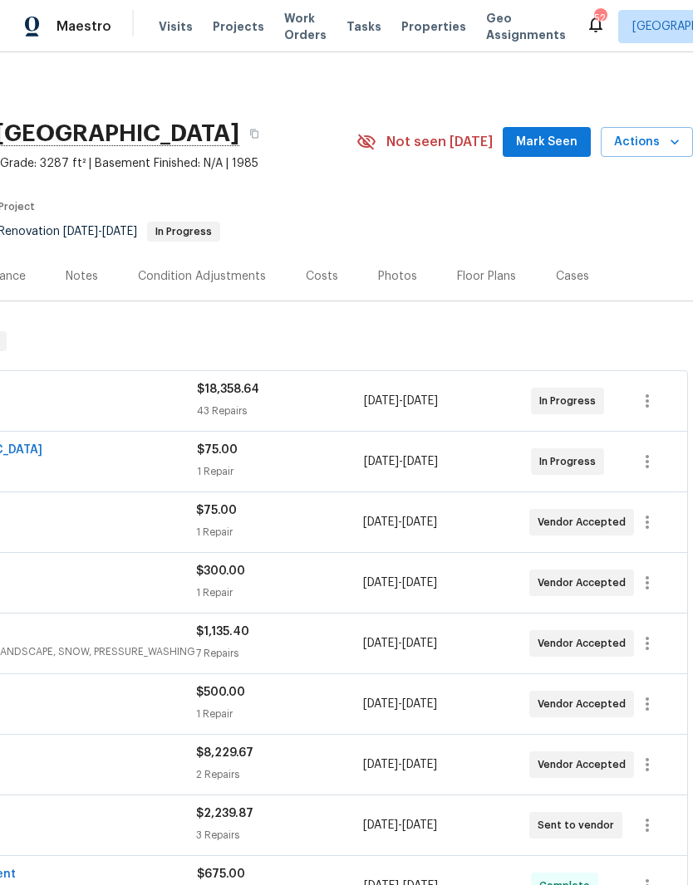
scroll to position [0, 246]
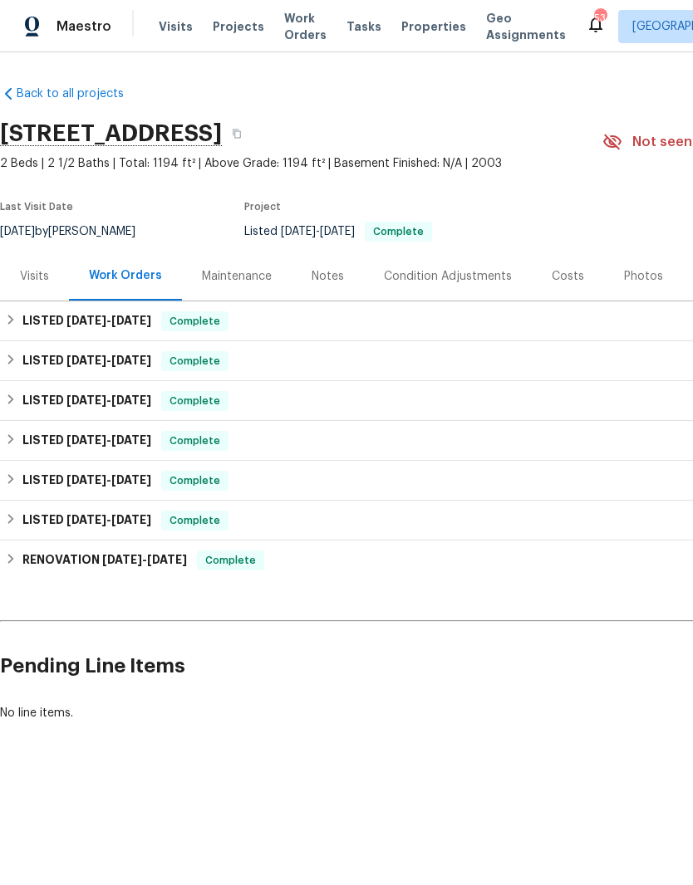
click at [645, 272] on div "Photos" at bounding box center [643, 276] width 39 height 17
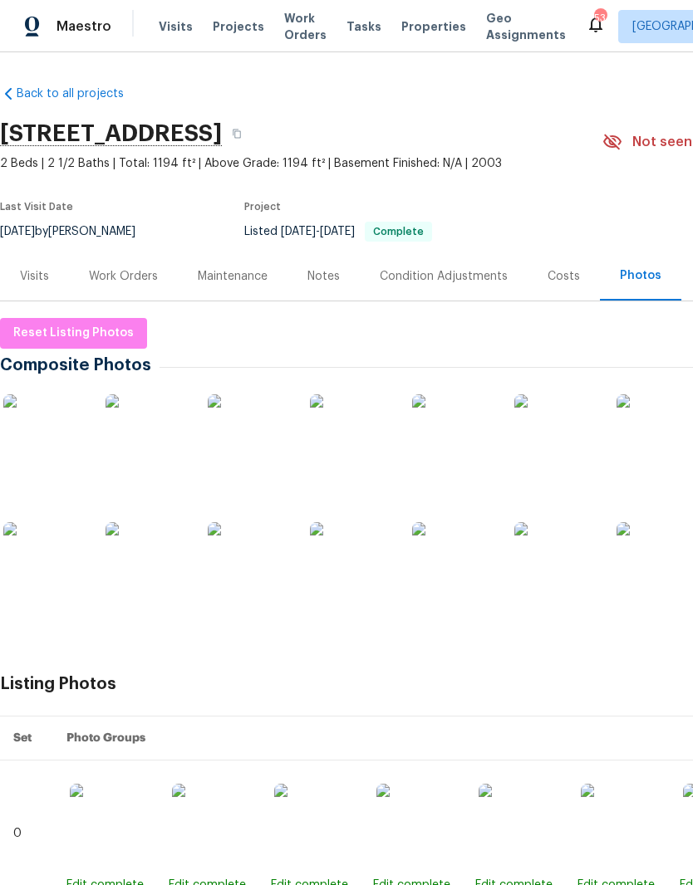
click at [57, 427] on img at bounding box center [44, 435] width 83 height 83
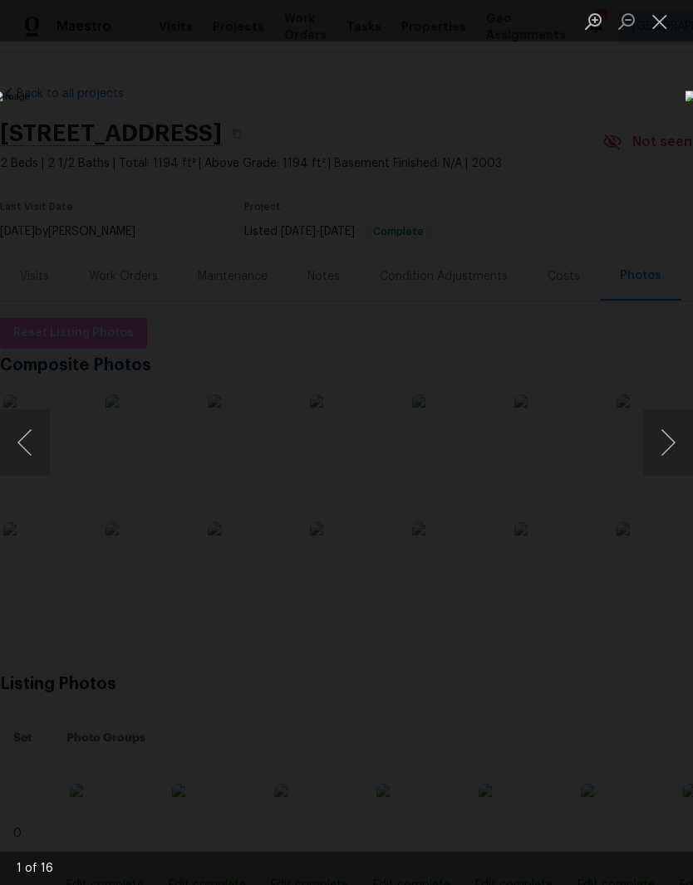
click at [673, 451] on button "Next image" at bounding box center [668, 442] width 50 height 66
click at [666, 457] on button "Next image" at bounding box center [668, 442] width 50 height 66
click at [674, 430] on button "Next image" at bounding box center [668, 442] width 50 height 66
click at [669, 434] on button "Next image" at bounding box center [668, 442] width 50 height 66
click at [663, 431] on button "Next image" at bounding box center [668, 442] width 50 height 66
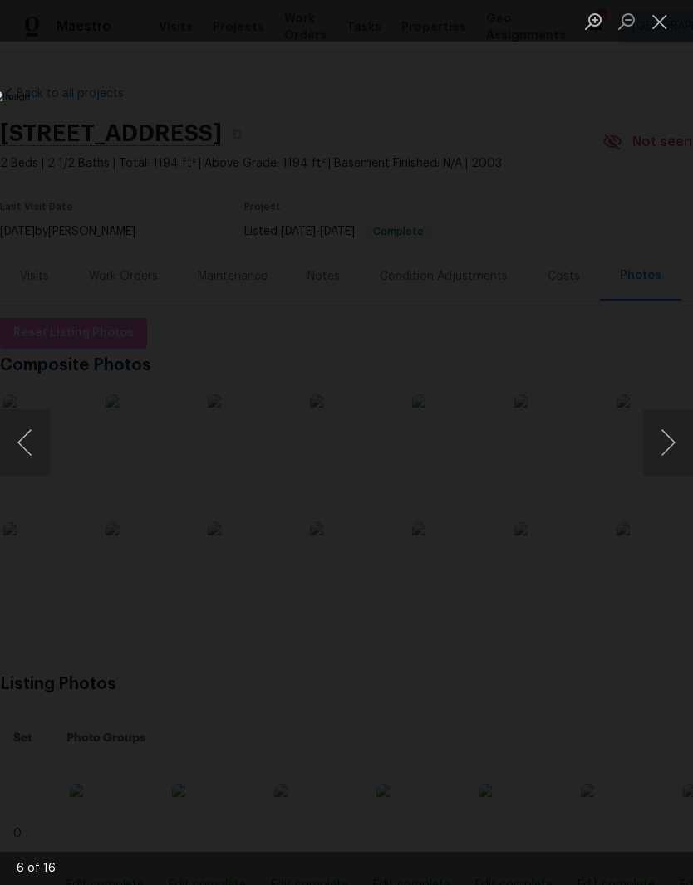
click at [662, 431] on button "Next image" at bounding box center [668, 442] width 50 height 66
click at [668, 436] on button "Next image" at bounding box center [668, 442] width 50 height 66
click at [669, 437] on button "Next image" at bounding box center [668, 442] width 50 height 66
click at [668, 433] on button "Next image" at bounding box center [668, 442] width 50 height 66
click at [669, 439] on button "Next image" at bounding box center [668, 442] width 50 height 66
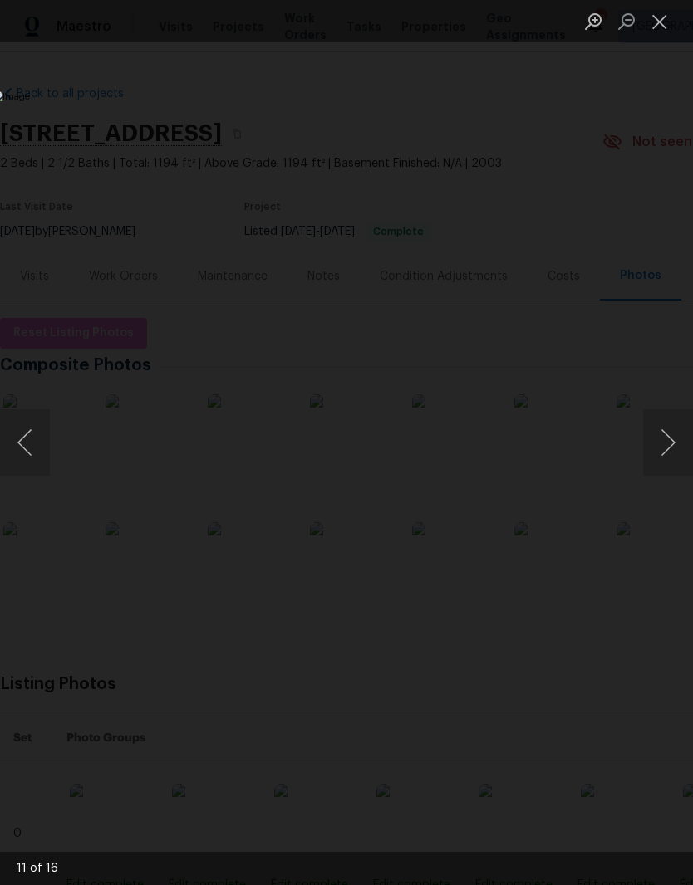
click at [669, 443] on button "Next image" at bounding box center [668, 442] width 50 height 66
click at [668, 434] on button "Next image" at bounding box center [668, 442] width 50 height 66
click at [669, 436] on button "Next image" at bounding box center [668, 442] width 50 height 66
click at [669, 434] on button "Next image" at bounding box center [668, 442] width 50 height 66
click at [670, 440] on button "Next image" at bounding box center [668, 442] width 50 height 66
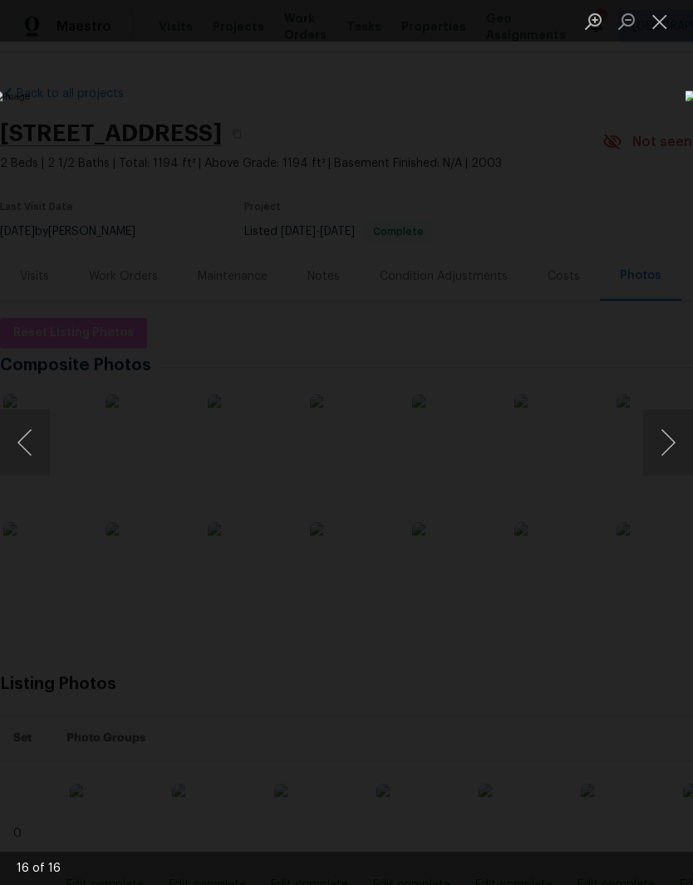
click at [669, 444] on button "Next image" at bounding box center [668, 442] width 50 height 66
